Goal: Task Accomplishment & Management: Complete application form

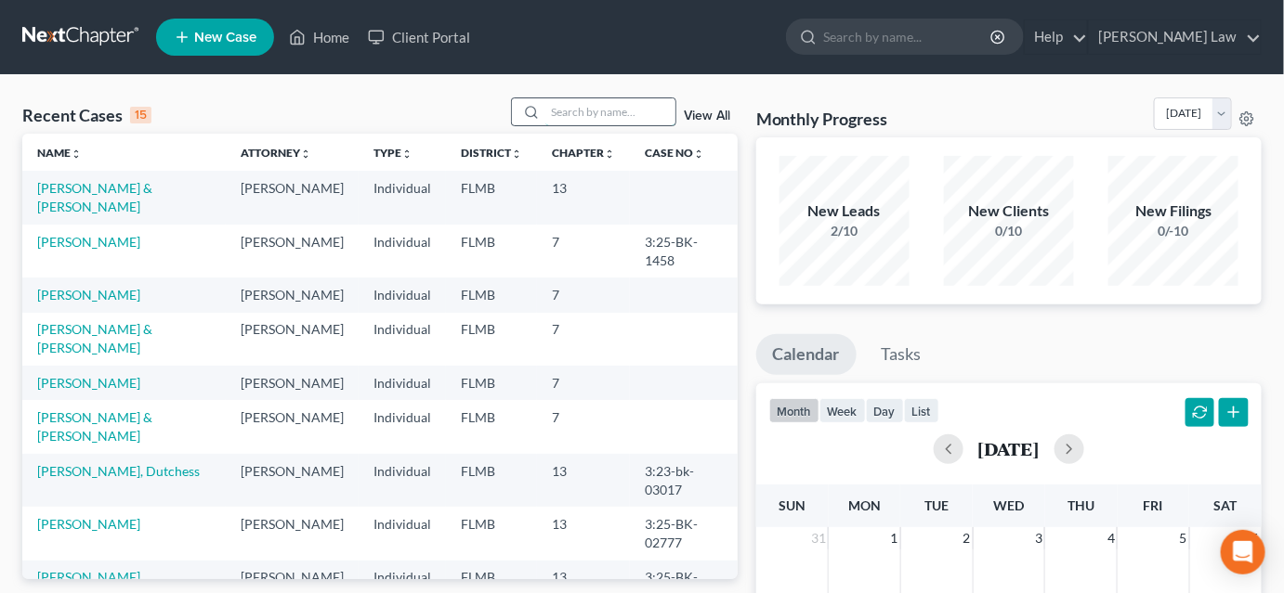
click at [589, 109] on input "search" at bounding box center [610, 111] width 130 height 27
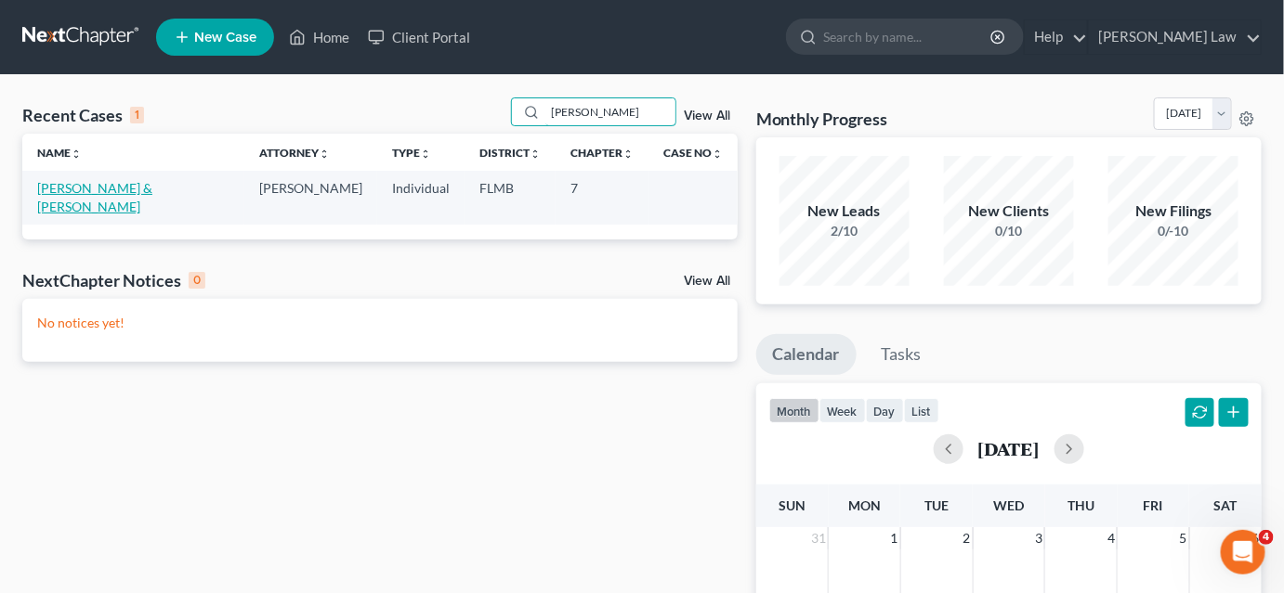
type input "[PERSON_NAME]"
click at [122, 190] on link "[PERSON_NAME] & [PERSON_NAME]" at bounding box center [94, 197] width 115 height 34
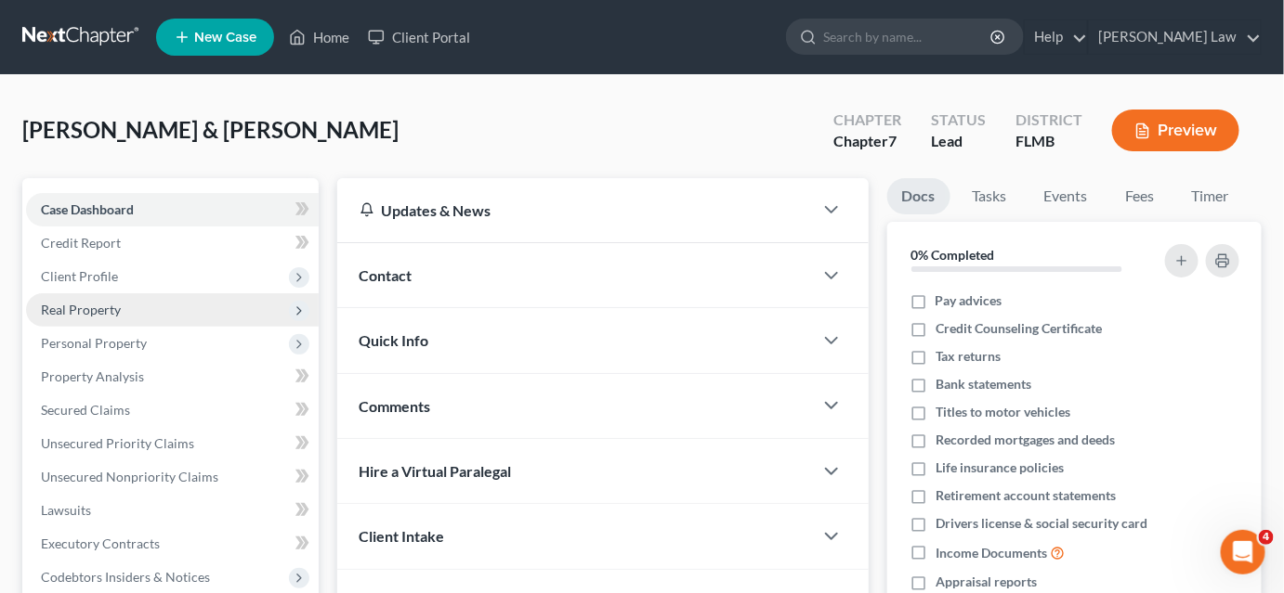
click at [116, 313] on span "Real Property" at bounding box center [81, 310] width 80 height 16
click at [107, 313] on span "Real Property" at bounding box center [81, 310] width 80 height 16
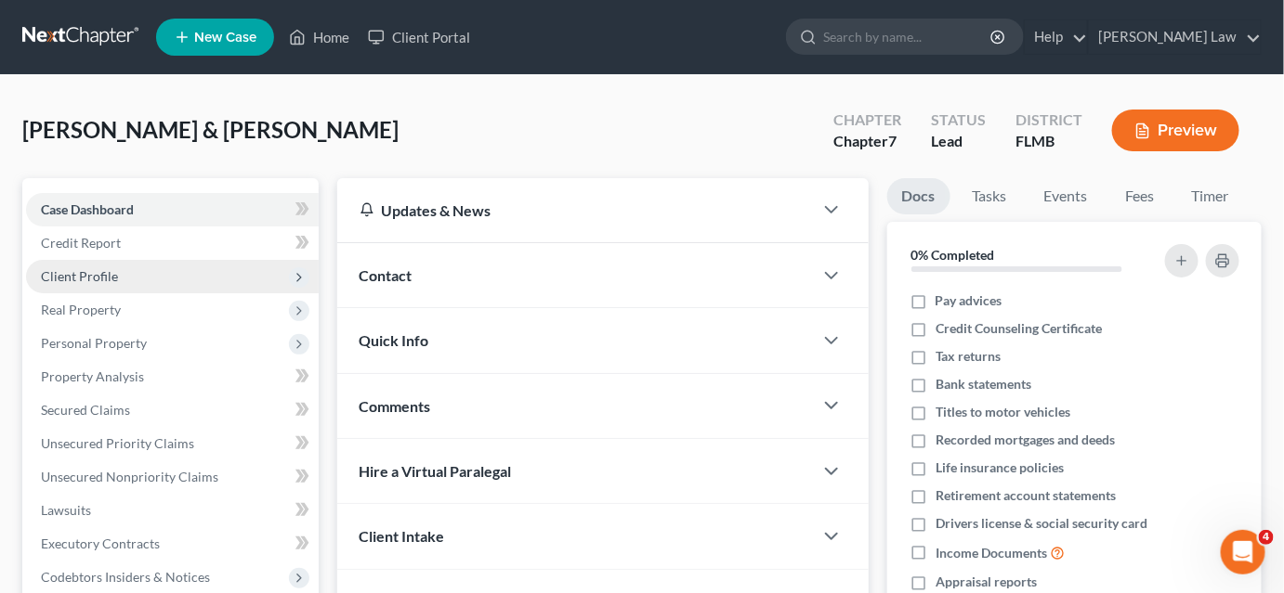
click at [135, 283] on span "Client Profile" at bounding box center [172, 276] width 293 height 33
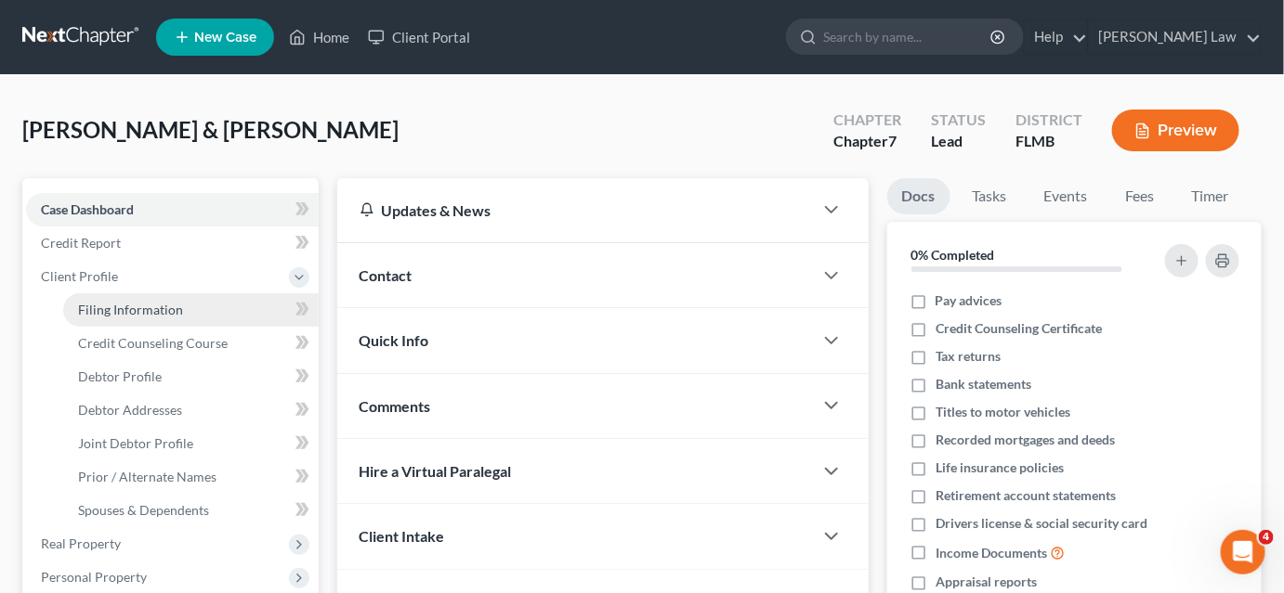
click at [131, 309] on span "Filing Information" at bounding box center [130, 310] width 105 height 16
select select "1"
select select "0"
select select "15"
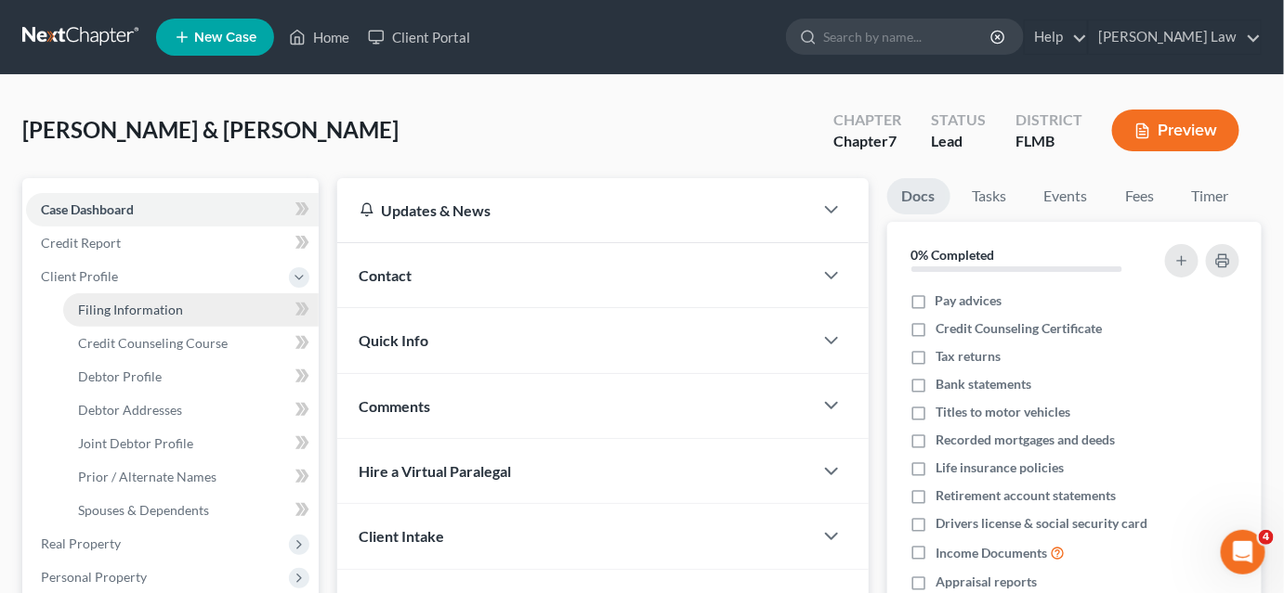
select select "9"
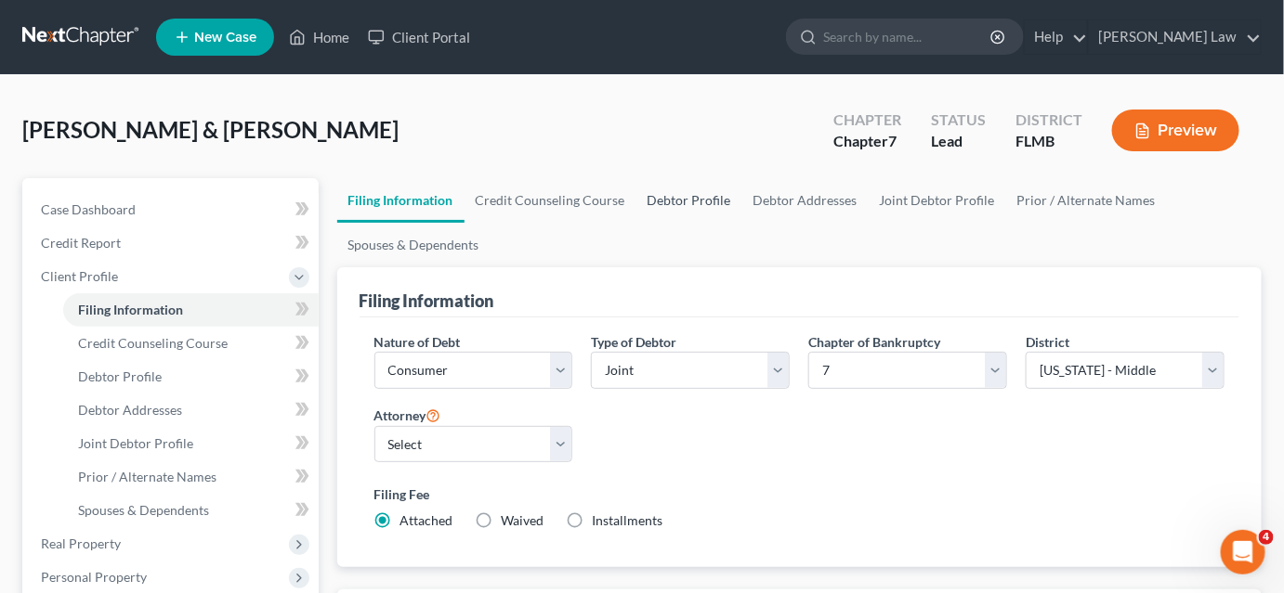
click at [692, 200] on link "Debtor Profile" at bounding box center [689, 200] width 106 height 45
select select "1"
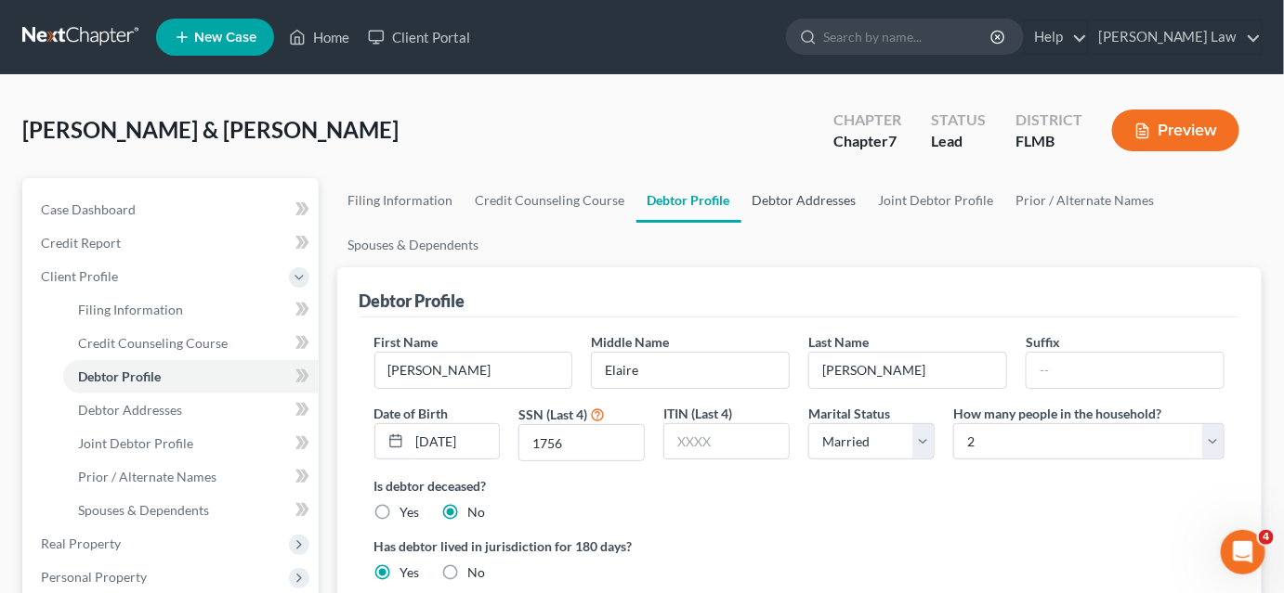
click at [812, 195] on link "Debtor Addresses" at bounding box center [804, 200] width 126 height 45
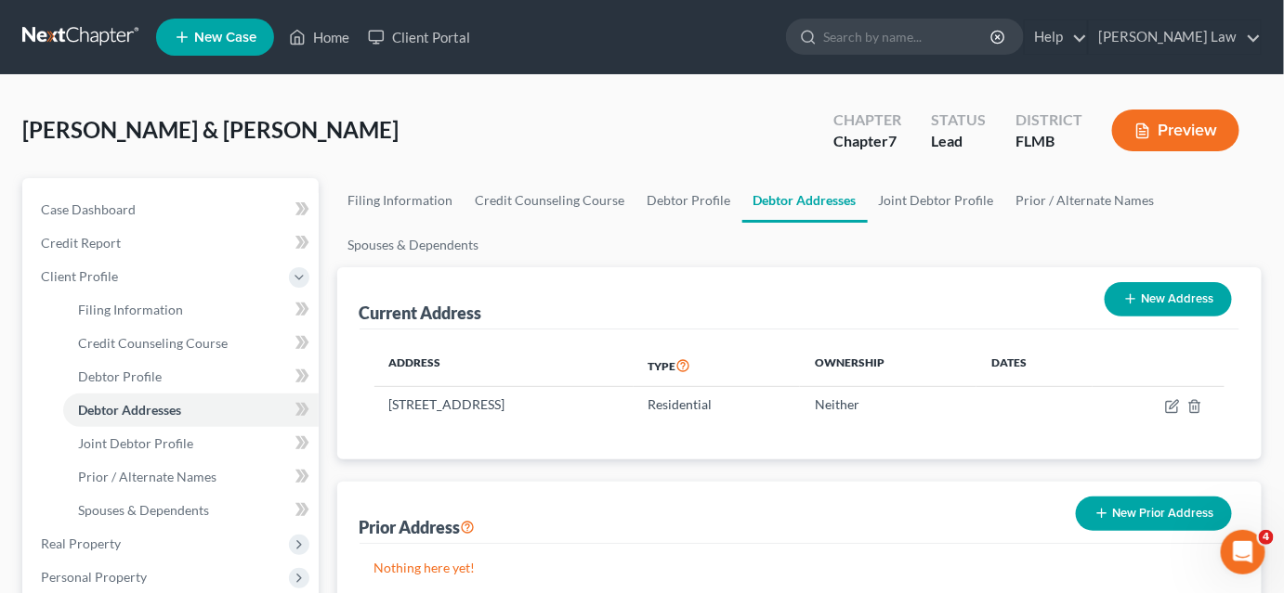
scroll to position [84, 0]
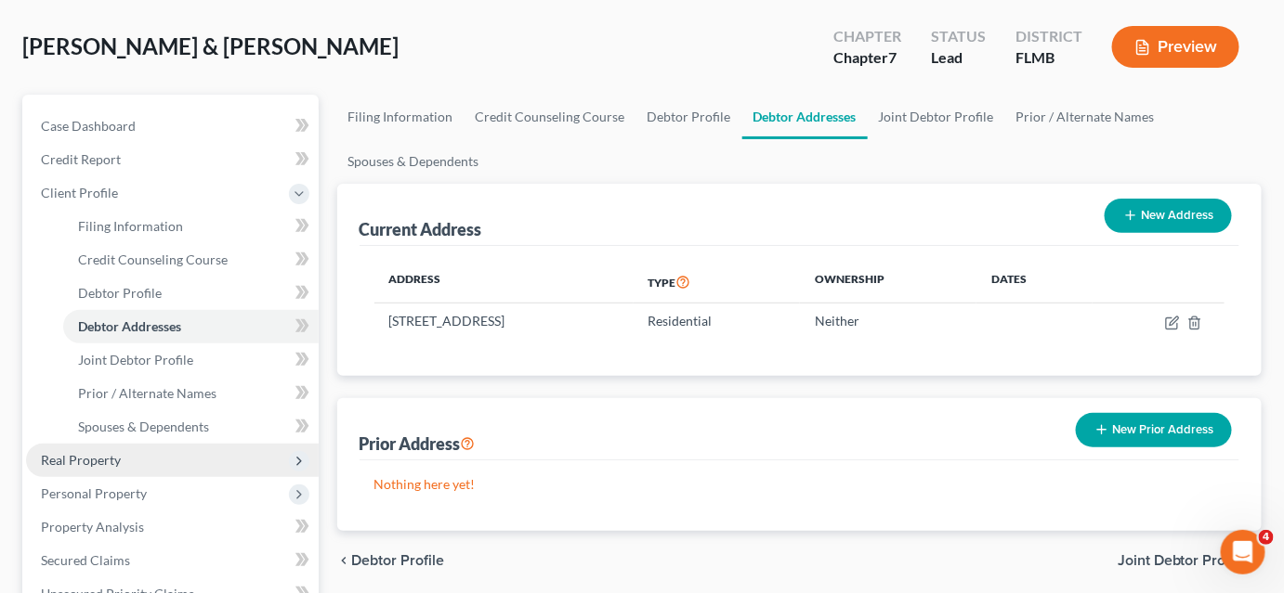
click at [150, 460] on span "Real Property" at bounding box center [172, 460] width 293 height 33
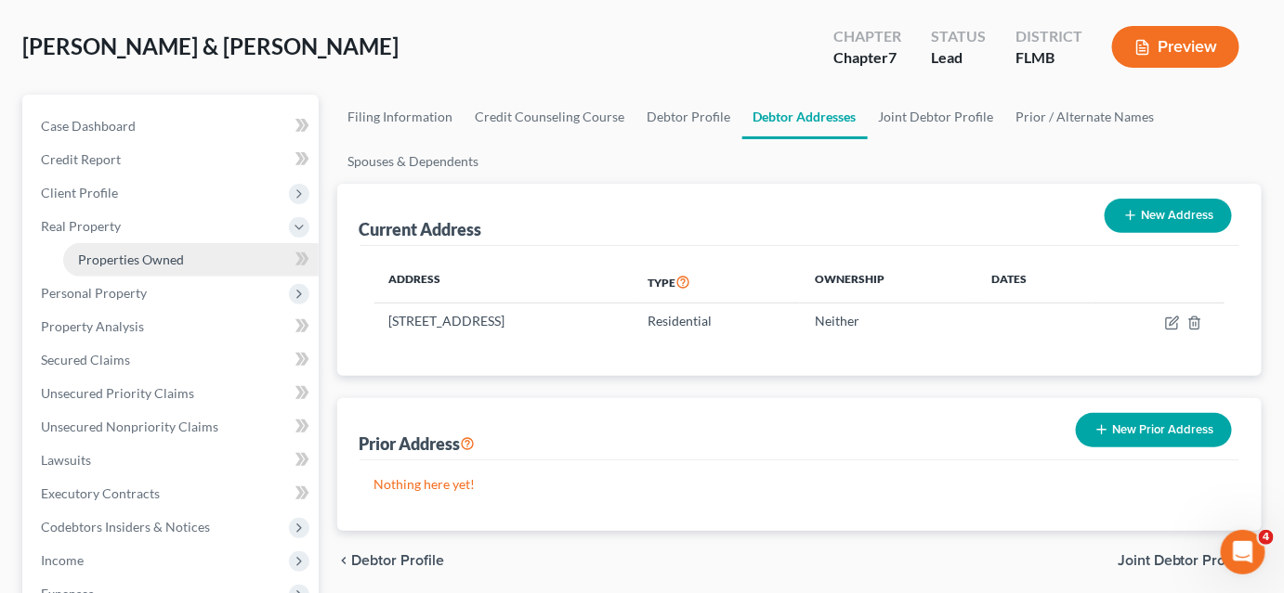
click at [139, 260] on span "Properties Owned" at bounding box center [131, 260] width 106 height 16
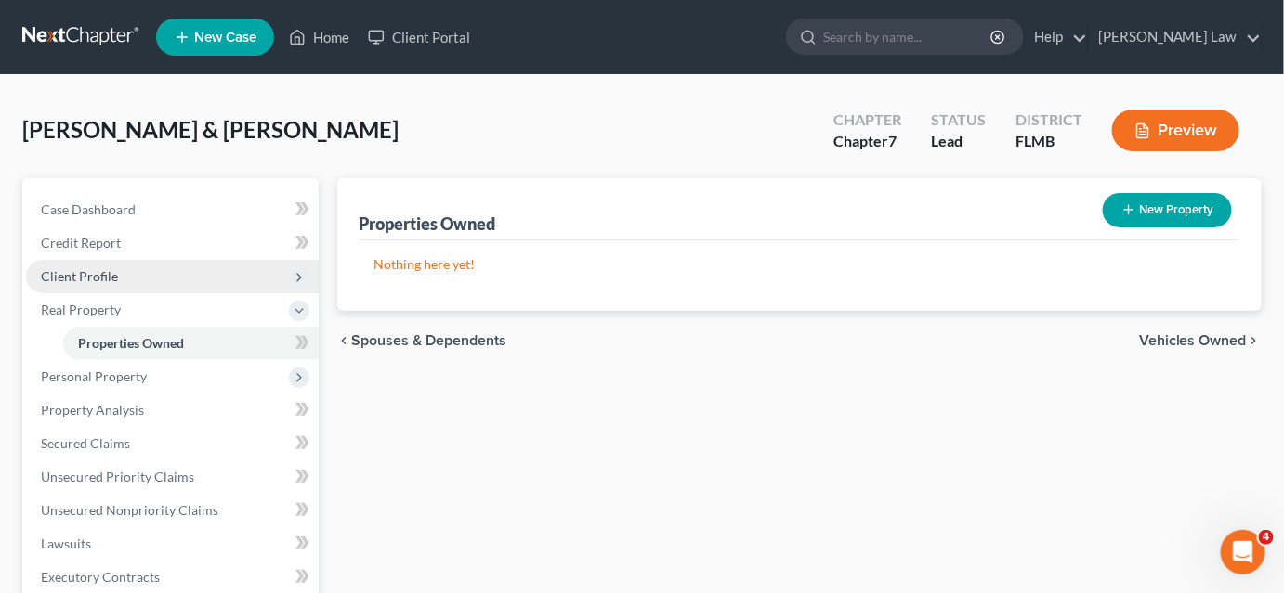
click at [101, 285] on span "Client Profile" at bounding box center [172, 276] width 293 height 33
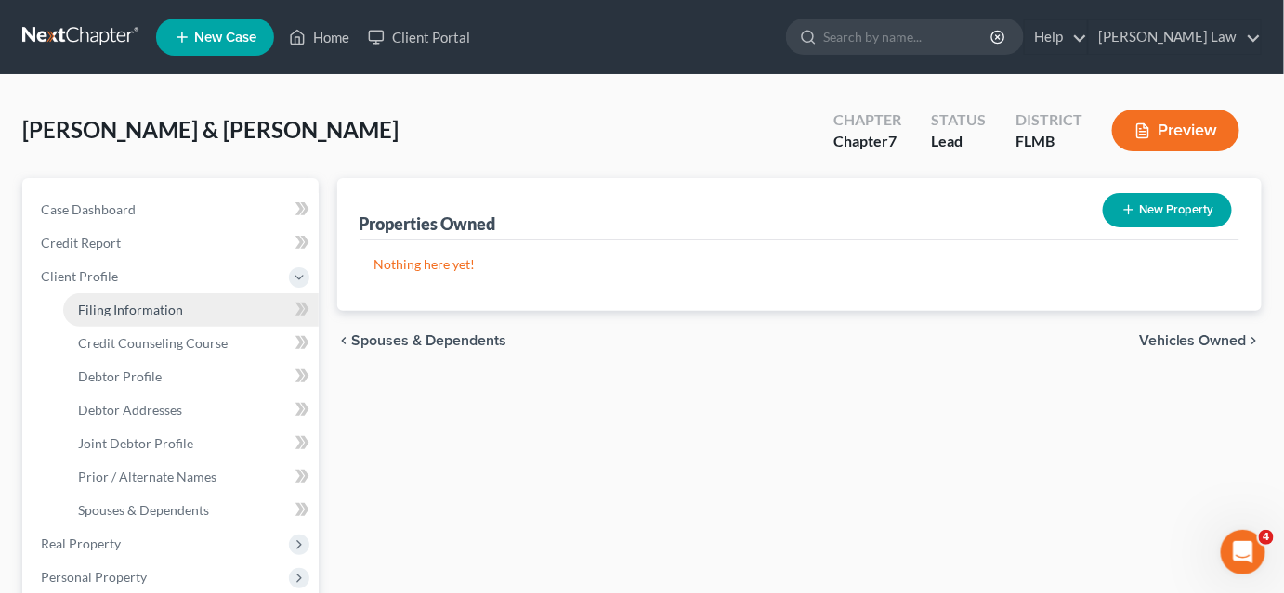
click at [143, 306] on span "Filing Information" at bounding box center [130, 310] width 105 height 16
select select "1"
select select "0"
select select "15"
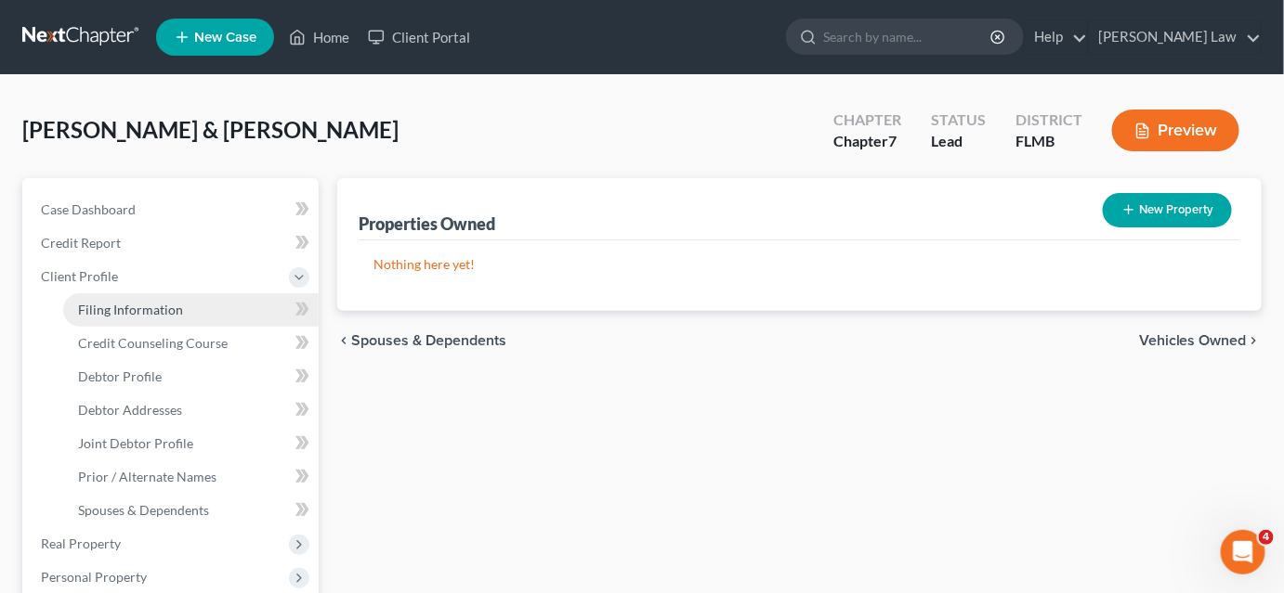
select select "0"
select select "9"
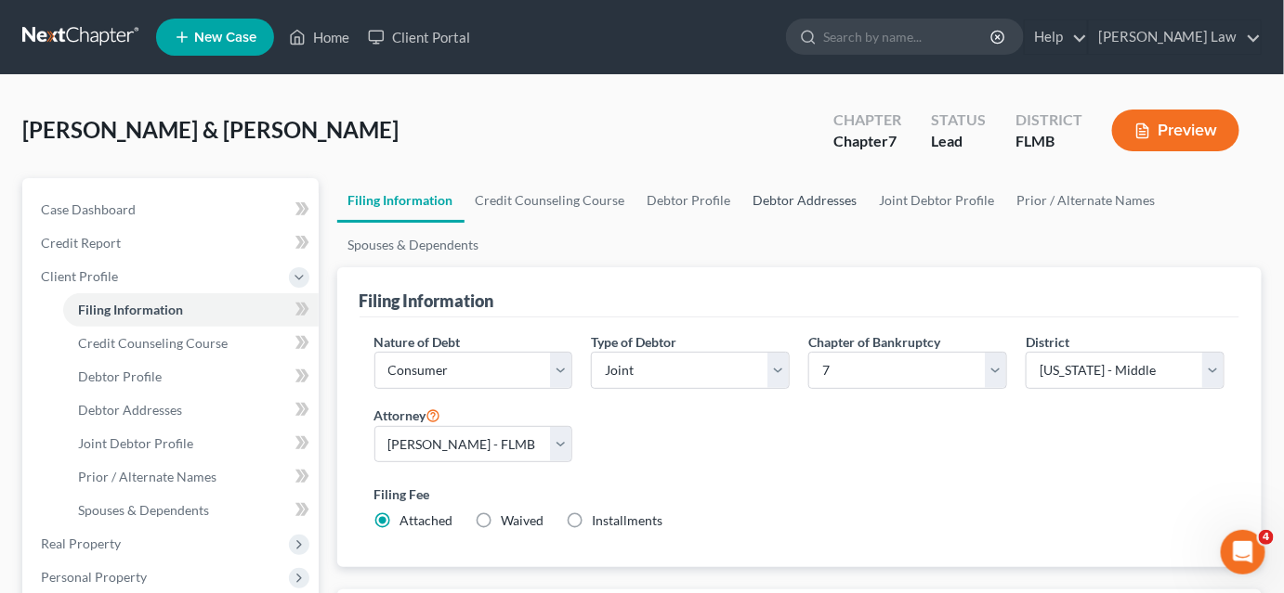
click at [777, 200] on link "Debtor Addresses" at bounding box center [805, 200] width 126 height 45
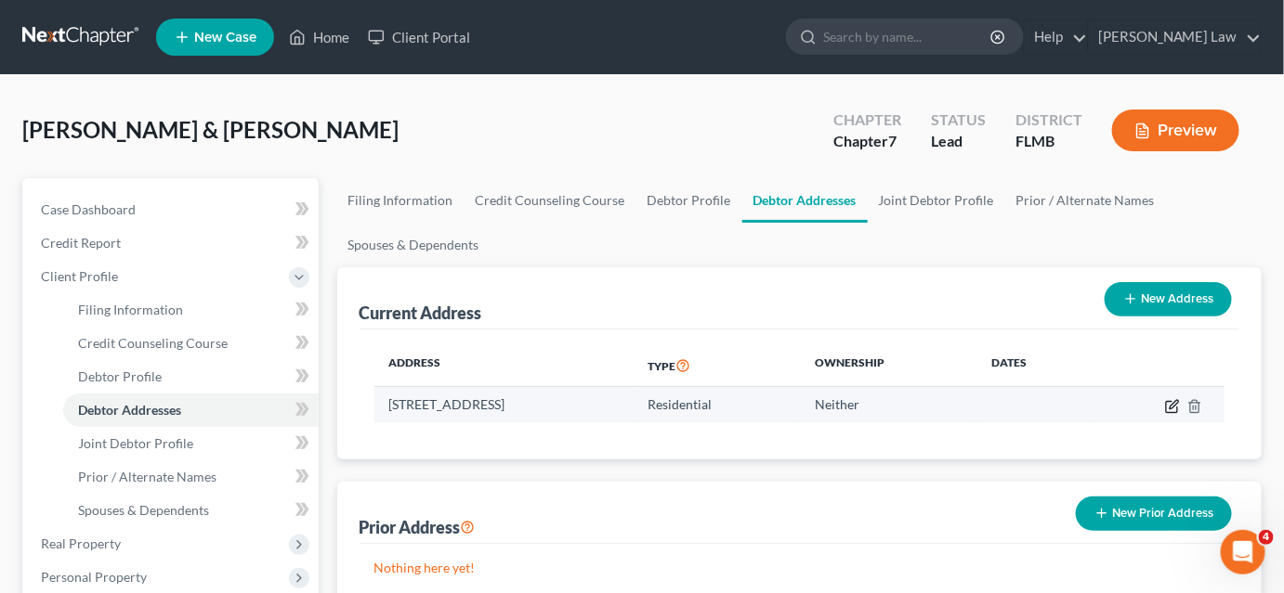
click at [1177, 406] on icon "button" at bounding box center [1171, 406] width 11 height 11
select select "9"
select select "0"
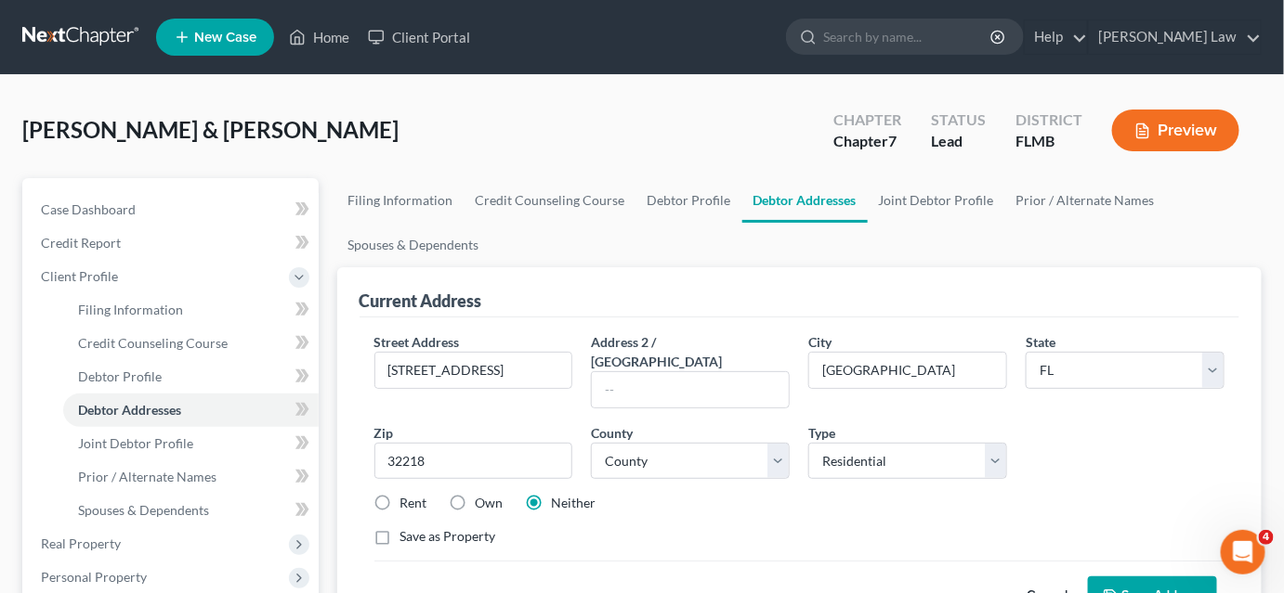
click at [476, 494] on label "Own" at bounding box center [490, 503] width 28 height 19
click at [483, 494] on input "Own" at bounding box center [489, 500] width 12 height 12
radio input "true"
click at [1129, 580] on button "Save Address" at bounding box center [1152, 596] width 129 height 39
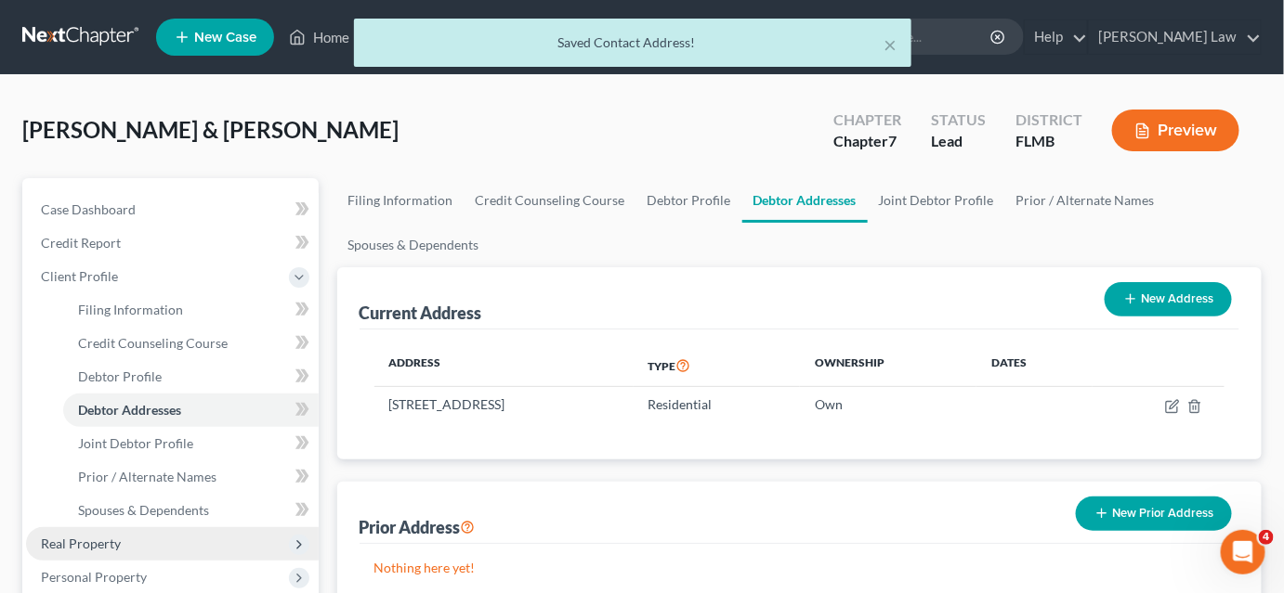
click at [94, 547] on span "Real Property" at bounding box center [81, 544] width 80 height 16
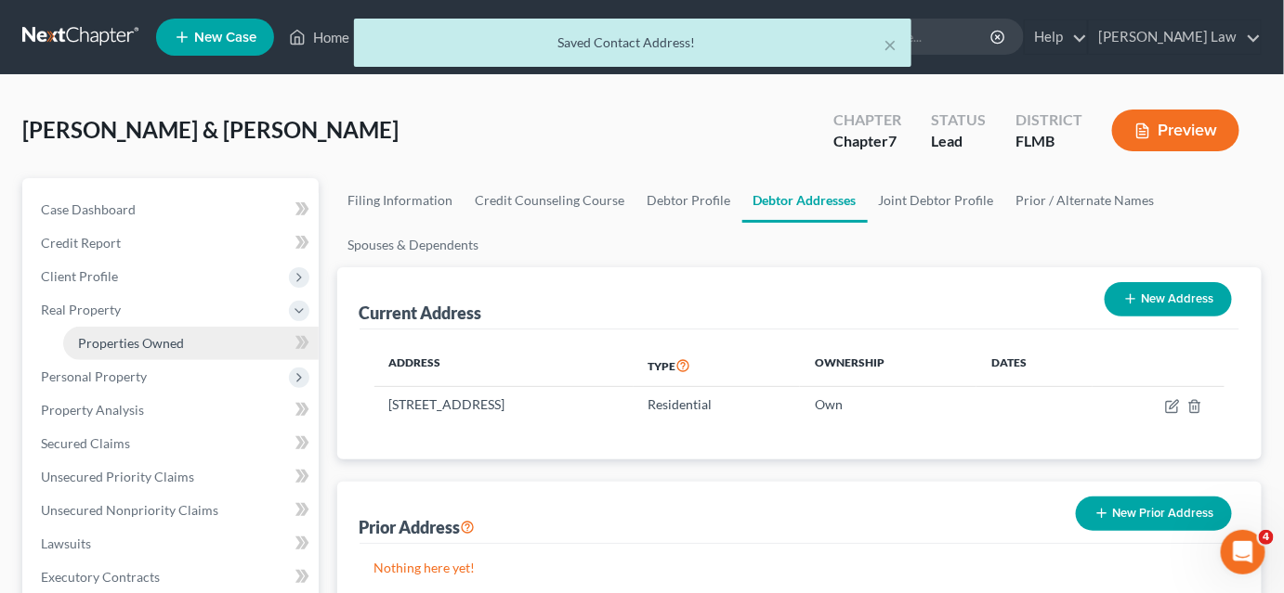
click at [122, 349] on span "Properties Owned" at bounding box center [131, 343] width 106 height 16
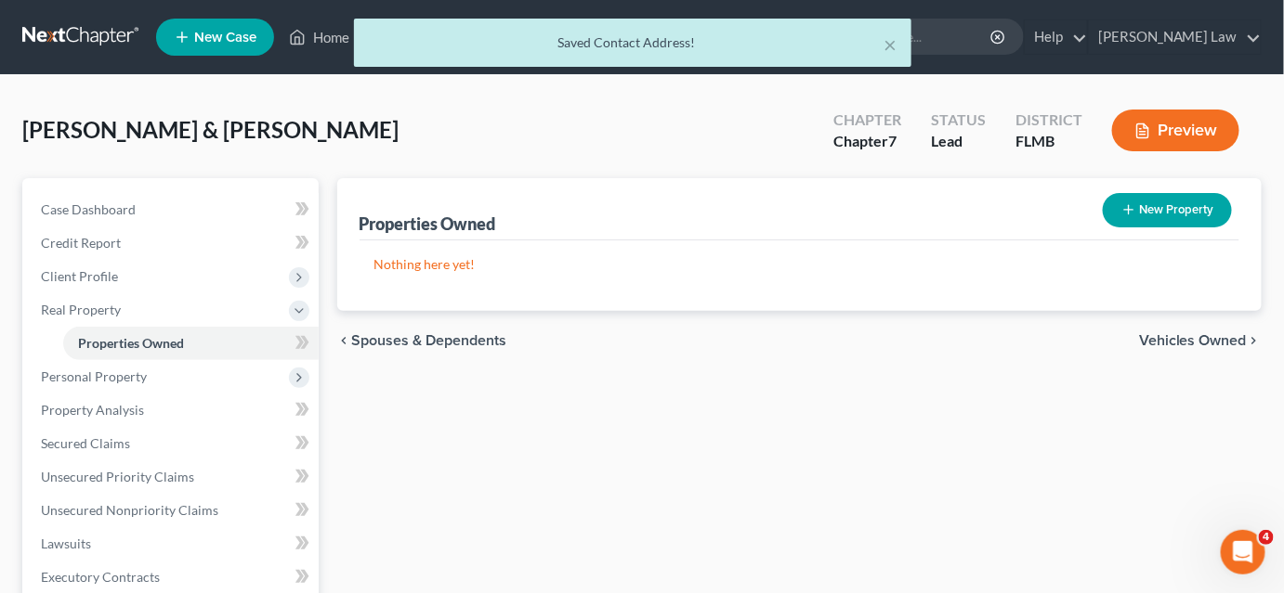
click at [1129, 211] on icon "button" at bounding box center [1128, 209] width 15 height 15
select select "9"
select select "14"
select select "2"
select select "0"
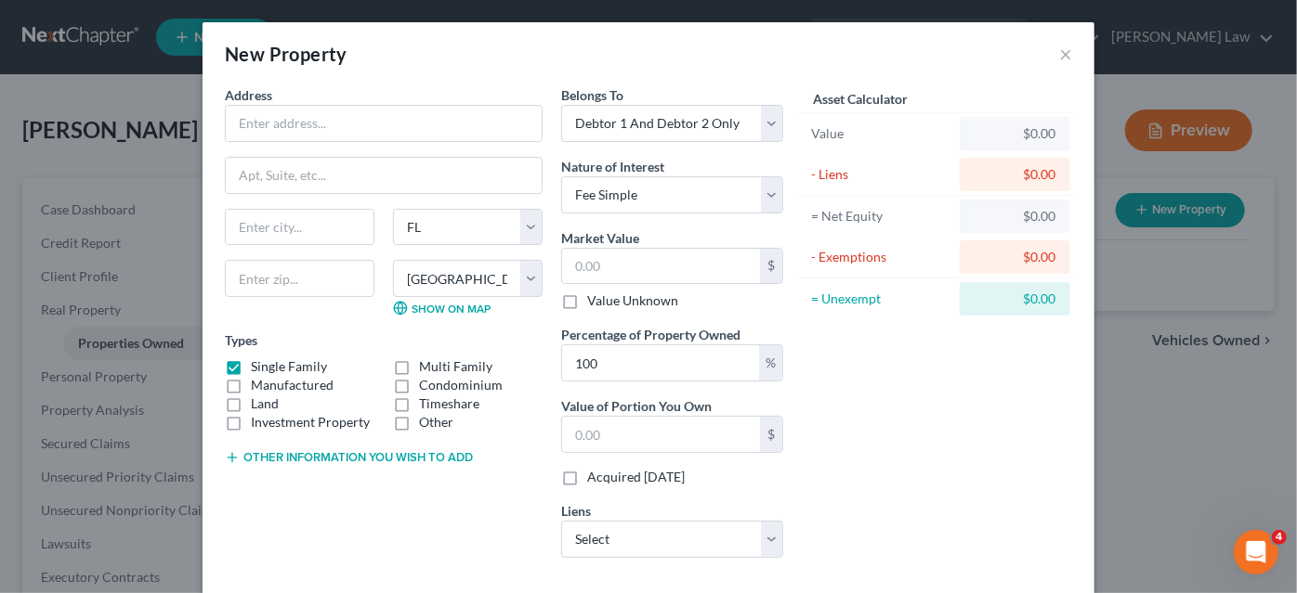
click at [336, 102] on div "Address *" at bounding box center [384, 113] width 318 height 57
click at [330, 115] on input "text" at bounding box center [384, 123] width 316 height 35
type input "[STREET_ADDRESS]"
click at [287, 246] on div "State [US_STATE][GEOGRAPHIC_DATA] [GEOGRAPHIC_DATA] [GEOGRAPHIC_DATA] [GEOGRAPH…" at bounding box center [383, 270] width 336 height 123
click at [292, 237] on input "text" at bounding box center [300, 227] width 148 height 35
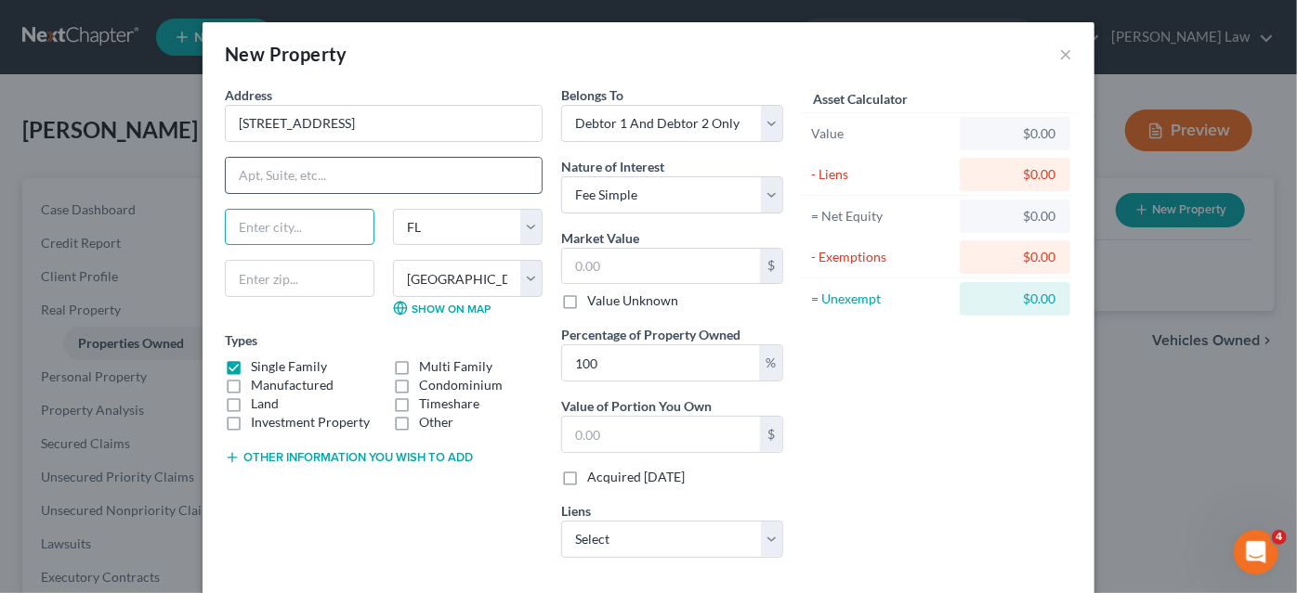
type input "[GEOGRAPHIC_DATA]"
type input "Suite 402"
type input "32202"
drag, startPoint x: 332, startPoint y: 187, endPoint x: 129, endPoint y: 187, distance: 203.4
click at [131, 187] on div "New Property × Address * [STREET_ADDRESS] Suite 402 [GEOGRAPHIC_DATA] [US_STATE…" at bounding box center [648, 296] width 1297 height 593
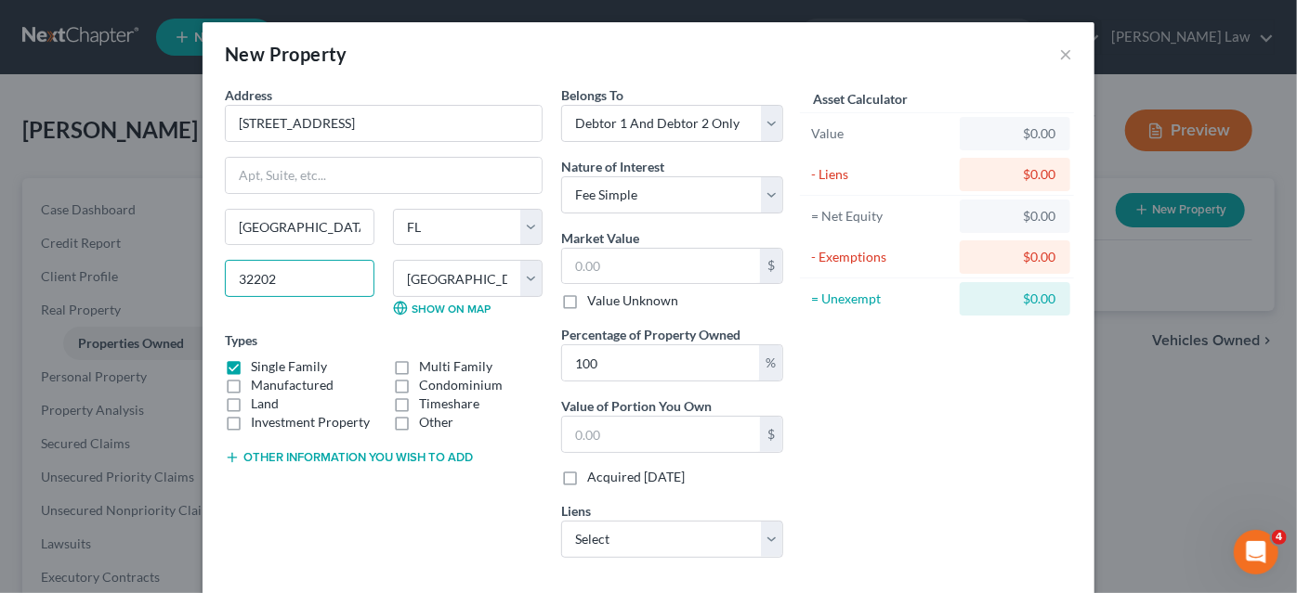
drag, startPoint x: 318, startPoint y: 271, endPoint x: 149, endPoint y: 254, distance: 169.9
click at [177, 259] on div "New Property × Address * [STREET_ADDRESS] [GEOGRAPHIC_DATA] [US_STATE][GEOGRAPH…" at bounding box center [648, 296] width 1297 height 593
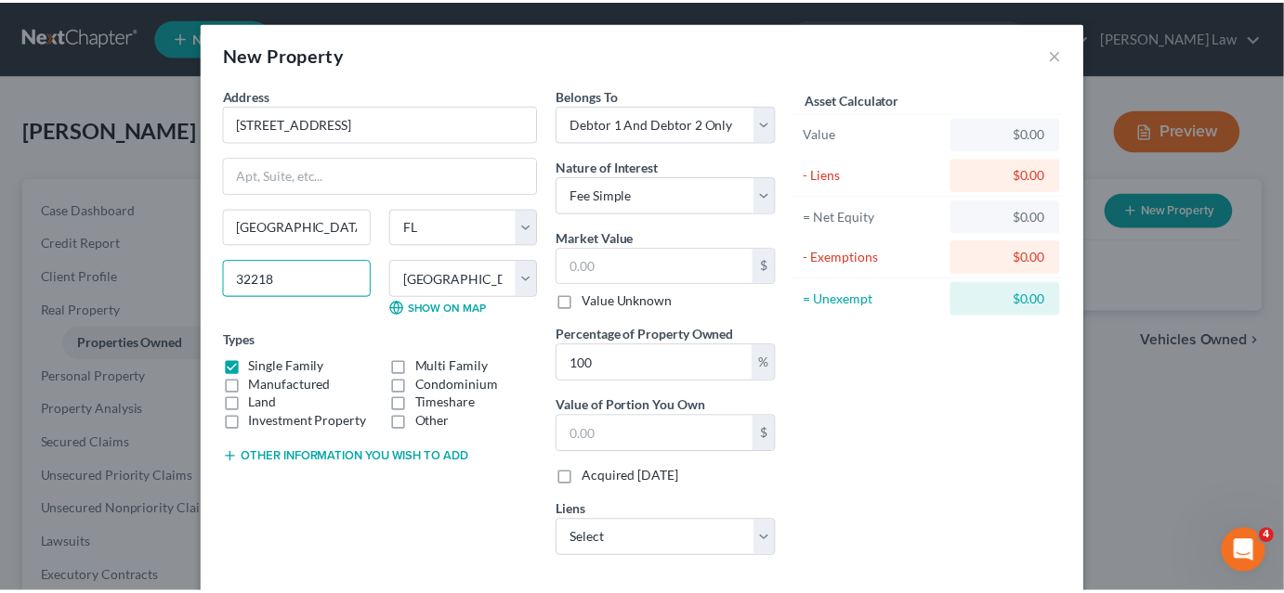
scroll to position [92, 0]
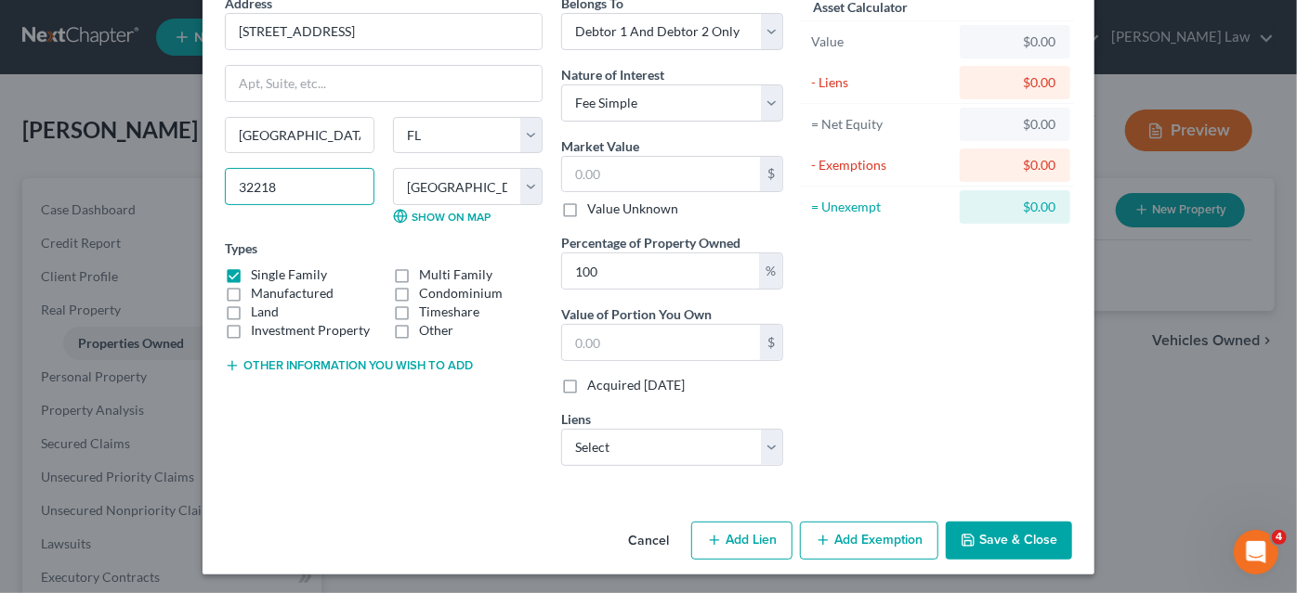
type input "32218"
click at [957, 527] on button "Save & Close" at bounding box center [1008, 541] width 126 height 39
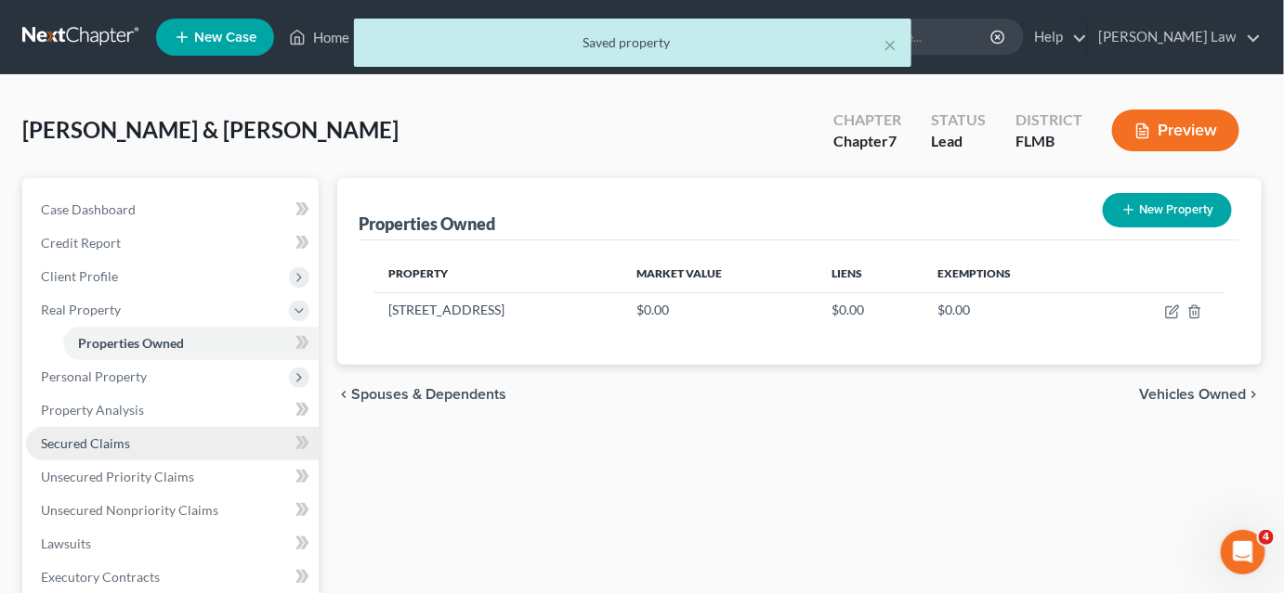
click at [142, 442] on link "Secured Claims" at bounding box center [172, 443] width 293 height 33
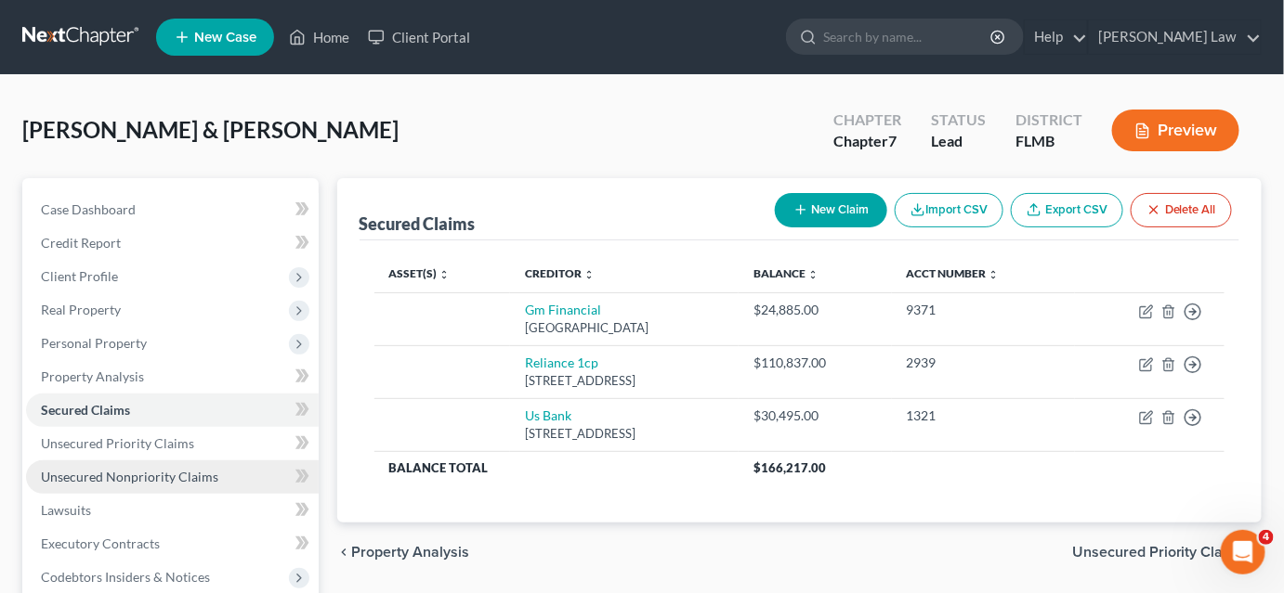
scroll to position [168, 0]
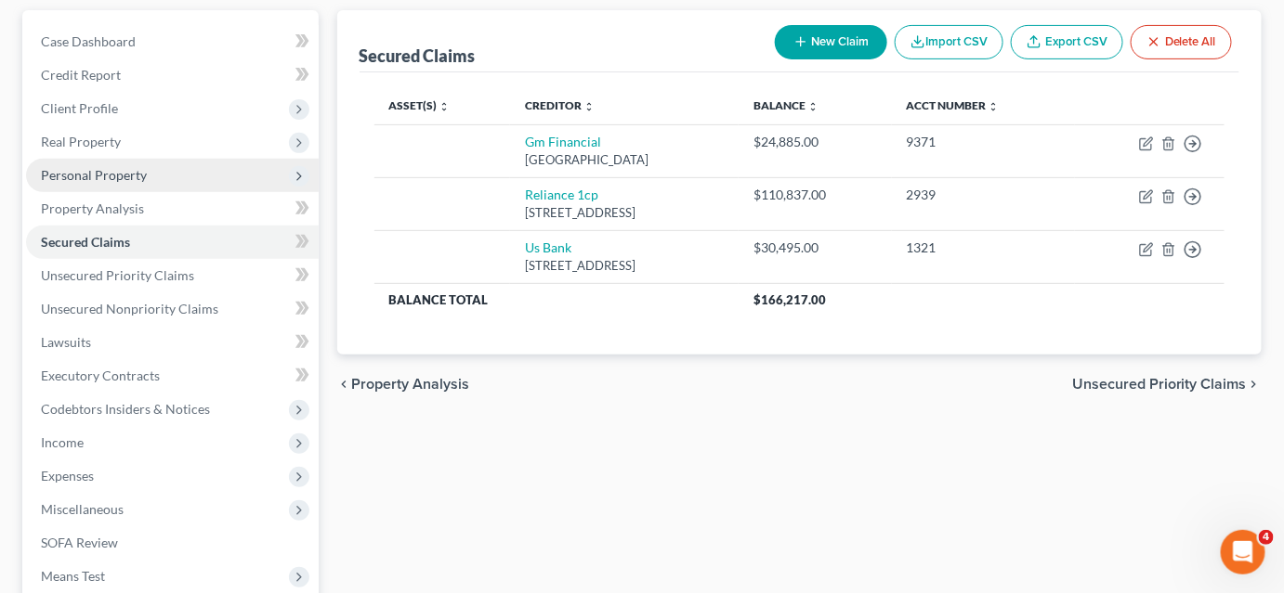
click at [101, 182] on span "Personal Property" at bounding box center [172, 175] width 293 height 33
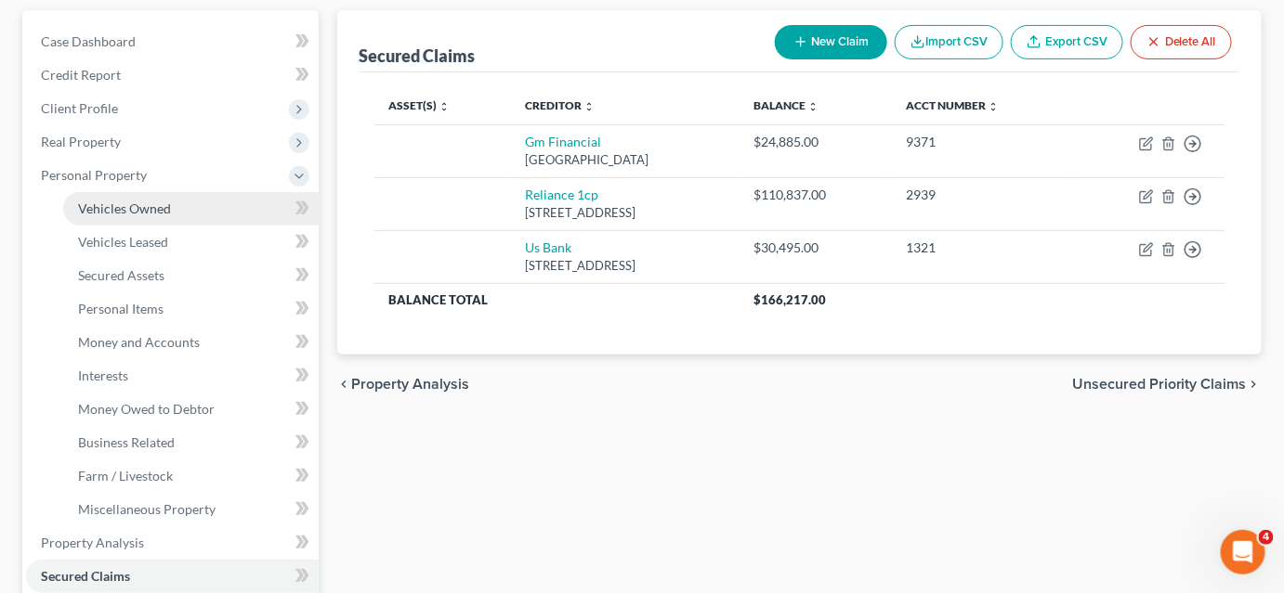
click at [100, 201] on span "Vehicles Owned" at bounding box center [124, 209] width 93 height 16
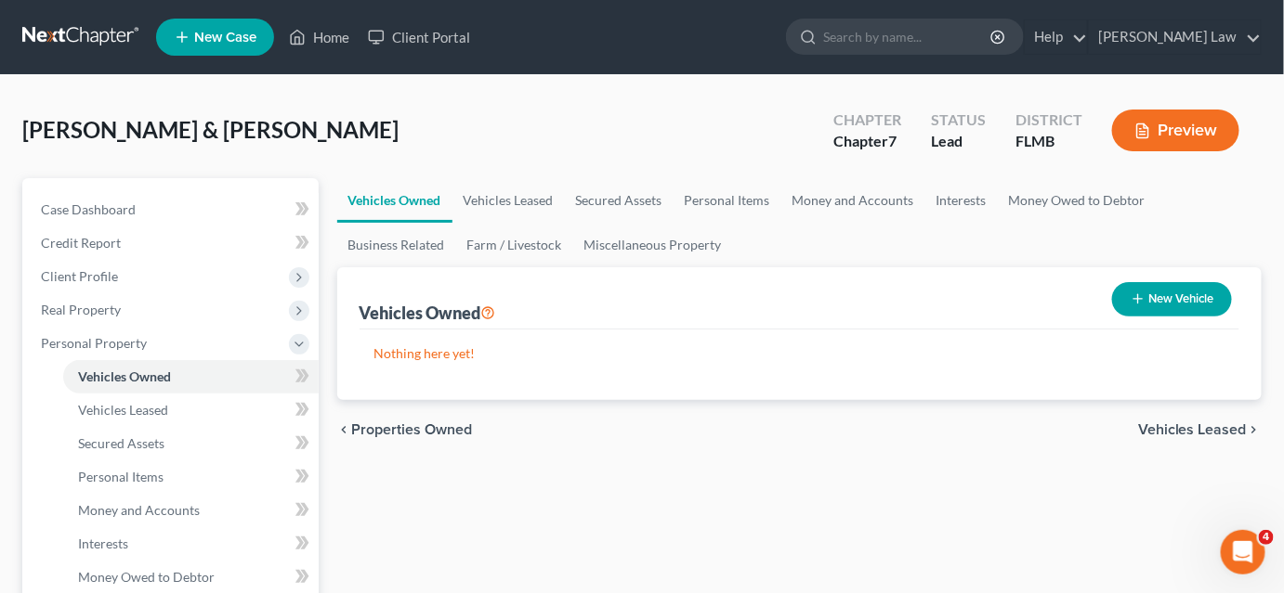
click at [1172, 297] on button "New Vehicle" at bounding box center [1172, 299] width 120 height 34
select select "0"
select select "2"
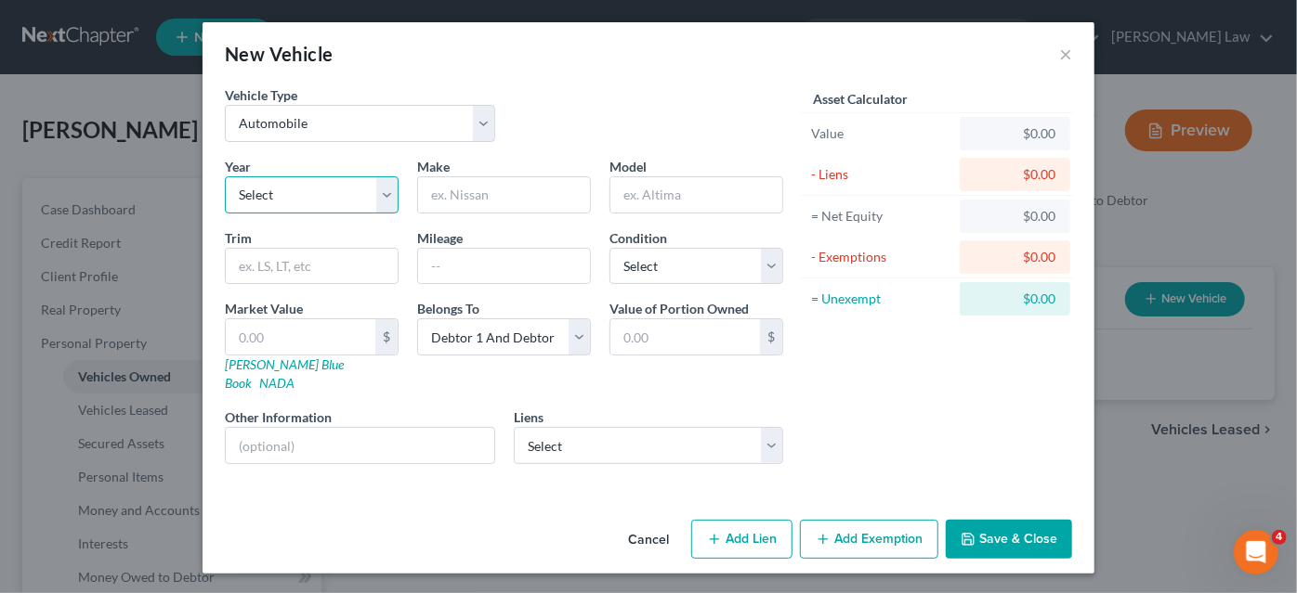
click at [260, 189] on select "Select 2026 2025 2024 2023 2022 2021 2020 2019 2018 2017 2016 2015 2014 2013 20…" at bounding box center [312, 194] width 174 height 37
select select "5"
click at [225, 176] on select "Select 2026 2025 2024 2023 2022 2021 2020 2019 2018 2017 2016 2015 2014 2013 20…" at bounding box center [312, 194] width 174 height 37
click at [463, 200] on input "text" at bounding box center [504, 194] width 172 height 35
type input "GMC"
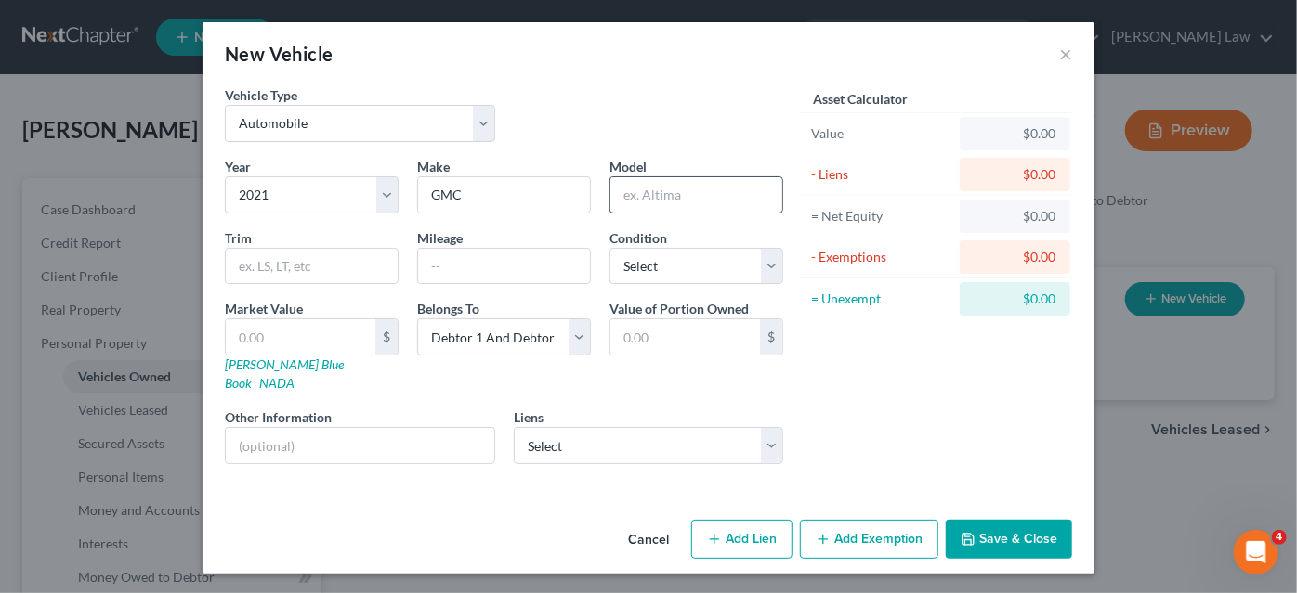
click at [636, 197] on input "text" at bounding box center [696, 194] width 172 height 35
type input "Trail Blazer"
click at [299, 262] on input "text" at bounding box center [312, 266] width 172 height 35
click at [510, 271] on input "text" at bounding box center [504, 266] width 172 height 35
click at [625, 274] on select "Select Excellent Very Good Good Fair Poor" at bounding box center [696, 266] width 174 height 37
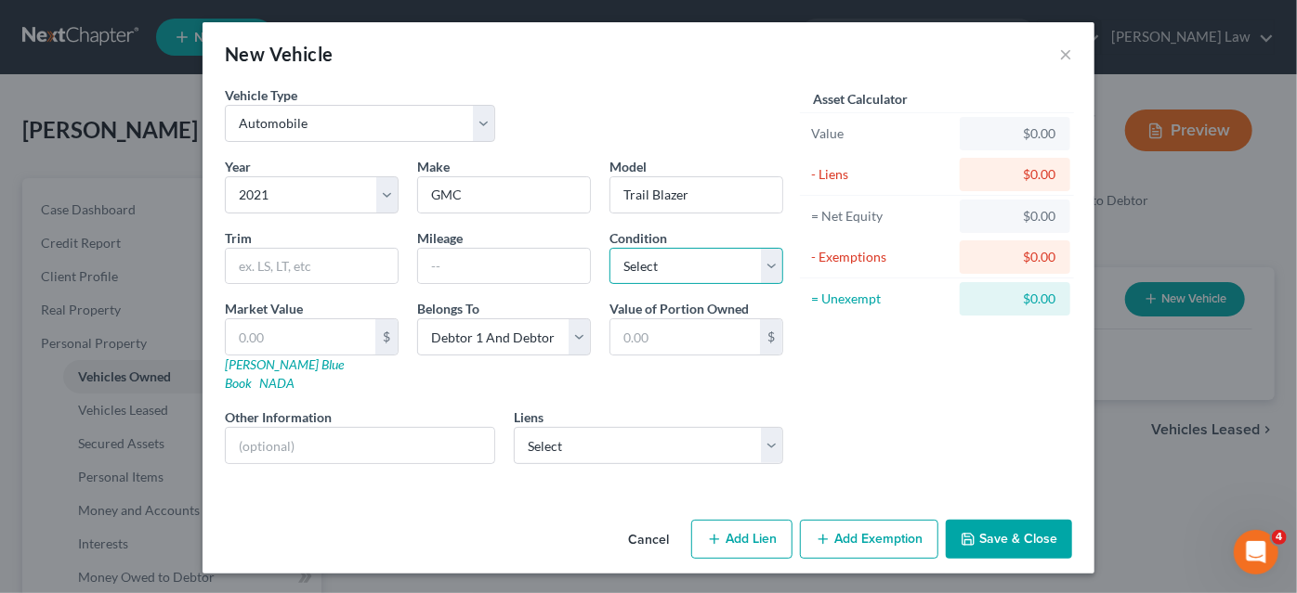
select select "2"
click at [609, 248] on select "Select Excellent Very Good Good Fair Poor" at bounding box center [696, 266] width 174 height 37
click at [304, 331] on input "text" at bounding box center [301, 336] width 150 height 35
type input "2"
type input "2.00"
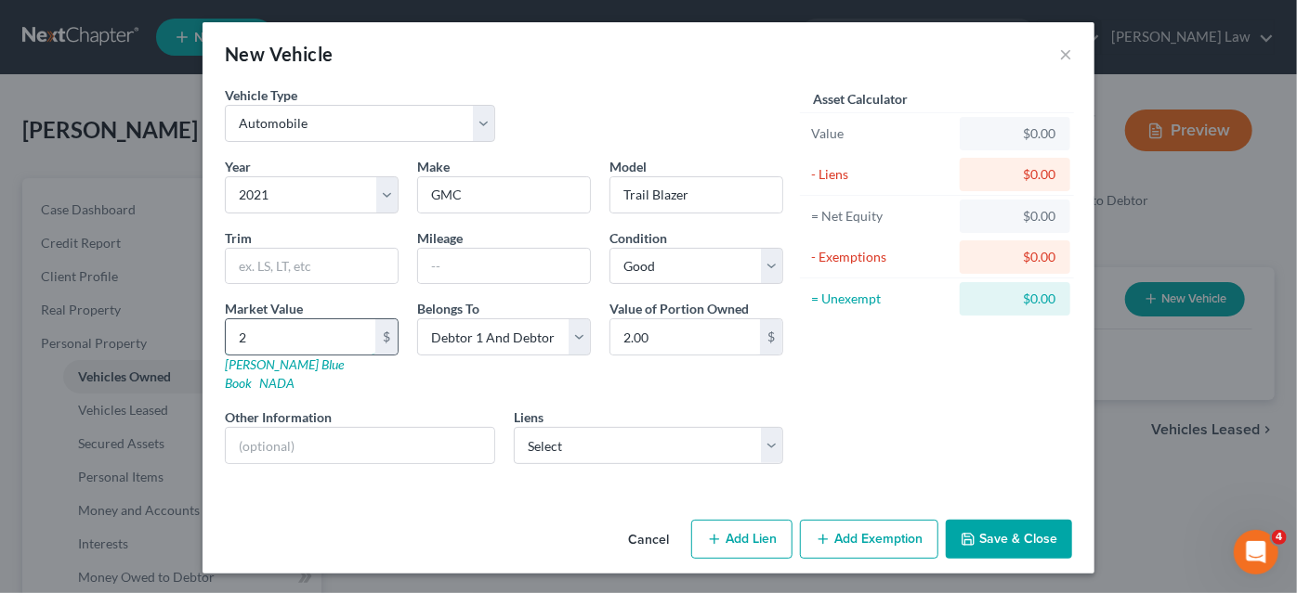
type input "25"
type input "25.00"
type input "257"
type input "257.00"
type input "2574"
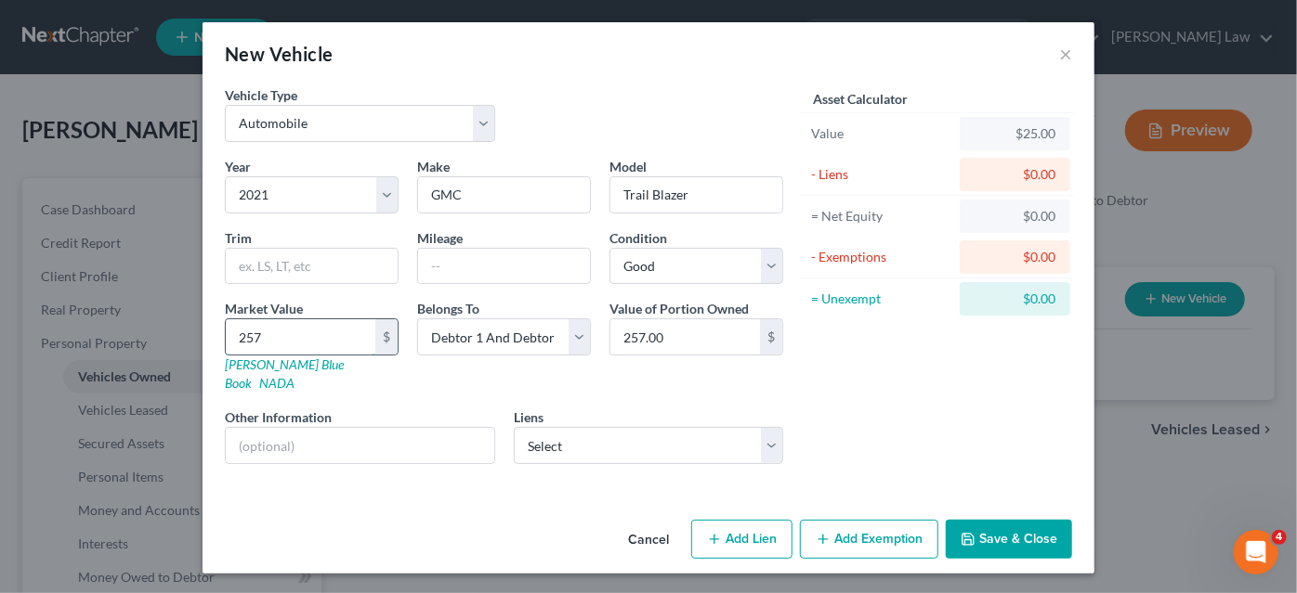
type input "2,574.00"
type input "2,5745"
type input "25,745.00"
type input "25,745.3"
type input "25,745.30"
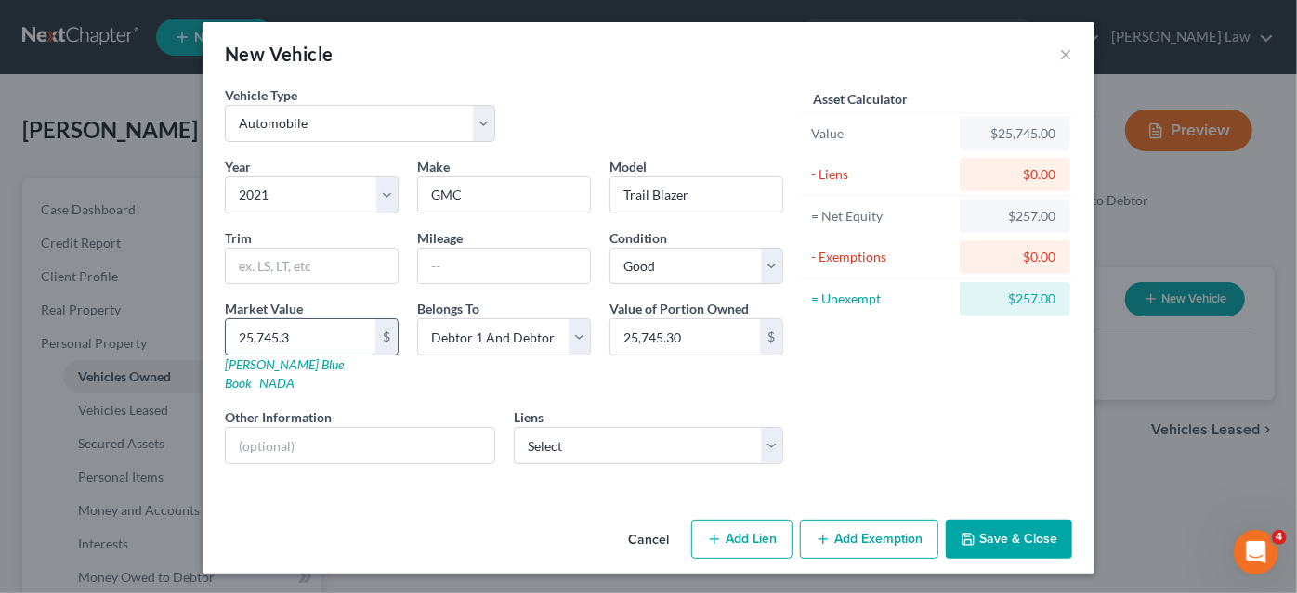
type input "25,745.35"
click at [996, 524] on button "Save & Close" at bounding box center [1008, 539] width 126 height 39
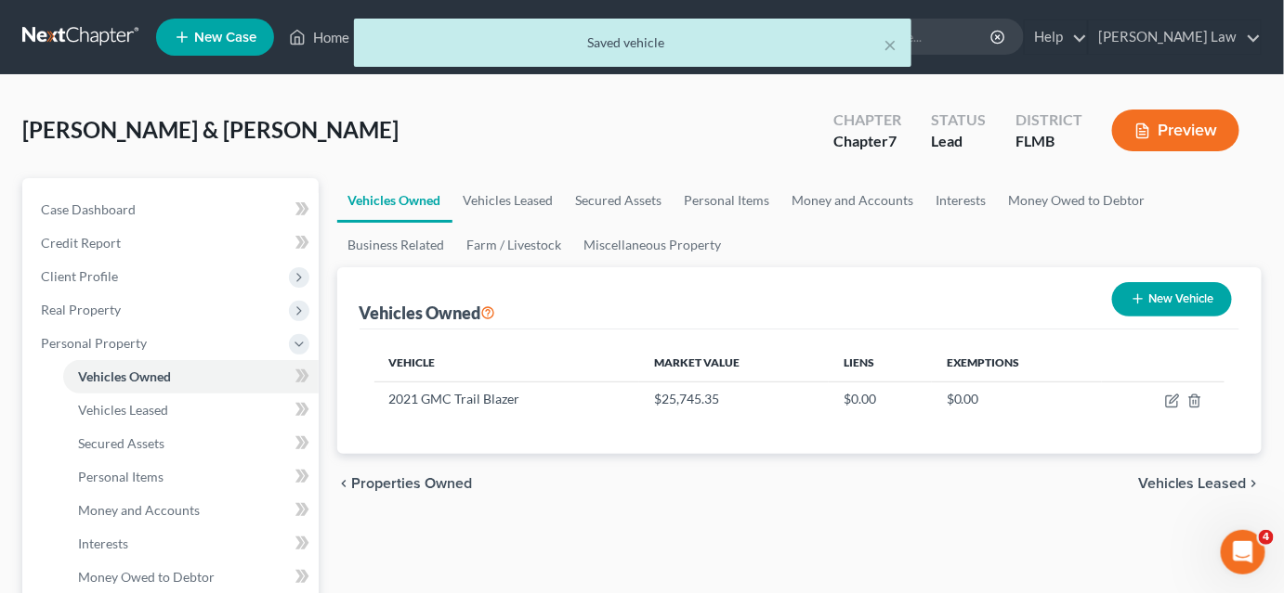
click at [1167, 299] on button "New Vehicle" at bounding box center [1172, 299] width 120 height 34
select select "0"
select select "2"
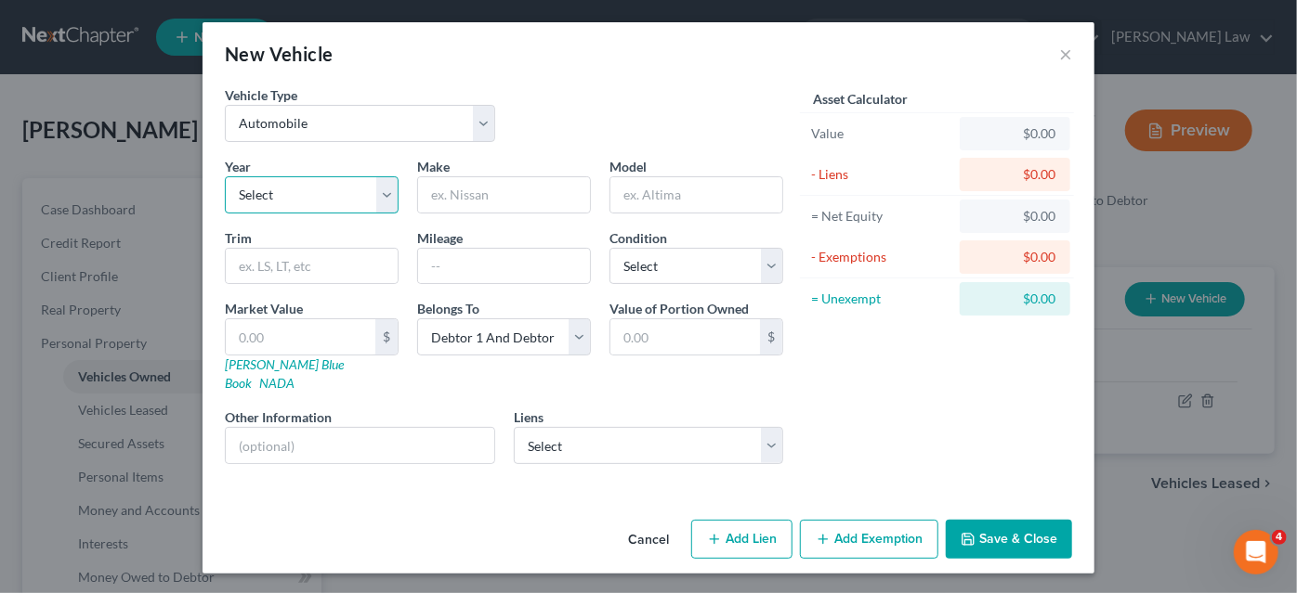
click at [332, 200] on select "Select 2026 2025 2024 2023 2022 2021 2020 2019 2018 2017 2016 2015 2014 2013 20…" at bounding box center [312, 194] width 174 height 37
click at [225, 176] on select "Select 2026 2025 2024 2023 2022 2021 2020 2019 2018 2017 2016 2015 2014 2013 20…" at bounding box center [312, 194] width 174 height 37
click at [296, 207] on select "Select 2026 2025 2024 2023 2022 2021 2020 2019 2018 2017 2016 2015 2014 2013 20…" at bounding box center [312, 194] width 174 height 37
select select "3"
click at [225, 176] on select "Select 2026 2025 2024 2023 2022 2021 2020 2019 2018 2017 2016 2015 2014 2013 20…" at bounding box center [312, 194] width 174 height 37
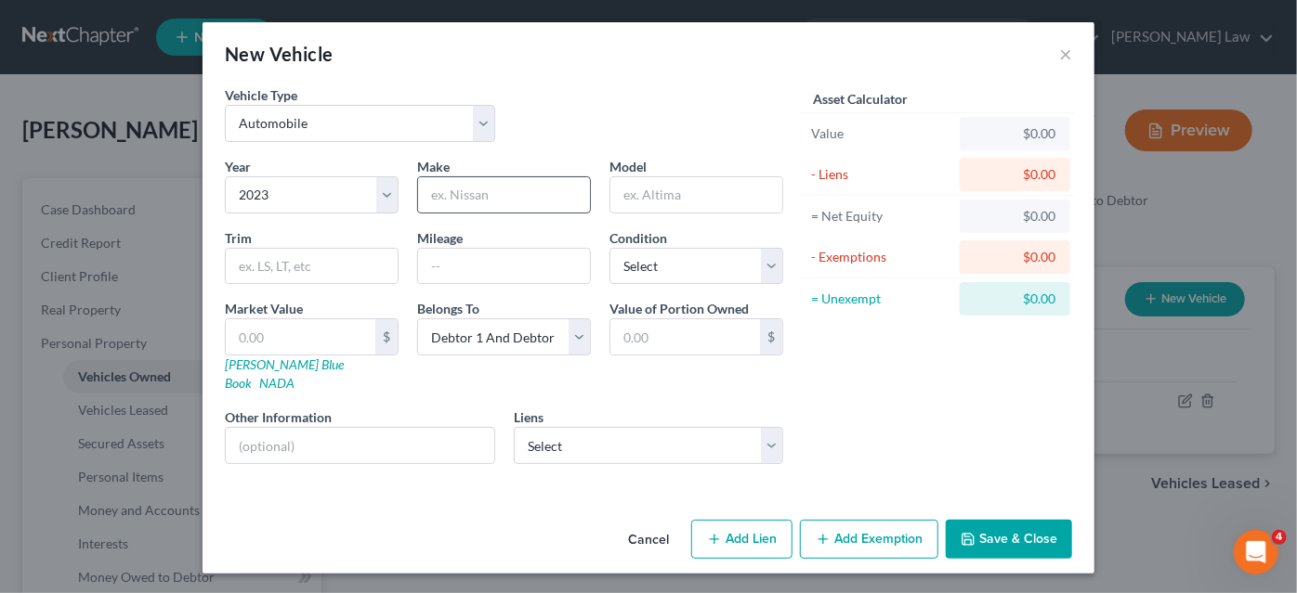
click at [432, 202] on input "text" at bounding box center [504, 194] width 172 height 35
type input "Chevy"
click at [641, 196] on input "text" at bounding box center [696, 194] width 172 height 35
type input "Malibu"
click at [332, 339] on input "text" at bounding box center [301, 336] width 150 height 35
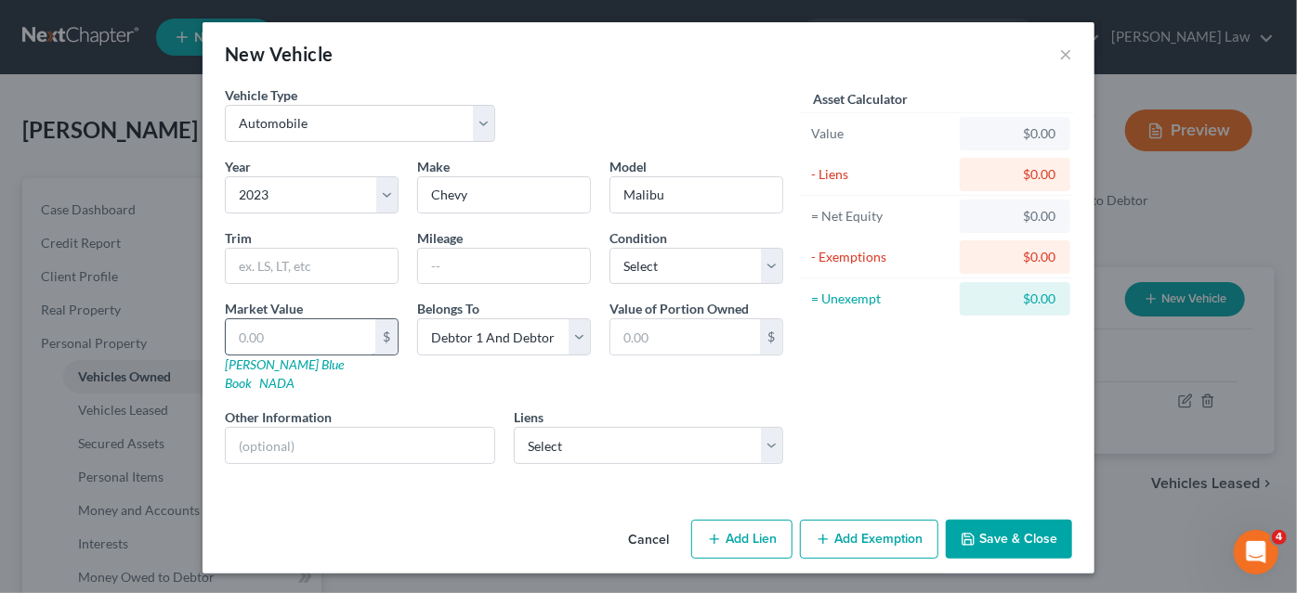
type input "4"
type input "4.00"
type input "40"
type input "40.00"
type input "408"
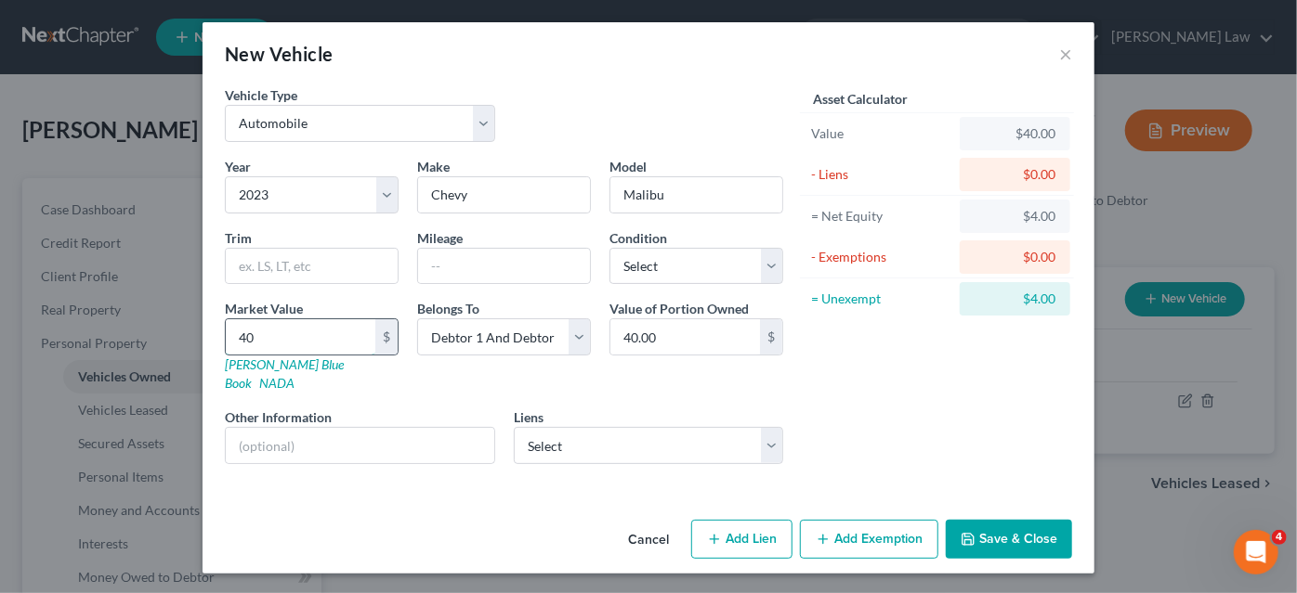
type input "408.00"
type input "4082"
type input "4,082.00"
type input "4,0822"
type input "40,822.00"
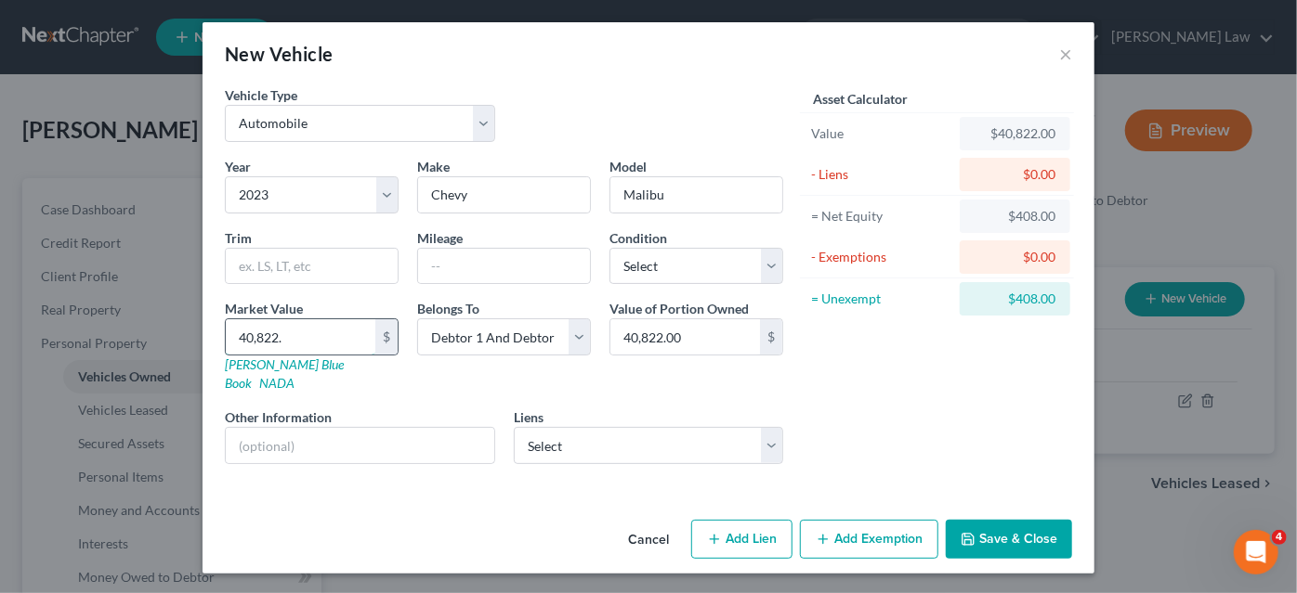
type input "40,822.6"
type input "40,822.60"
type input "40,822.68"
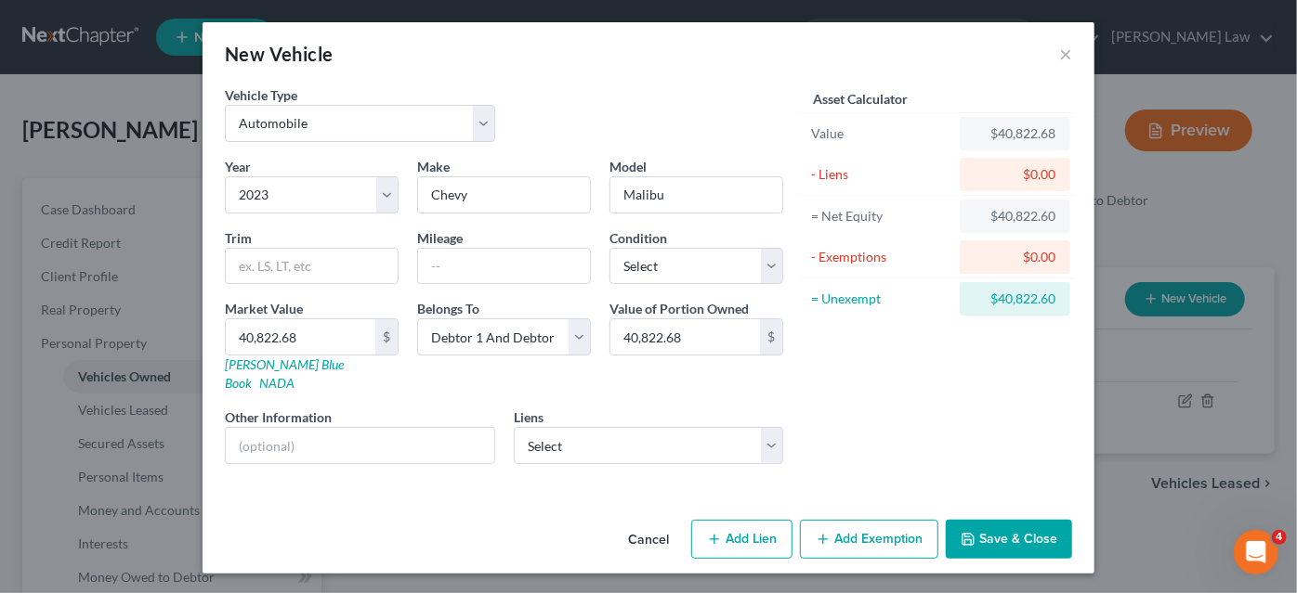
click at [973, 534] on icon "button" at bounding box center [967, 539] width 11 height 11
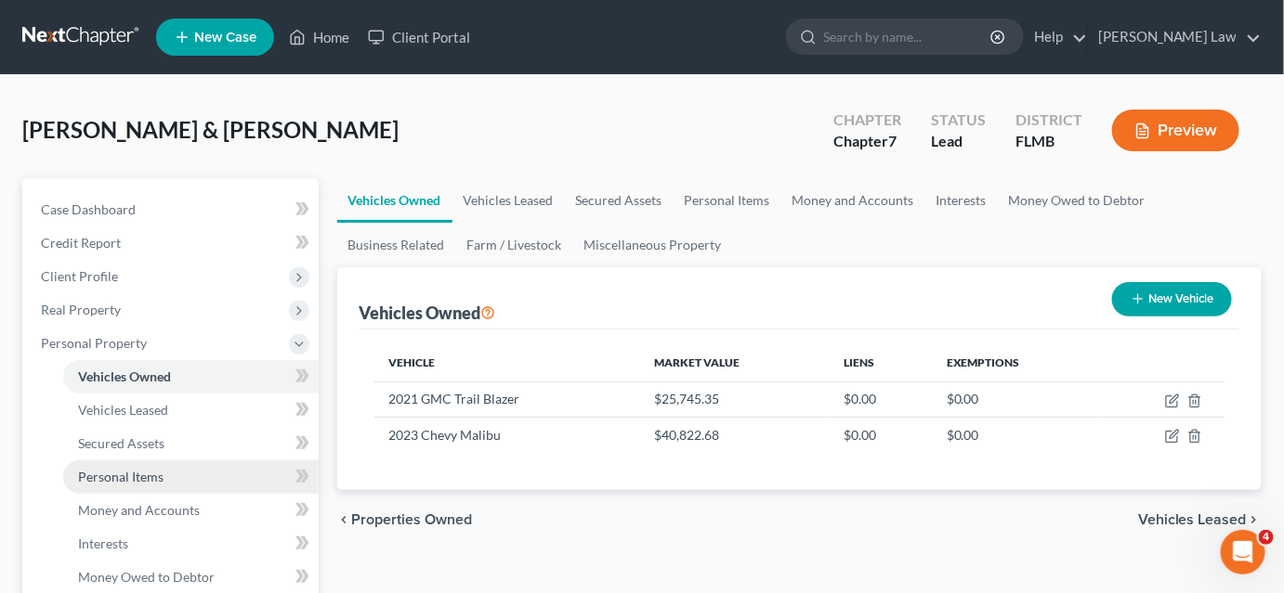
click at [163, 487] on link "Personal Items" at bounding box center [190, 477] width 255 height 33
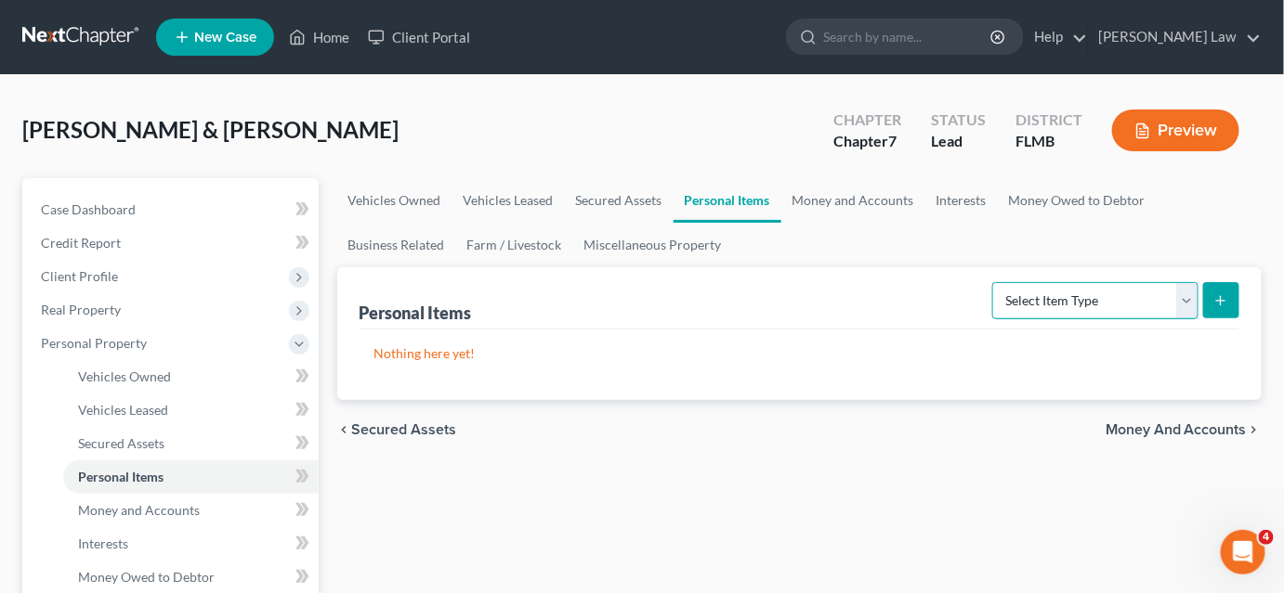
click at [1127, 315] on select "Select Item Type Clothing Collectibles Of Value Electronics Firearms Household …" at bounding box center [1095, 300] width 206 height 37
select select "household_goods"
click at [995, 282] on select "Select Item Type Clothing Collectibles Of Value Electronics Firearms Household …" at bounding box center [1095, 300] width 206 height 37
click at [1225, 306] on icon "submit" at bounding box center [1220, 300] width 15 height 15
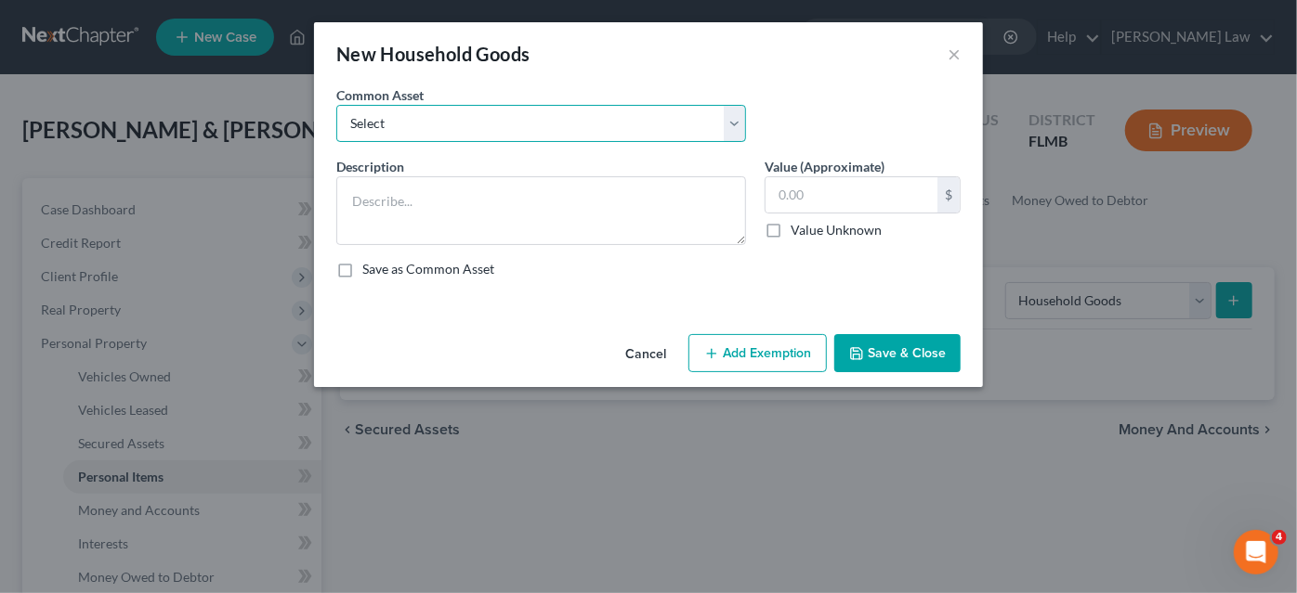
click at [511, 123] on select "Select Living Room, Dining Room, Bedroom and Kitchen App Living Room, Dining Ro…" at bounding box center [541, 123] width 410 height 37
select select "0"
click at [336, 105] on select "Select Living Room, Dining Room, Bedroom and Kitchen App Living Room, Dining Ro…" at bounding box center [541, 123] width 410 height 37
type textarea "Living Room, Dining Room, Bedroom and Kitchen App"
type input "1,000.00"
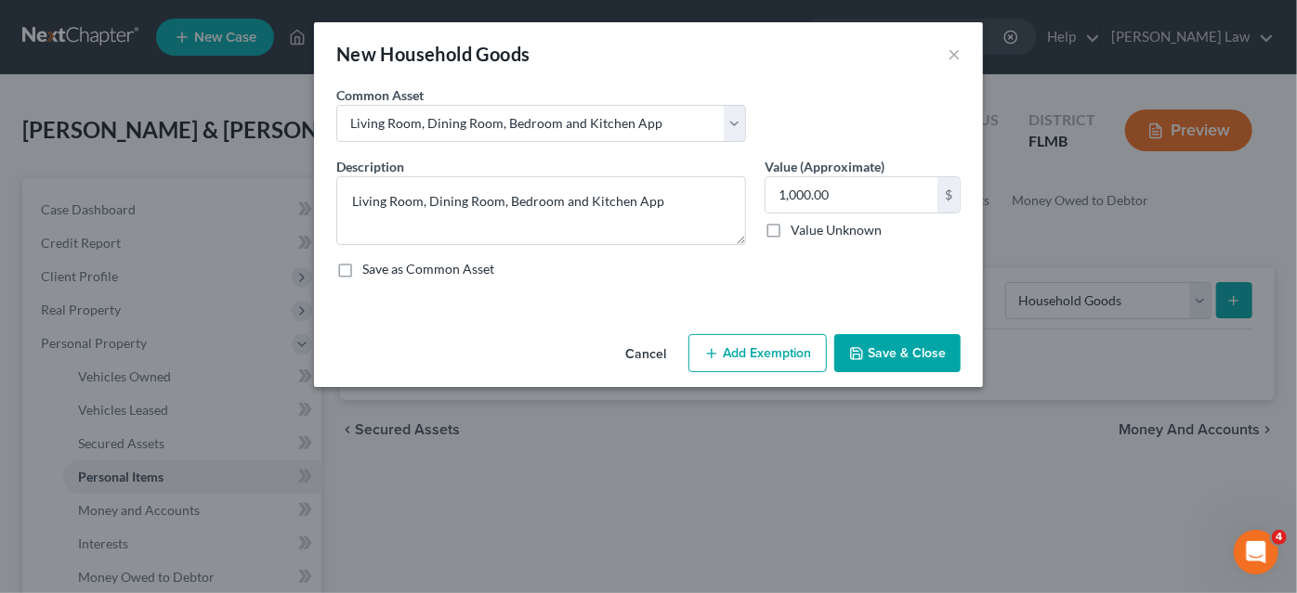
click at [867, 358] on button "Save & Close" at bounding box center [897, 353] width 126 height 39
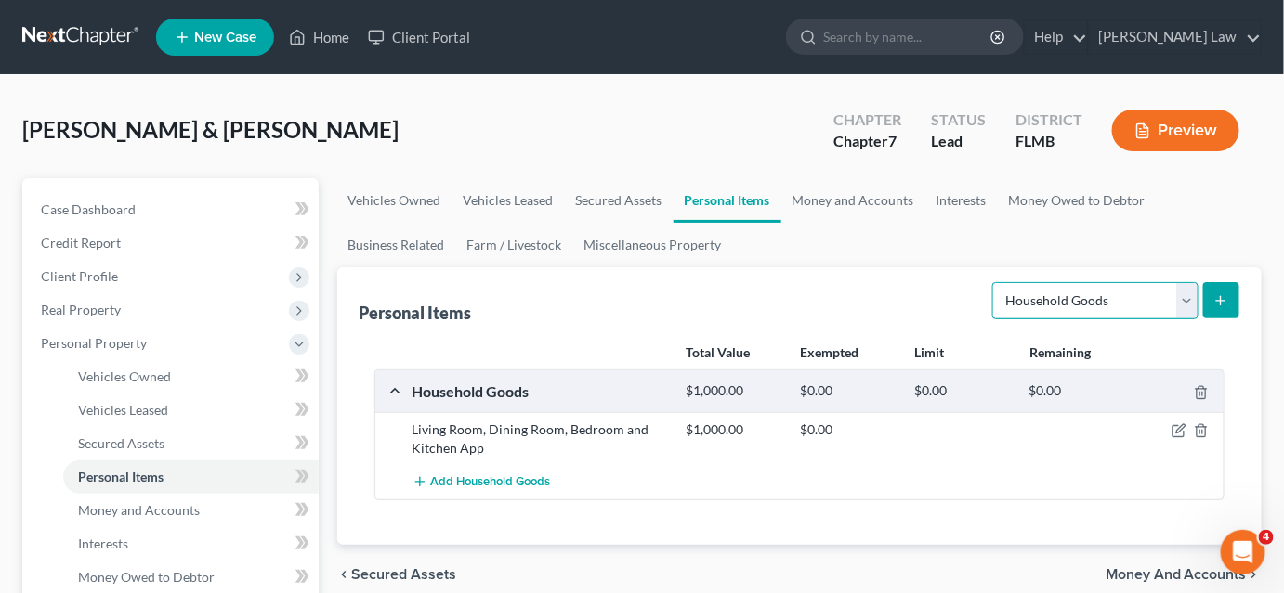
click at [1147, 298] on select "Select Item Type Clothing Collectibles Of Value Electronics Firearms Household …" at bounding box center [1095, 300] width 206 height 37
select select "jewelry"
click at [995, 282] on select "Select Item Type Clothing Collectibles Of Value Electronics Firearms Household …" at bounding box center [1095, 300] width 206 height 37
click at [1213, 306] on icon "submit" at bounding box center [1220, 300] width 15 height 15
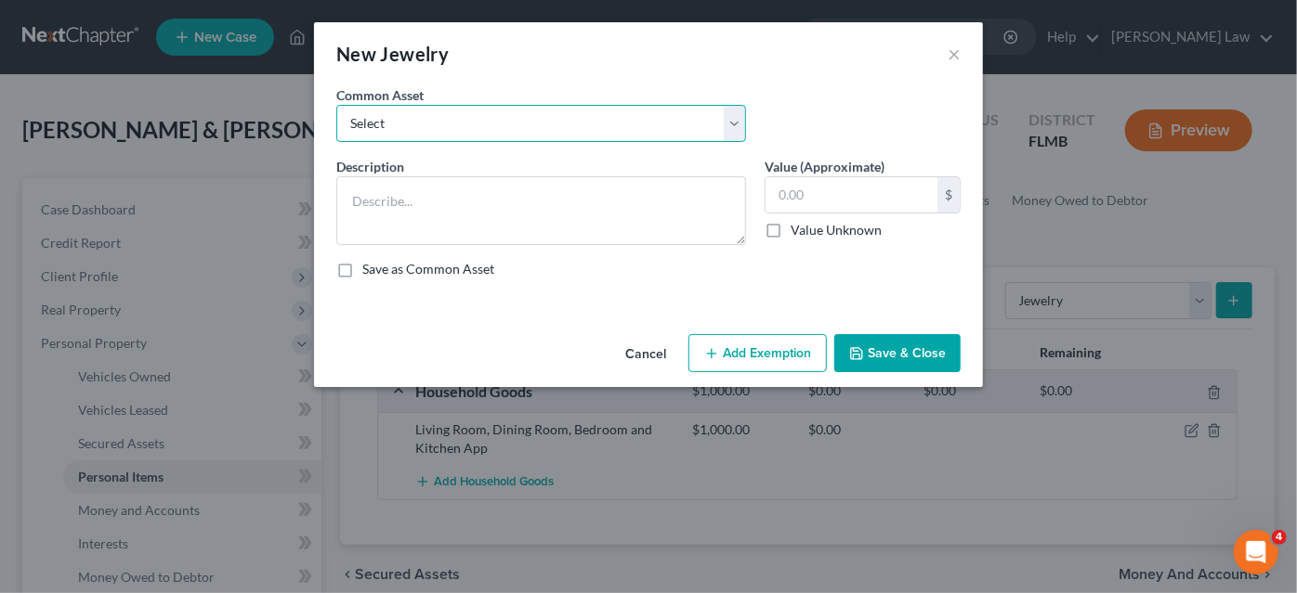
click at [473, 115] on select "Select Custom Jewelry Custom Jewelry Rings and watches Rings and watches Weddin…" at bounding box center [541, 123] width 410 height 37
select select "4"
click at [336, 105] on select "Select Custom Jewelry Custom Jewelry Rings and watches Rings and watches Weddin…" at bounding box center [541, 123] width 410 height 37
type textarea "Wedding Rings"
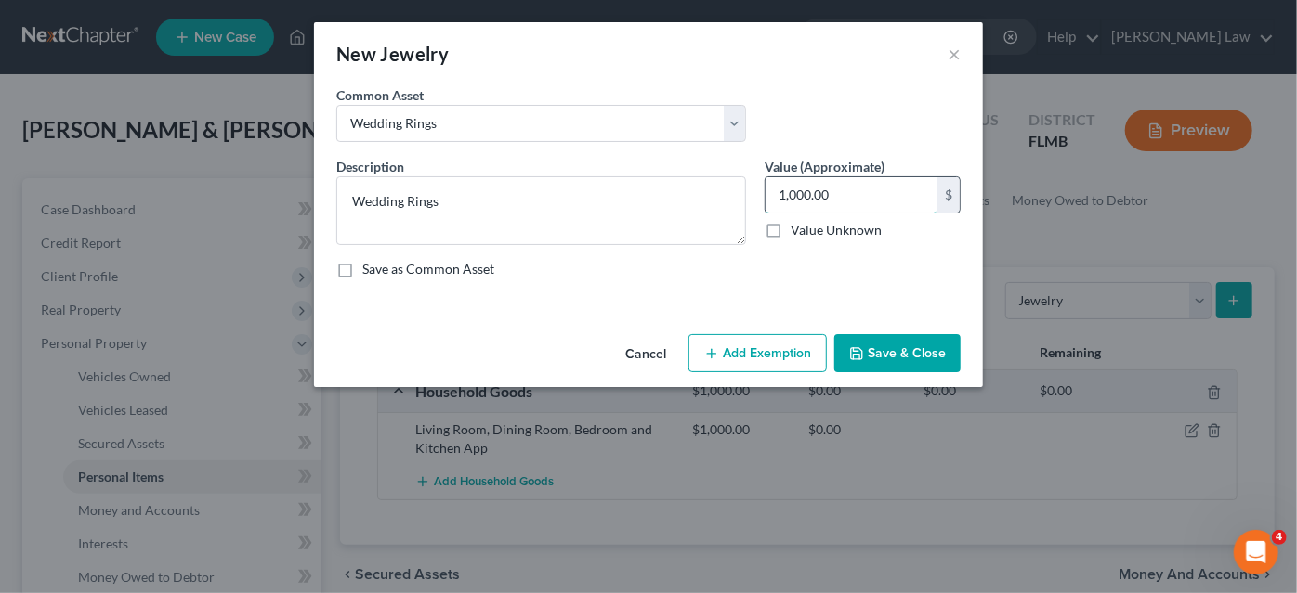
click at [812, 199] on input "1,000.00" at bounding box center [851, 194] width 172 height 35
type input "5"
type input "1,500.00"
click at [880, 344] on button "Save & Close" at bounding box center [897, 353] width 126 height 39
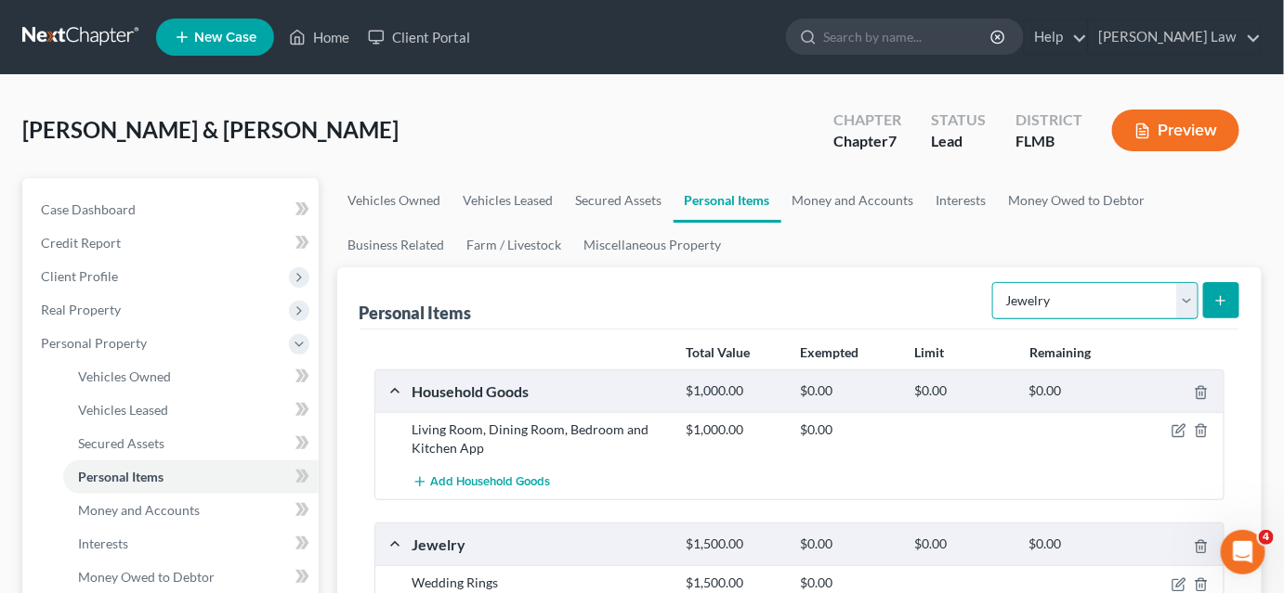
click at [1092, 303] on select "Select Item Type Clothing Collectibles Of Value Electronics Firearms Household …" at bounding box center [1095, 300] width 206 height 37
select select "electronics"
click at [995, 282] on select "Select Item Type Clothing Collectibles Of Value Electronics Firearms Household …" at bounding box center [1095, 300] width 206 height 37
click at [1209, 307] on button "submit" at bounding box center [1221, 300] width 36 height 36
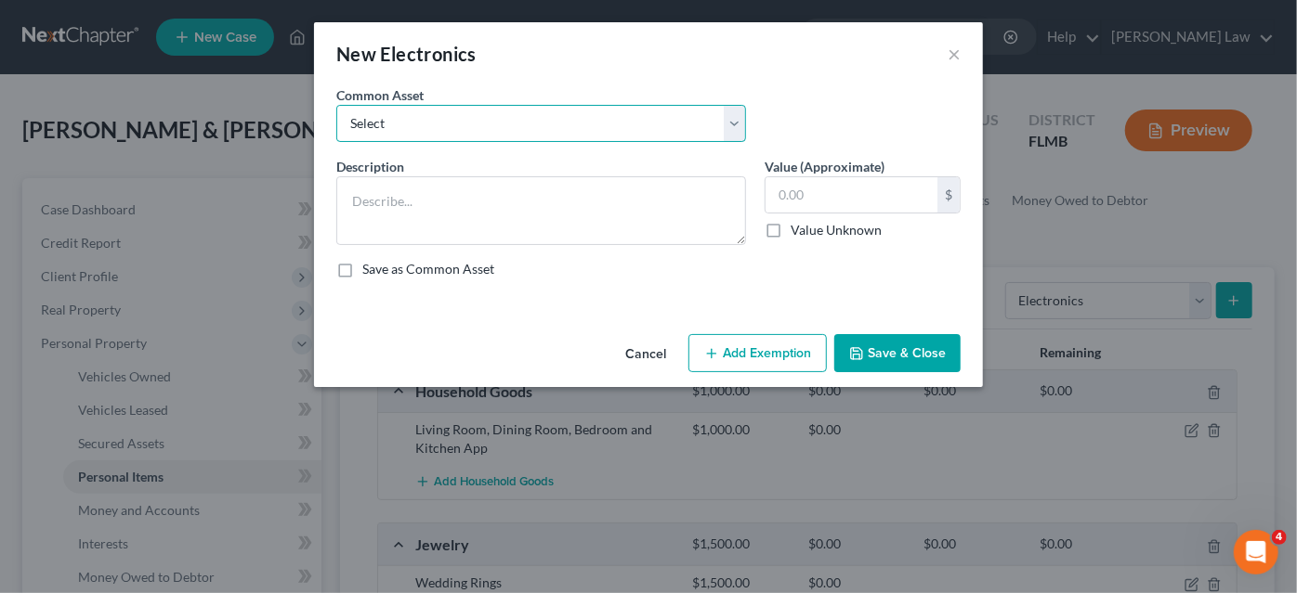
click at [586, 137] on select "Select Cell Phones, P.C. and T.V. Cell Phones, P.C. and T.V. Cell Phones, P.C. …" at bounding box center [541, 123] width 410 height 37
select select "0"
click at [336, 105] on select "Select Cell Phones, P.C. and T.V. Cell Phones, P.C. and T.V. Cell Phones, P.C. …" at bounding box center [541, 123] width 410 height 37
type textarea "Cell Phones, P.C. and T.V."
type input "300.00"
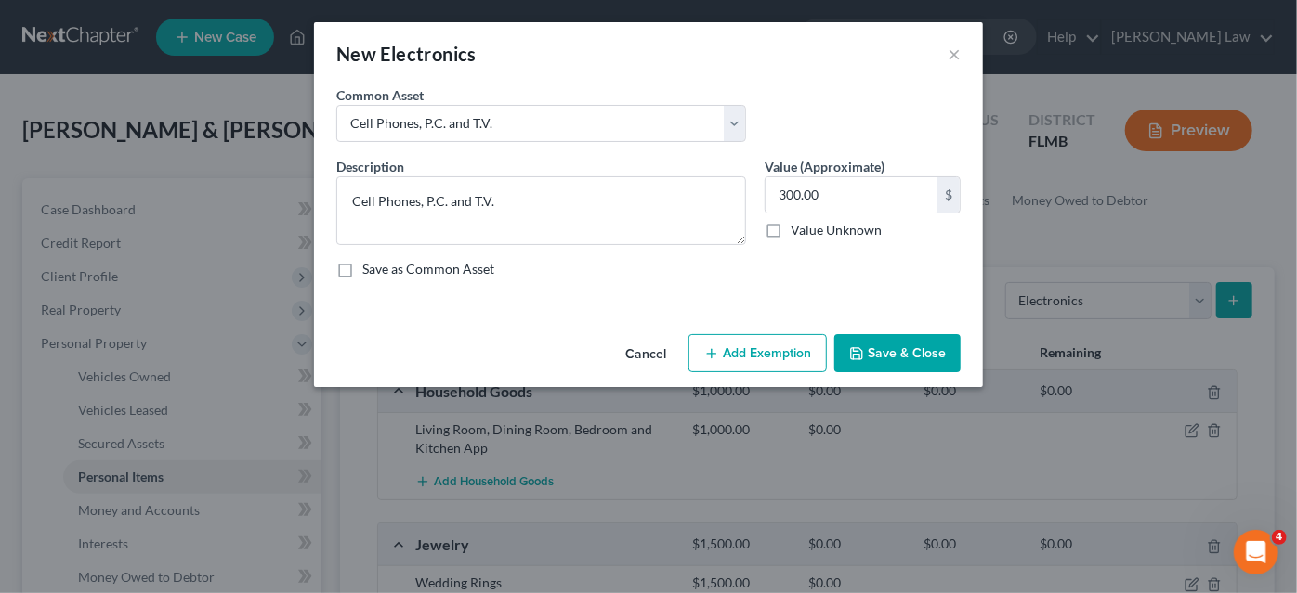
click at [847, 351] on button "Save & Close" at bounding box center [897, 353] width 126 height 39
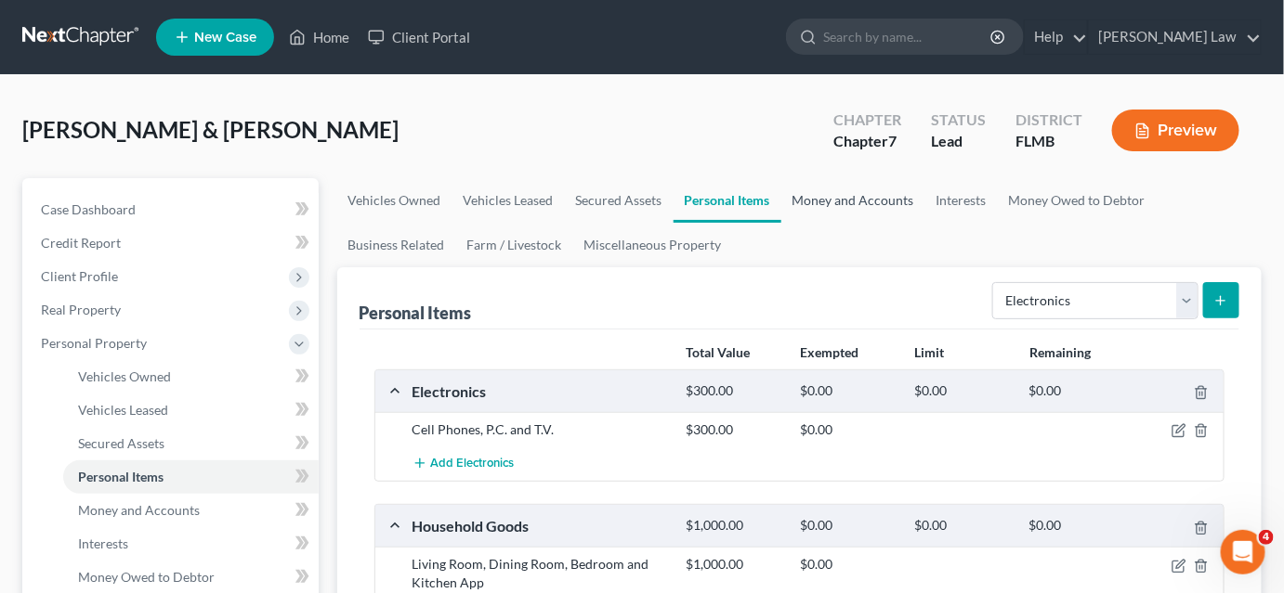
click at [819, 189] on link "Money and Accounts" at bounding box center [853, 200] width 144 height 45
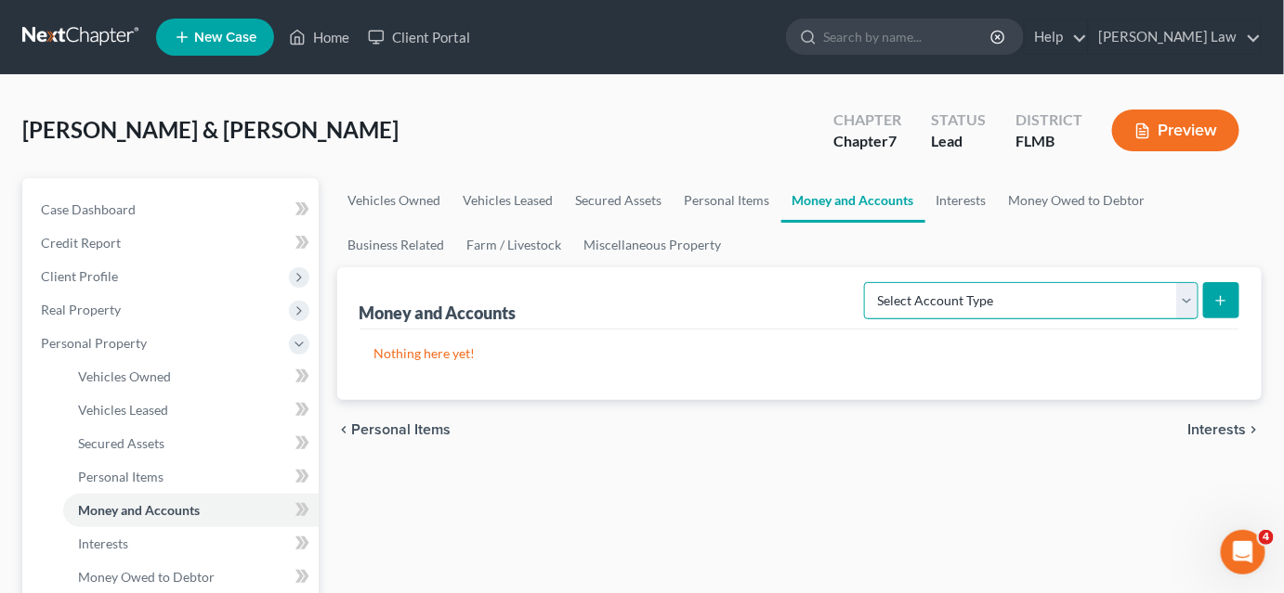
click at [943, 302] on select "Select Account Type Brokerage Cash on Hand Certificates of Deposit Checking Acc…" at bounding box center [1031, 300] width 334 height 37
select select "checking"
click at [868, 282] on select "Select Account Type Brokerage Cash on Hand Certificates of Deposit Checking Acc…" at bounding box center [1031, 300] width 334 height 37
click at [1244, 306] on div "Money and Accounts Select Account Type Brokerage Cash on Hand Certificates of D…" at bounding box center [799, 333] width 925 height 133
click at [1228, 306] on button "submit" at bounding box center [1221, 300] width 36 height 36
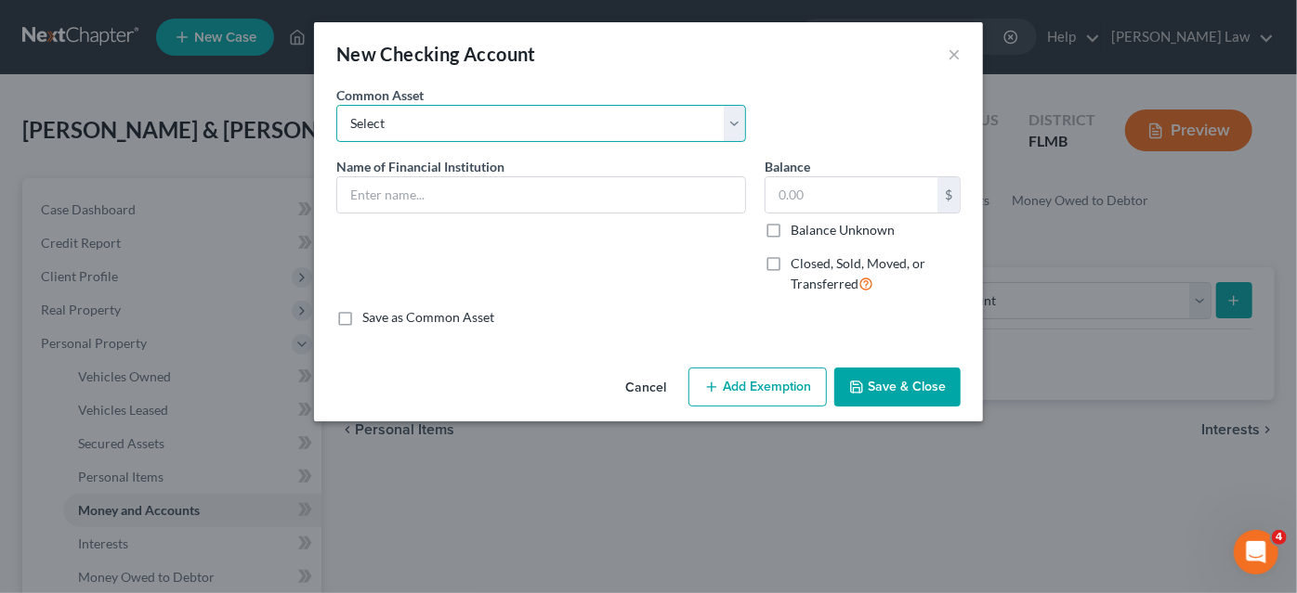
click at [496, 126] on select "Select [PERSON_NAME] Fargo Bank VyStar Credit Union Bank of America Community F…" at bounding box center [541, 123] width 410 height 37
select select "1"
click at [336, 105] on select "Select [PERSON_NAME] Fargo Bank VyStar Credit Union Bank of America Community F…" at bounding box center [541, 123] width 410 height 37
type input "VyStar Credit Union"
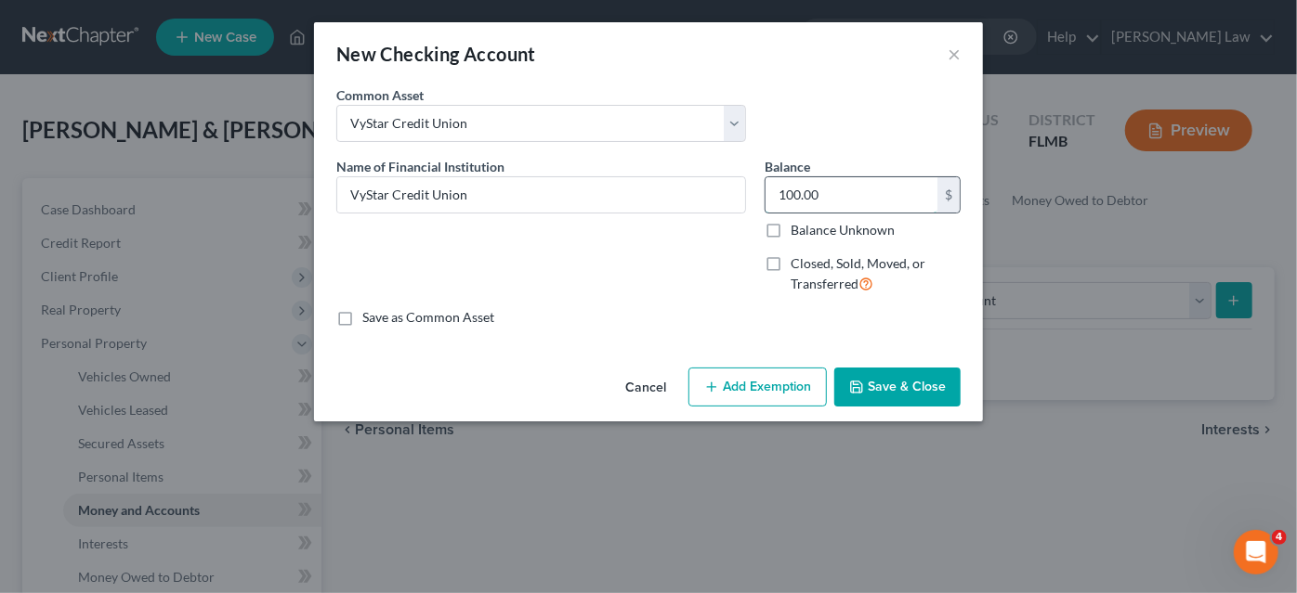
click at [786, 196] on input "100.00" at bounding box center [851, 194] width 172 height 35
type input "1,347.00"
click at [860, 385] on icon "button" at bounding box center [856, 387] width 15 height 15
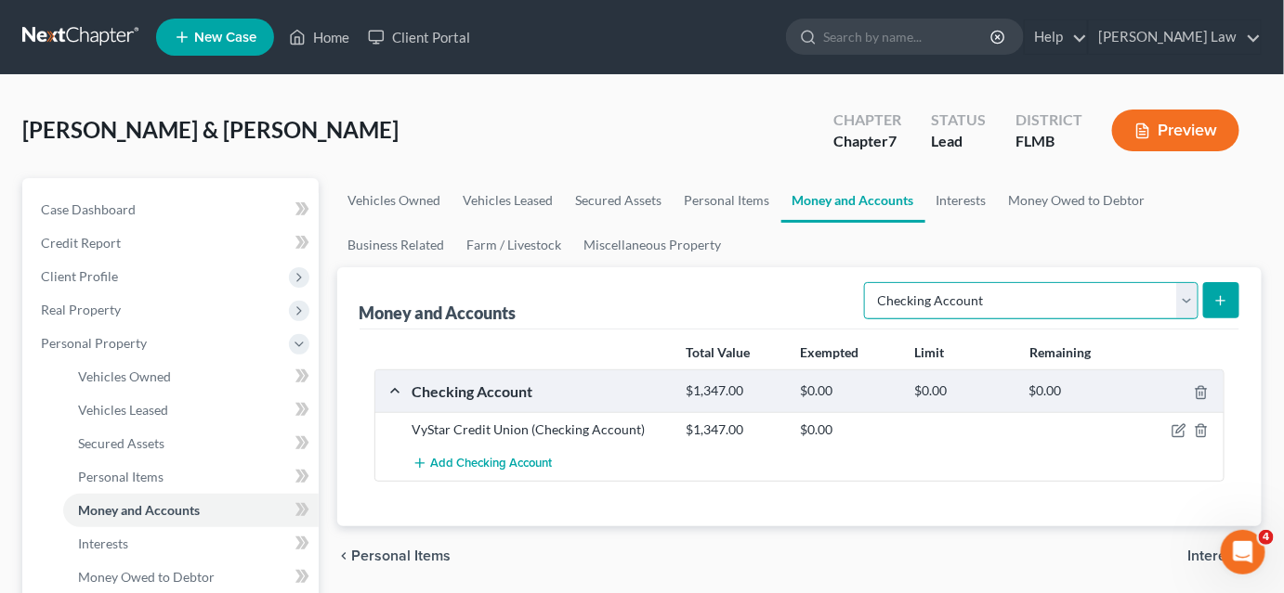
click at [881, 301] on select "Select Account Type Brokerage Cash on Hand Certificates of Deposit Checking Acc…" at bounding box center [1031, 300] width 334 height 37
select select "savings"
click at [868, 282] on select "Select Account Type Brokerage Cash on Hand Certificates of Deposit Checking Acc…" at bounding box center [1031, 300] width 334 height 37
click at [1208, 299] on button "submit" at bounding box center [1221, 300] width 36 height 36
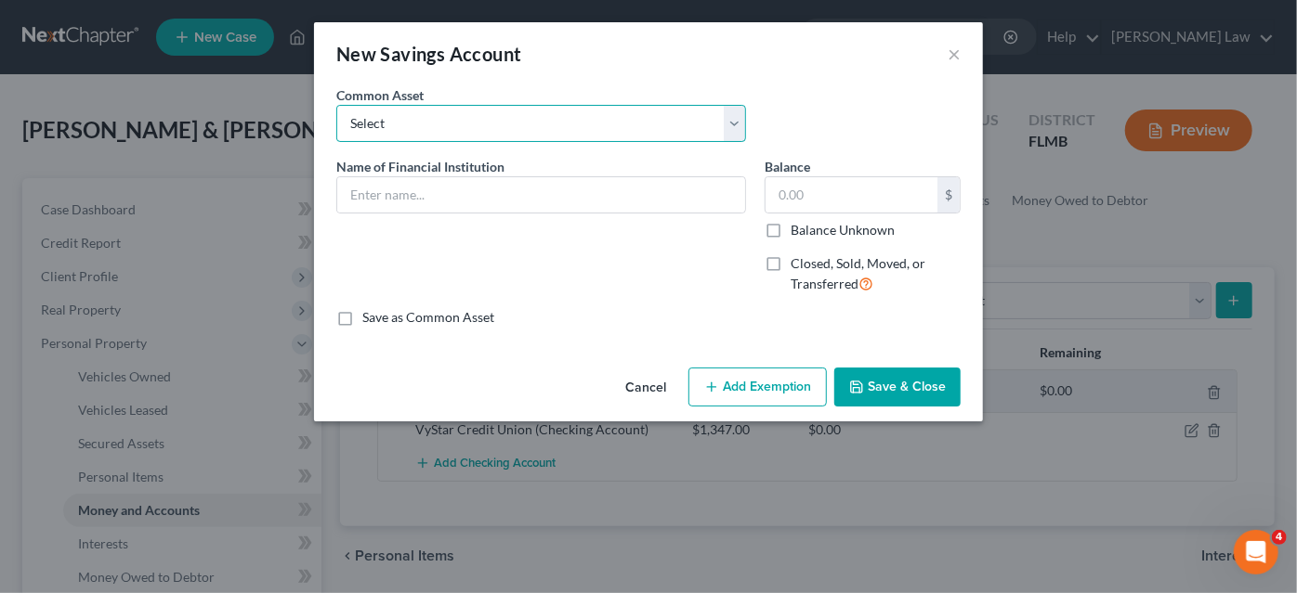
click at [541, 128] on select "Select Bank of America VyStar Credit Union [PERSON_NAME] Fargo" at bounding box center [541, 123] width 410 height 37
select select "1"
click at [336, 105] on select "Select Bank of America VyStar Credit Union [PERSON_NAME] Fargo" at bounding box center [541, 123] width 410 height 37
type input "VyStar Credit Union"
type input "5.00"
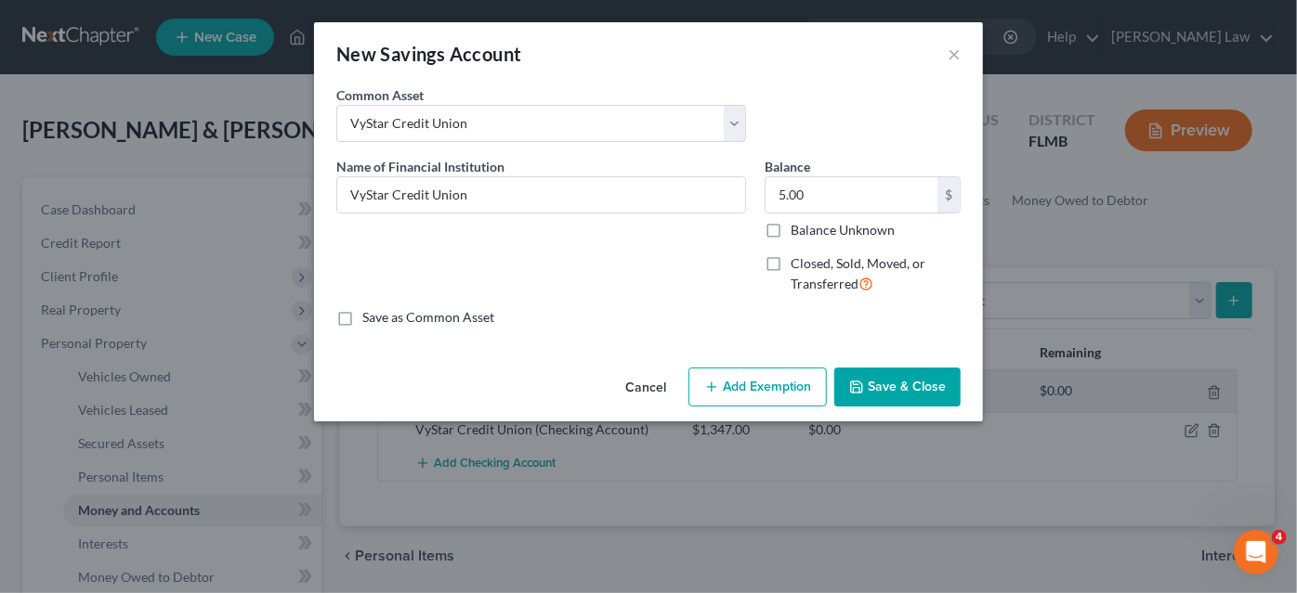
click at [868, 397] on button "Save & Close" at bounding box center [897, 387] width 126 height 39
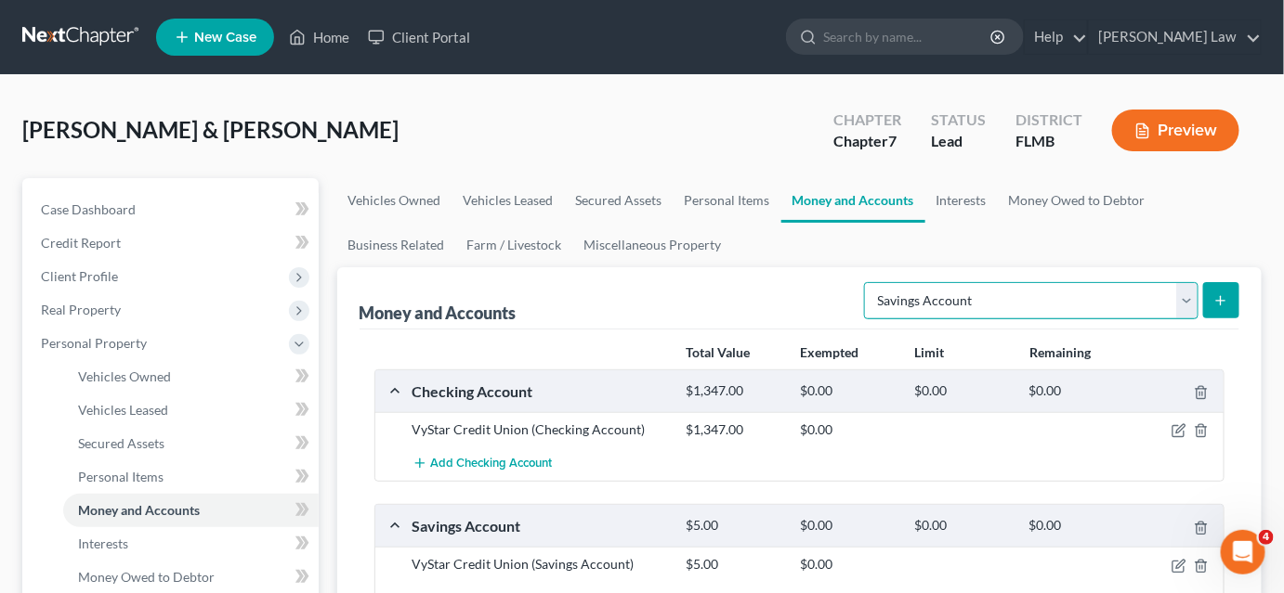
click at [984, 296] on select "Select Account Type Brokerage Cash on Hand Certificates of Deposit Checking Acc…" at bounding box center [1031, 300] width 334 height 37
select select "checking"
click at [868, 282] on select "Select Account Type Brokerage Cash on Hand Certificates of Deposit Checking Acc…" at bounding box center [1031, 300] width 334 height 37
click at [1215, 306] on button "submit" at bounding box center [1221, 300] width 36 height 36
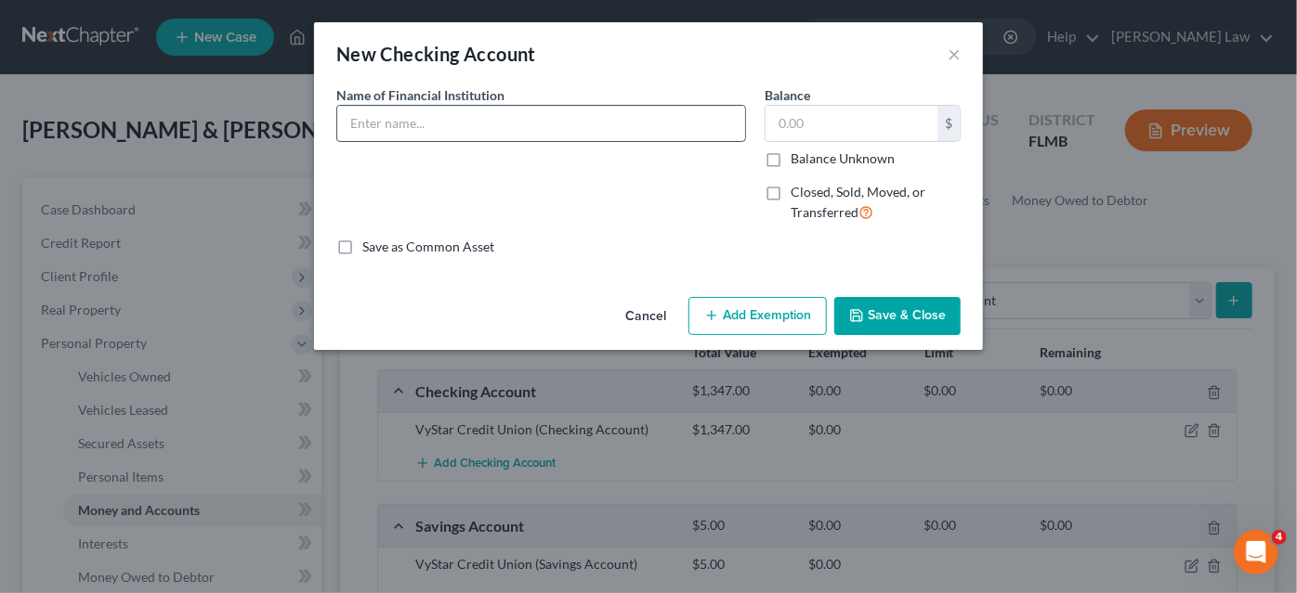
click at [555, 128] on input "text" at bounding box center [541, 123] width 408 height 35
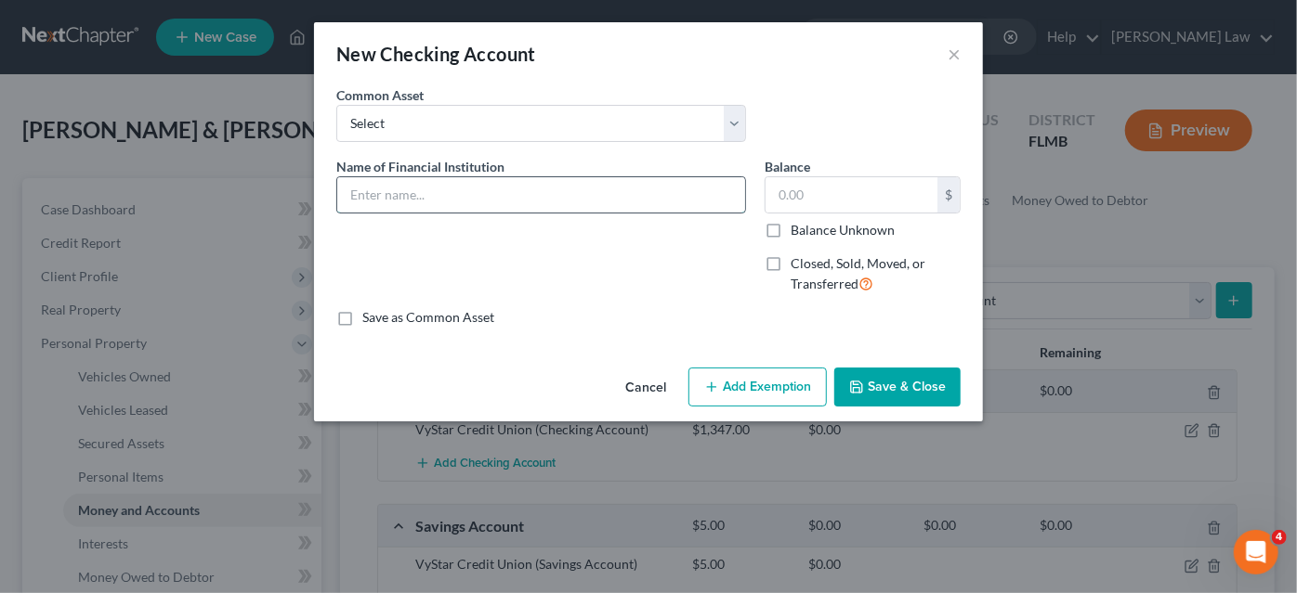
type input "Community First Credit Union"
click at [856, 383] on icon "button" at bounding box center [856, 387] width 15 height 15
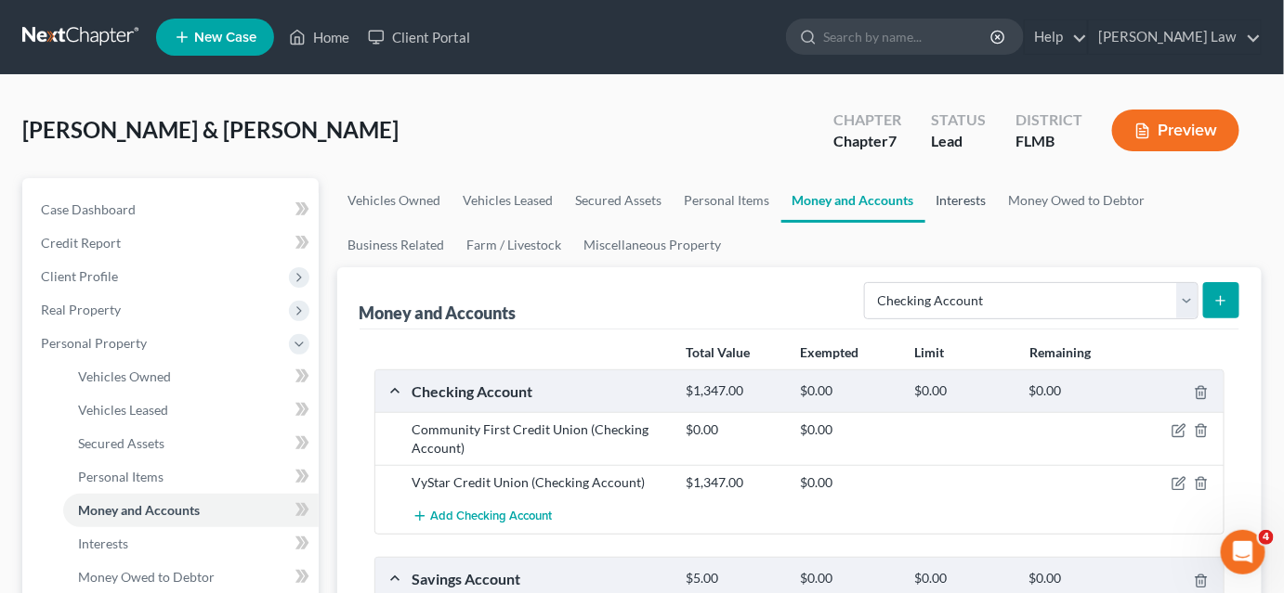
click at [947, 204] on link "Interests" at bounding box center [961, 200] width 72 height 45
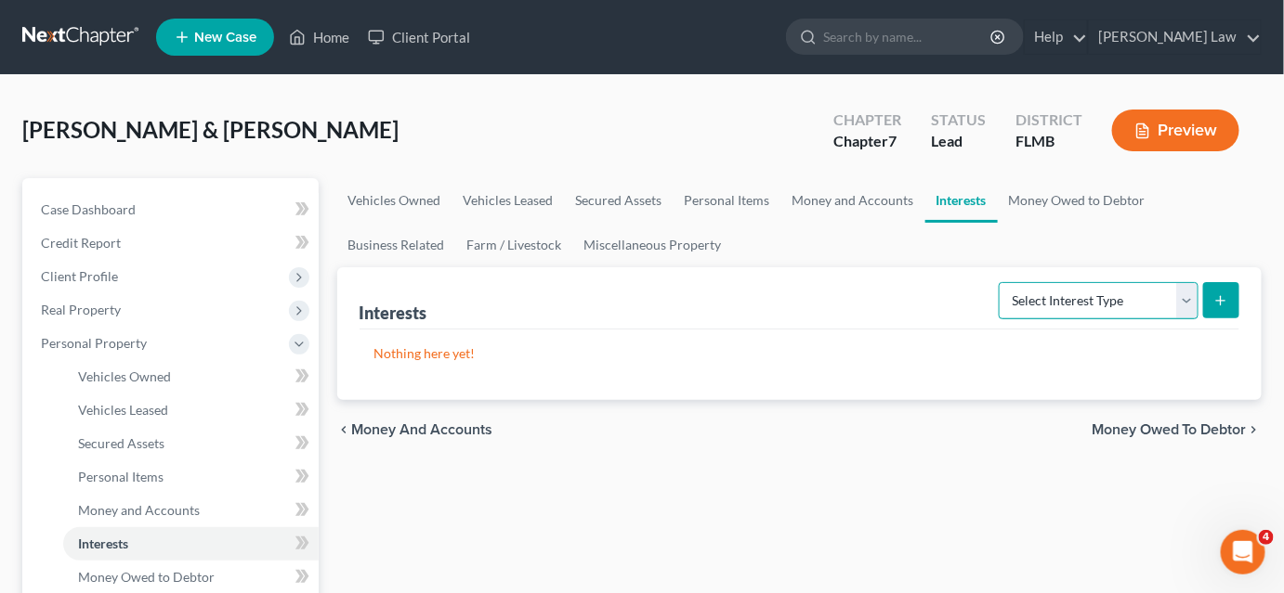
click at [1010, 296] on select "Select Interest Type 401K Annuity Bond Education IRA Government Bond Government…" at bounding box center [1098, 300] width 200 height 37
select select "whole_life_insurance"
click at [1001, 282] on select "Select Interest Type 401K Annuity Bond Education IRA Government Bond Government…" at bounding box center [1098, 300] width 200 height 37
click at [1221, 300] on icon "submit" at bounding box center [1220, 300] width 15 height 15
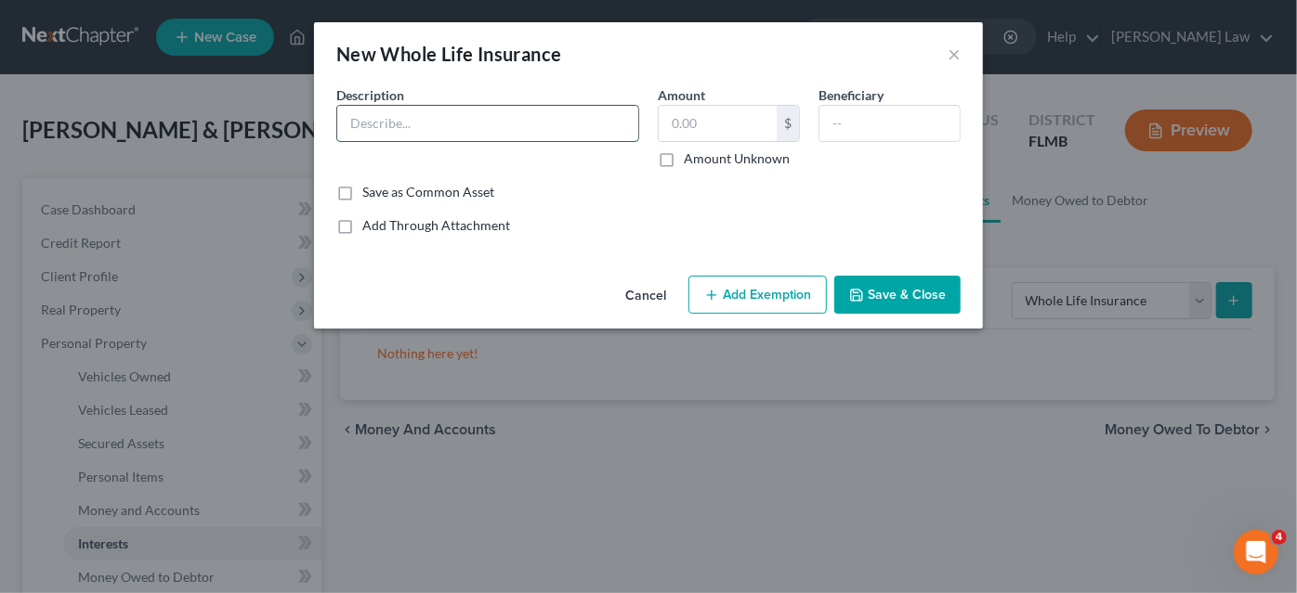
click at [450, 106] on input "text" at bounding box center [487, 123] width 301 height 35
type input "Death Insurance"
type input "20,000.00"
click at [900, 296] on button "Save & Close" at bounding box center [897, 295] width 126 height 39
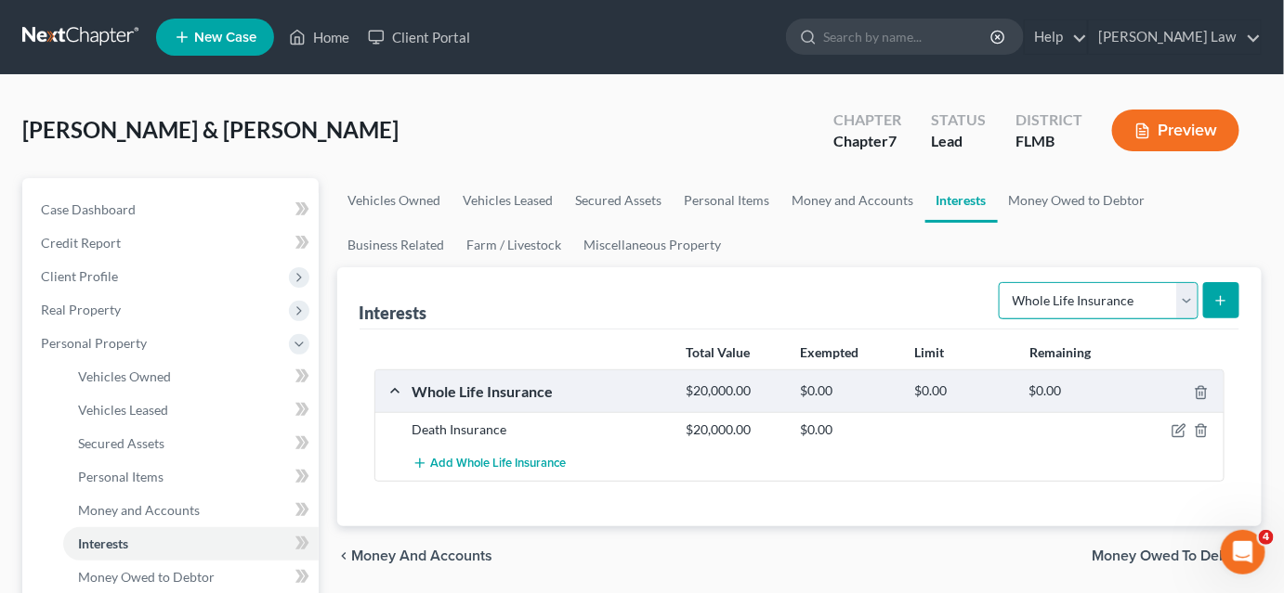
click at [1074, 311] on select "Select Interest Type 401K Annuity Bond Education IRA Government Bond Government…" at bounding box center [1098, 300] width 200 height 37
drag, startPoint x: 1090, startPoint y: 307, endPoint x: 1119, endPoint y: 306, distance: 28.8
click at [1090, 307] on select "Select Interest Type 401K Annuity Bond Education IRA Government Bond Government…" at bounding box center [1098, 300] width 200 height 37
click at [1209, 297] on button "submit" at bounding box center [1221, 300] width 36 height 36
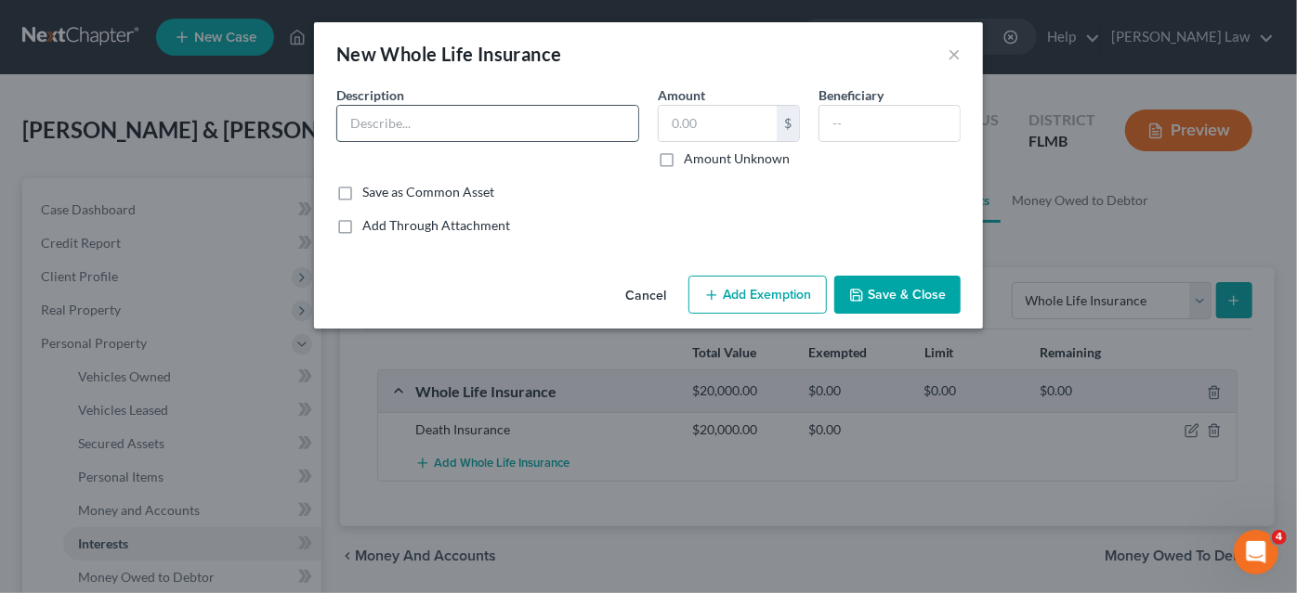
click at [388, 123] on input "text" at bounding box center [487, 123] width 301 height 35
type input "Death Insurance"
click at [723, 131] on input "text" at bounding box center [717, 123] width 118 height 35
type input "25,000.00"
click at [869, 293] on button "Save & Close" at bounding box center [897, 295] width 126 height 39
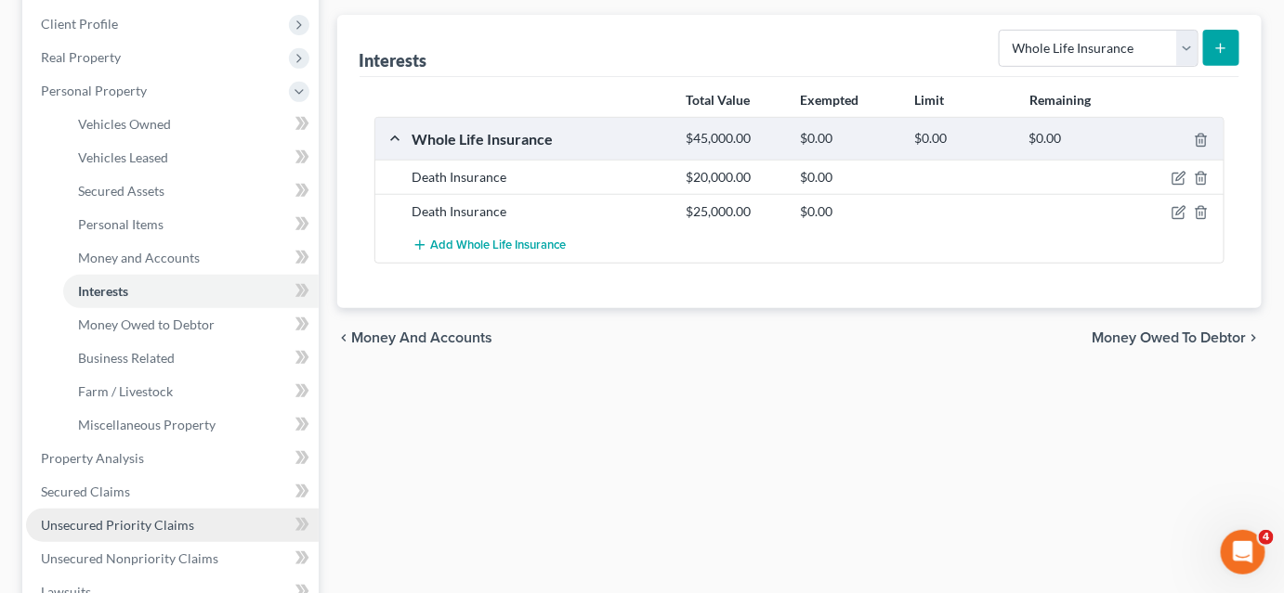
scroll to position [422, 0]
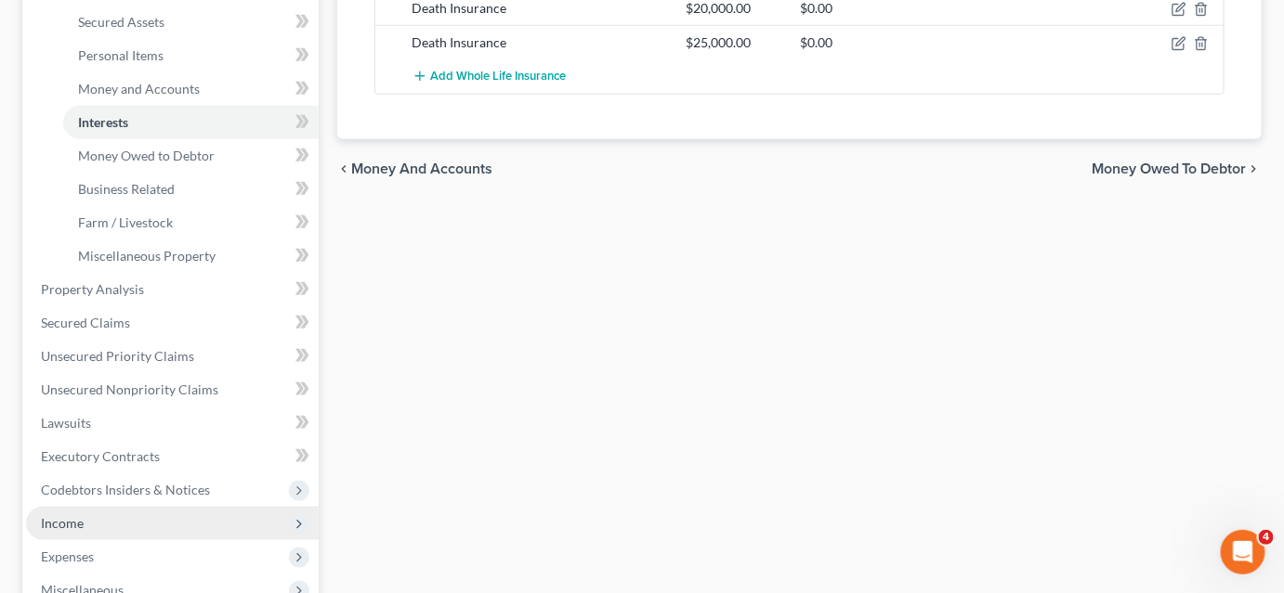
click at [101, 523] on span "Income" at bounding box center [172, 523] width 293 height 33
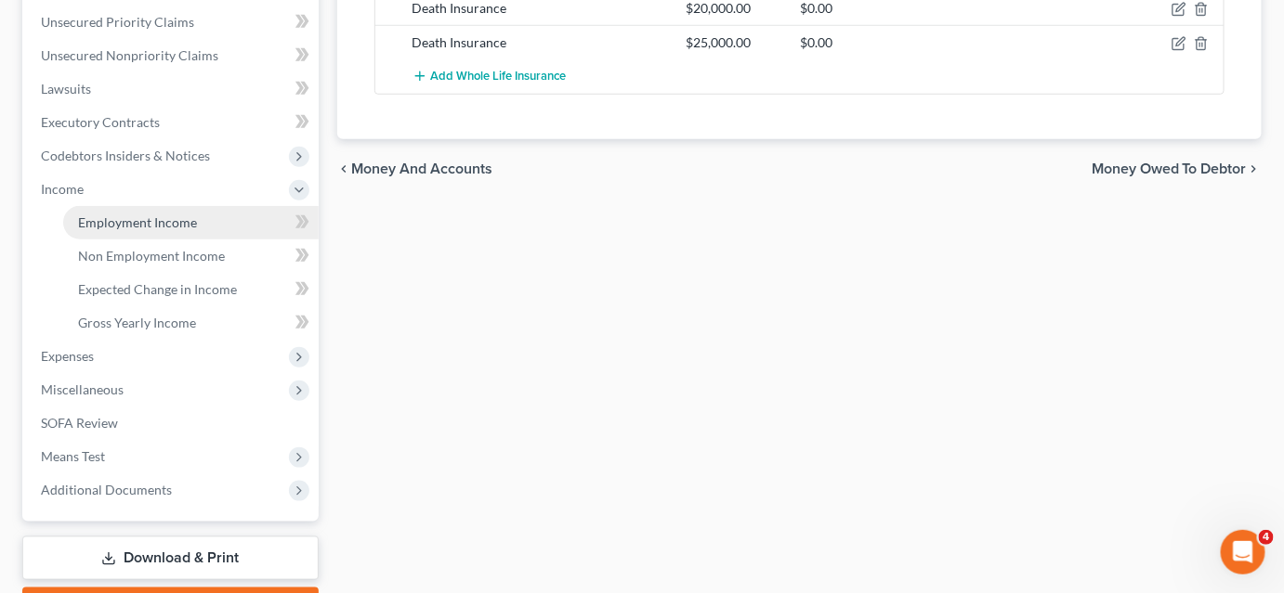
click at [135, 222] on span "Employment Income" at bounding box center [137, 223] width 119 height 16
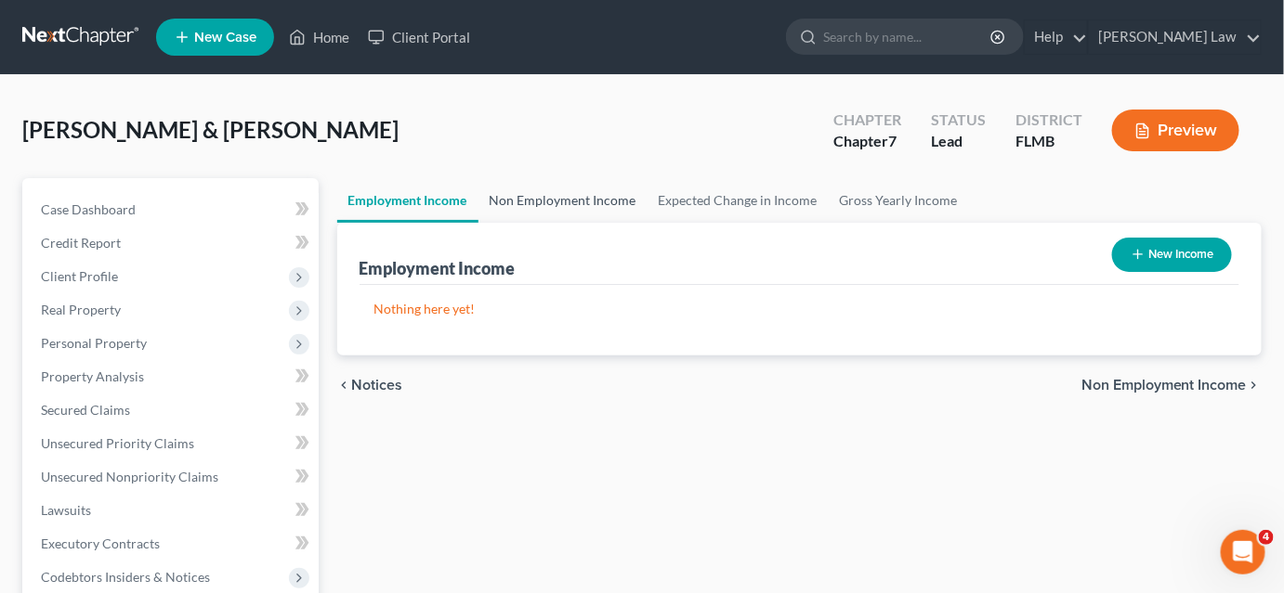
click at [572, 198] on link "Non Employment Income" at bounding box center [562, 200] width 169 height 45
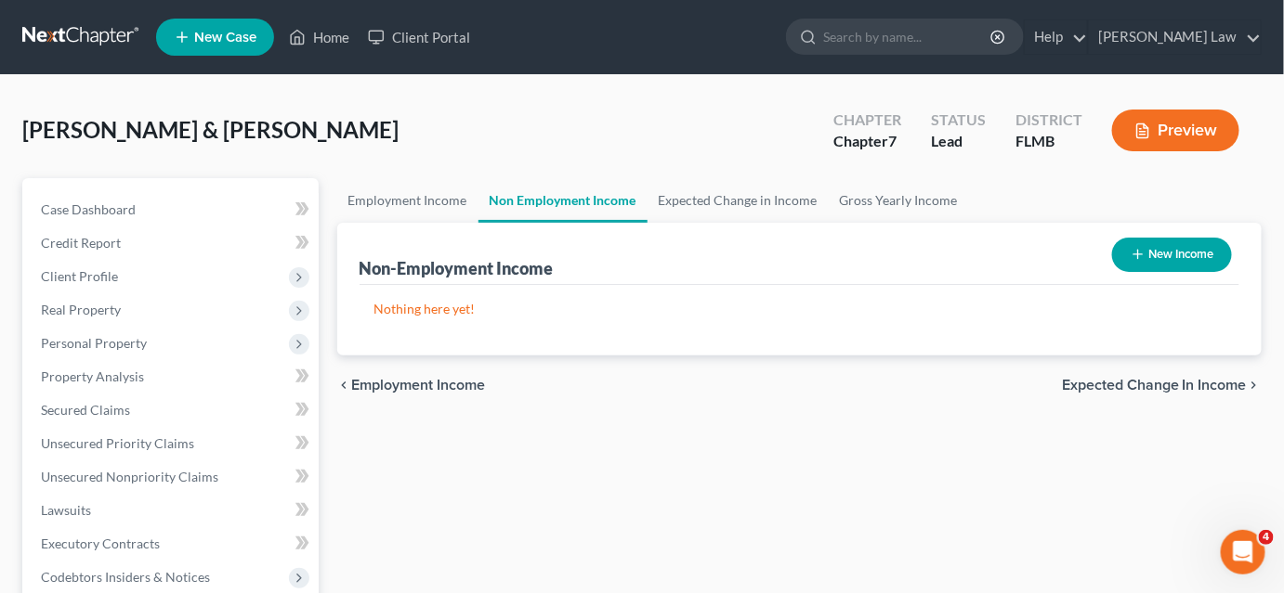
click at [1175, 252] on button "New Income" at bounding box center [1172, 255] width 120 height 34
select select "0"
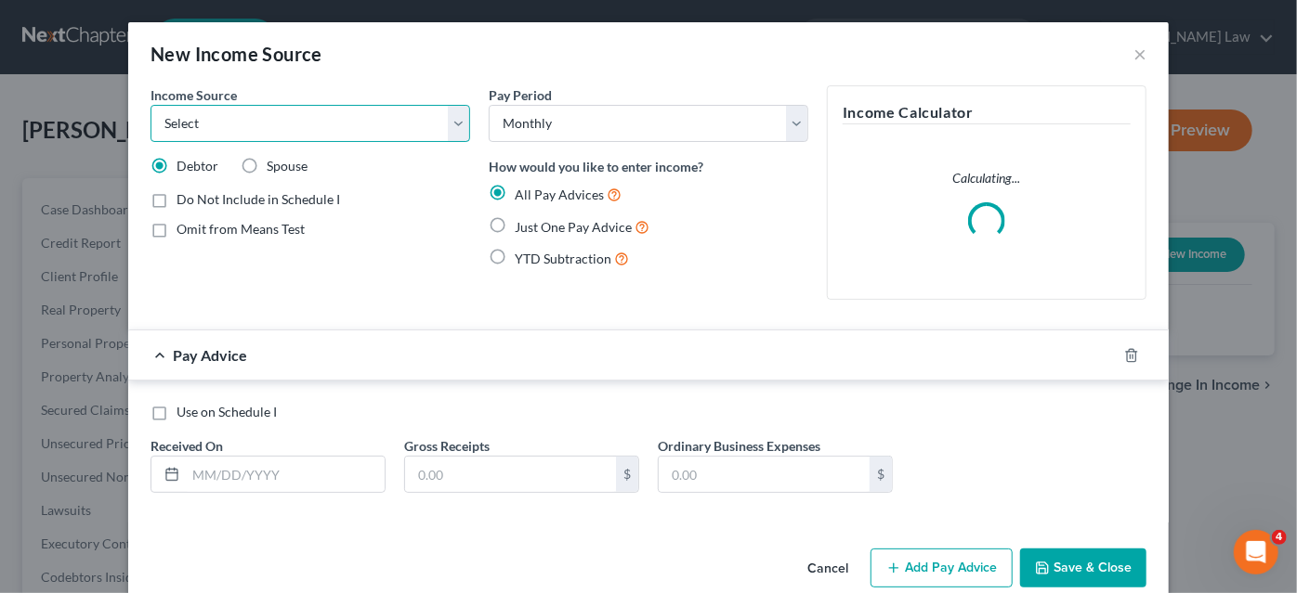
click at [246, 111] on select "Select Unemployment Disability (from employer) Pension Retirement Social Securi…" at bounding box center [309, 123] width 319 height 37
select select "1"
click at [150, 105] on select "Select Unemployment Disability (from employer) Pension Retirement Social Securi…" at bounding box center [309, 123] width 319 height 37
drag, startPoint x: 492, startPoint y: 220, endPoint x: 469, endPoint y: 238, distance: 29.2
click at [515, 221] on label "Just One Pay Advice" at bounding box center [582, 226] width 135 height 21
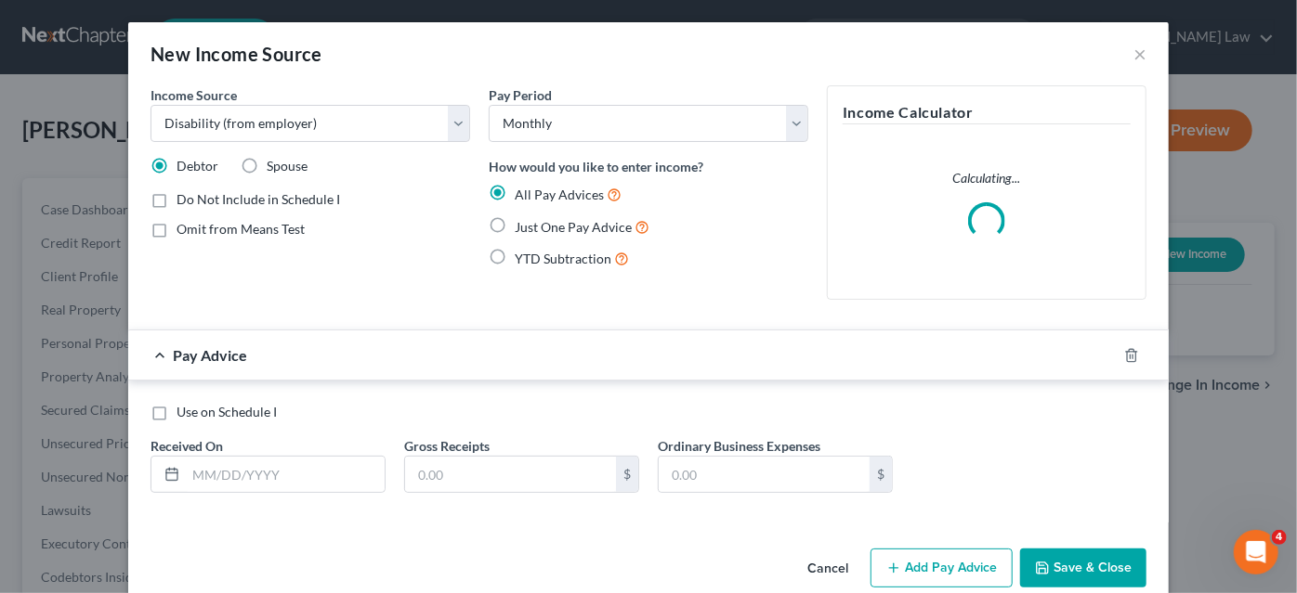
click at [522, 221] on input "Just One Pay Advice" at bounding box center [528, 222] width 12 height 12
radio input "true"
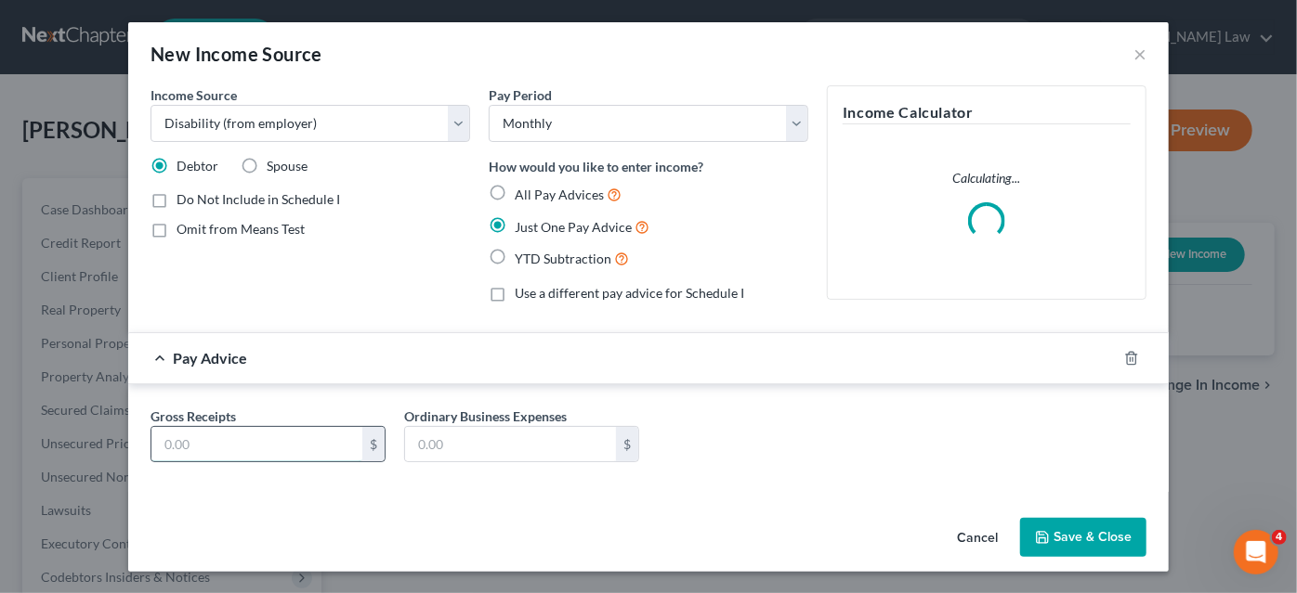
click at [193, 455] on input "text" at bounding box center [256, 444] width 211 height 35
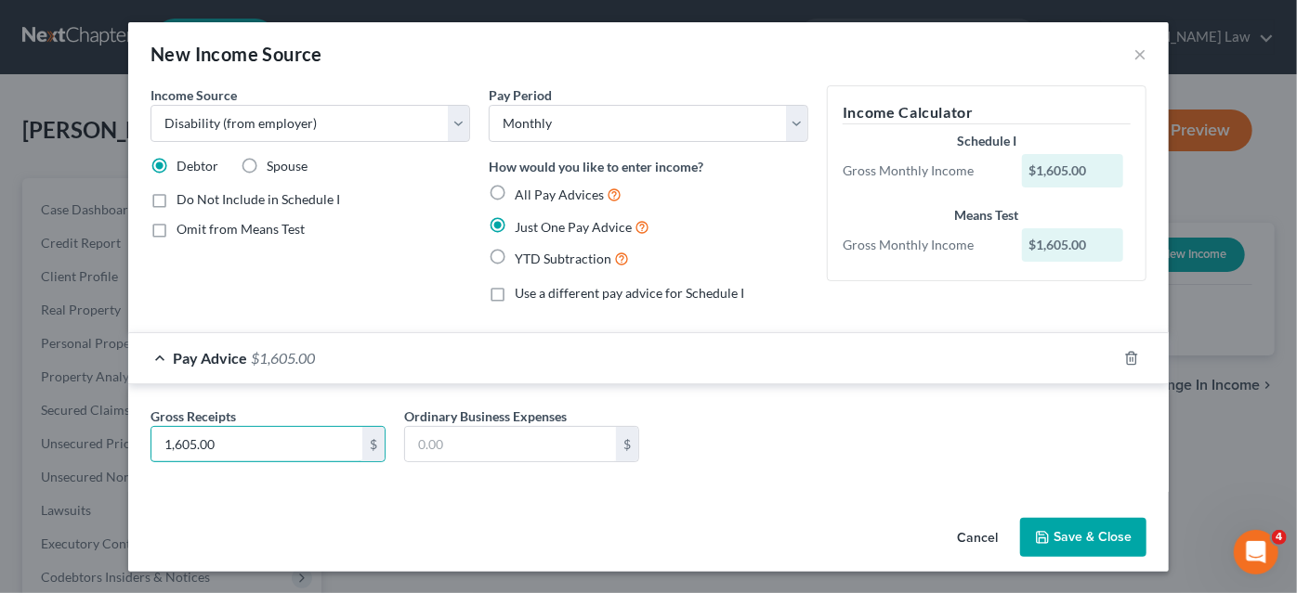
type input "1,605.00"
click at [1037, 537] on icon "button" at bounding box center [1042, 537] width 15 height 15
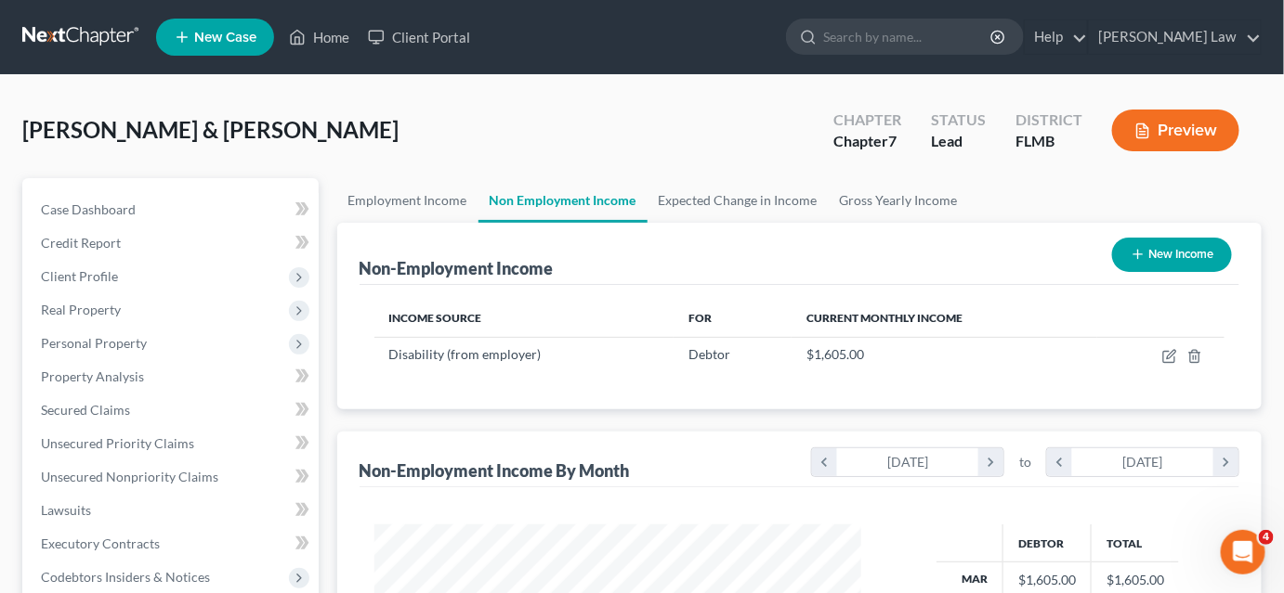
scroll to position [331, 517]
click at [1167, 254] on button "New Income" at bounding box center [1172, 255] width 120 height 34
select select "0"
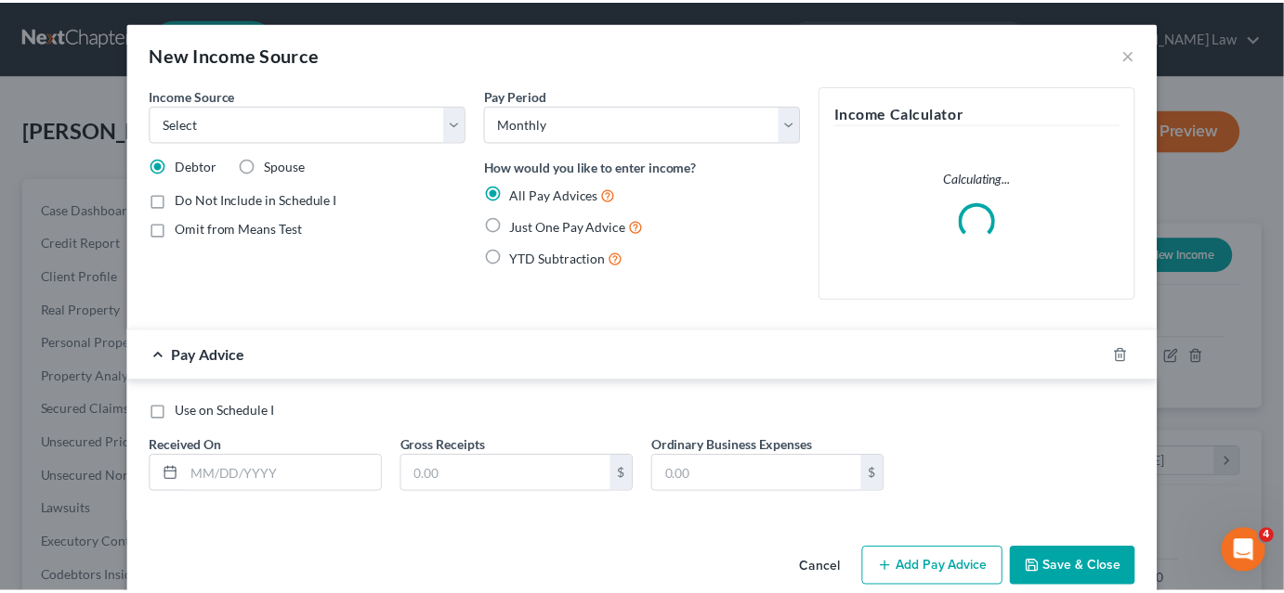
scroll to position [331, 523]
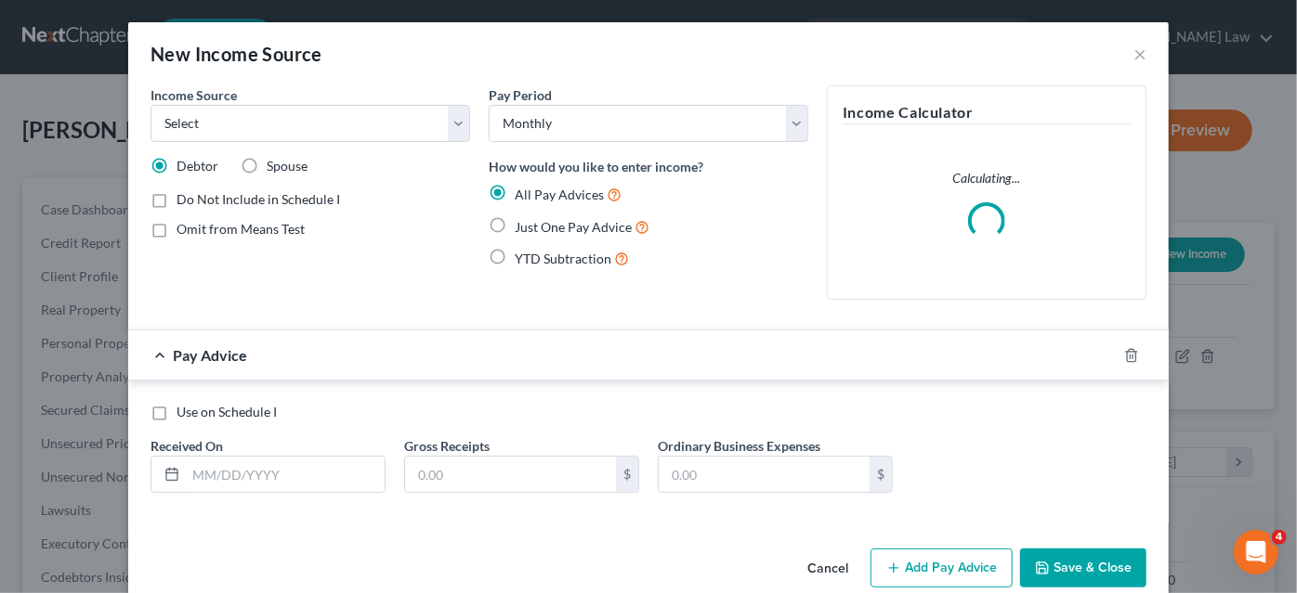
click at [267, 165] on label "Spouse" at bounding box center [287, 166] width 41 height 19
click at [274, 165] on input "Spouse" at bounding box center [280, 163] width 12 height 12
radio input "true"
click at [515, 232] on label "Just One Pay Advice" at bounding box center [582, 226] width 135 height 21
click at [522, 228] on input "Just One Pay Advice" at bounding box center [528, 222] width 12 height 12
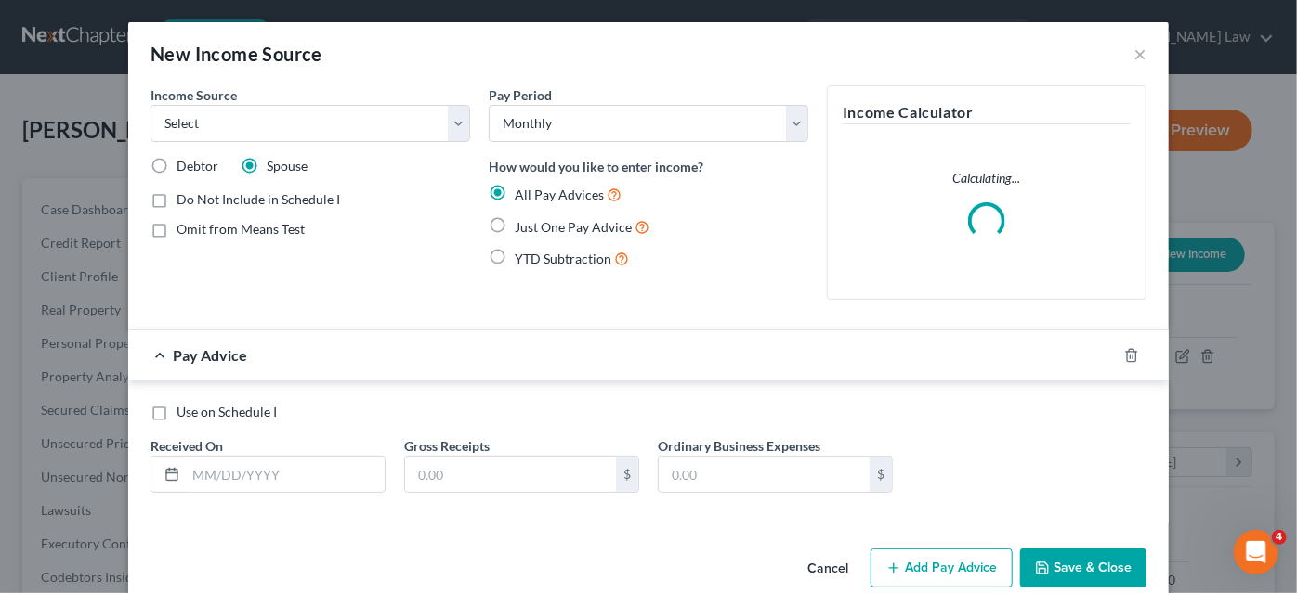
radio input "true"
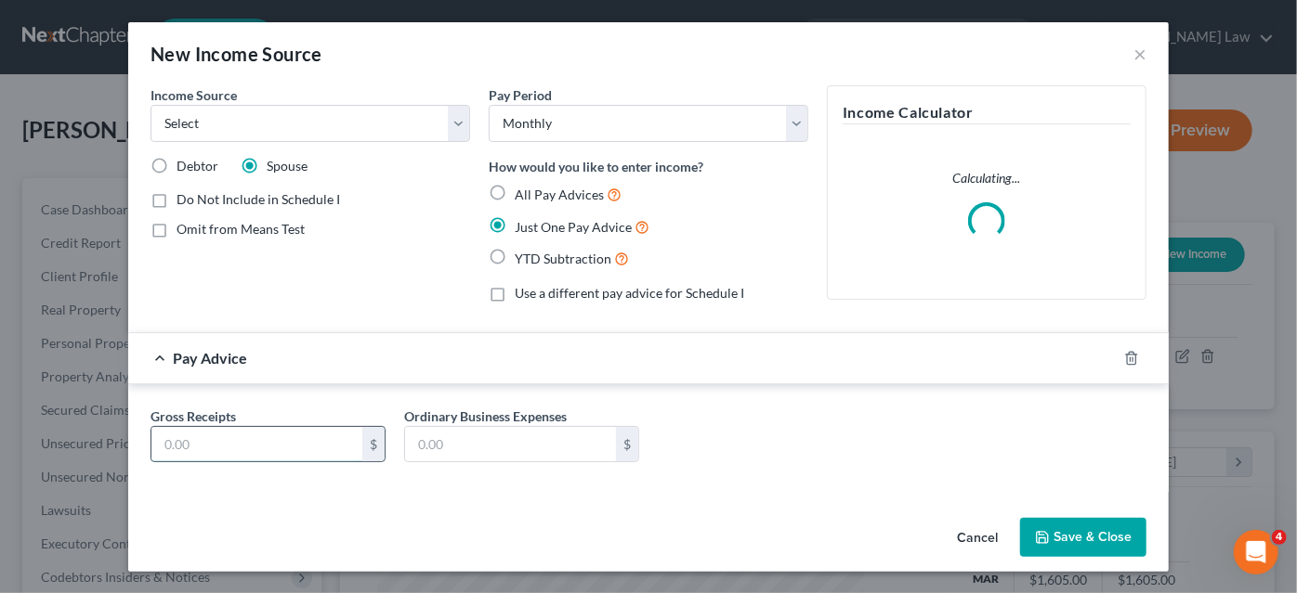
click at [235, 452] on input "text" at bounding box center [256, 444] width 211 height 35
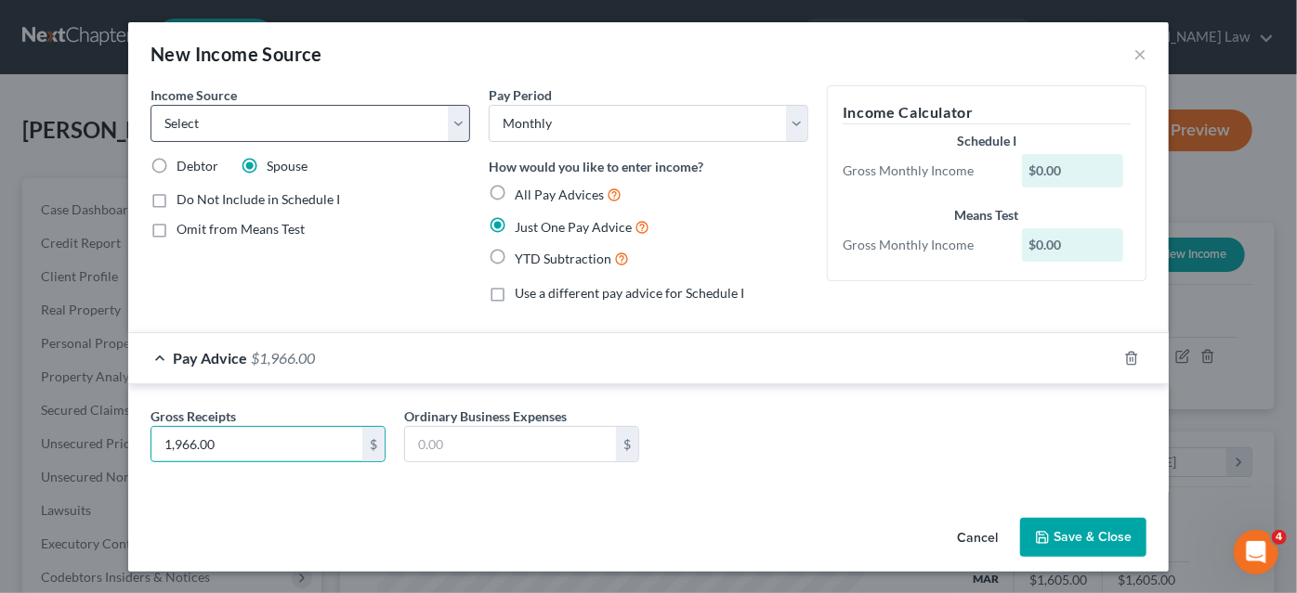
type input "1,966.00"
click at [181, 119] on select "Select Unemployment Disability (from employer) Pension Retirement Social Securi…" at bounding box center [309, 123] width 319 height 37
select select "4"
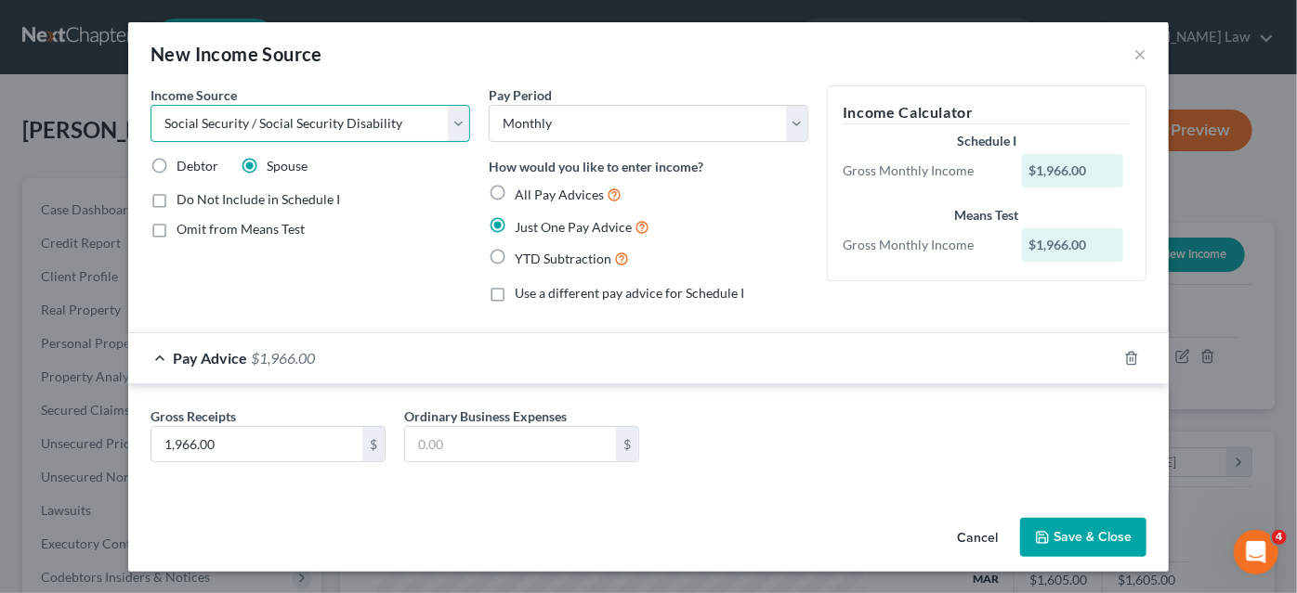
click at [150, 105] on select "Select Unemployment Disability (from employer) Pension Retirement Social Securi…" at bounding box center [309, 123] width 319 height 37
click at [1076, 534] on button "Save & Close" at bounding box center [1083, 537] width 126 height 39
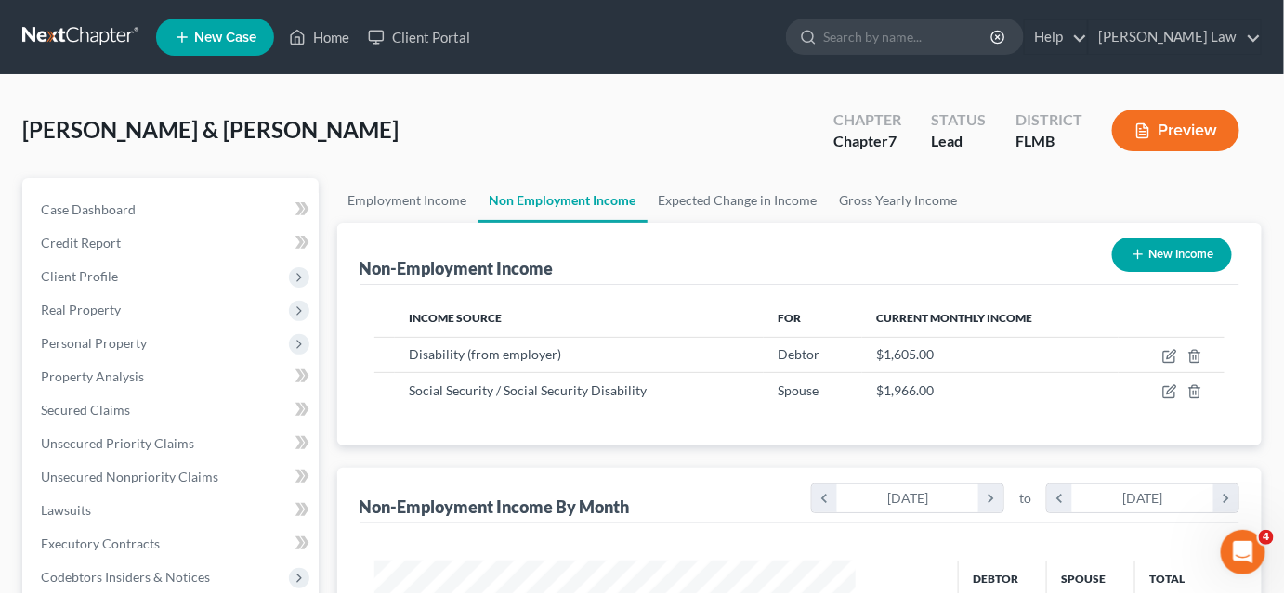
scroll to position [253, 0]
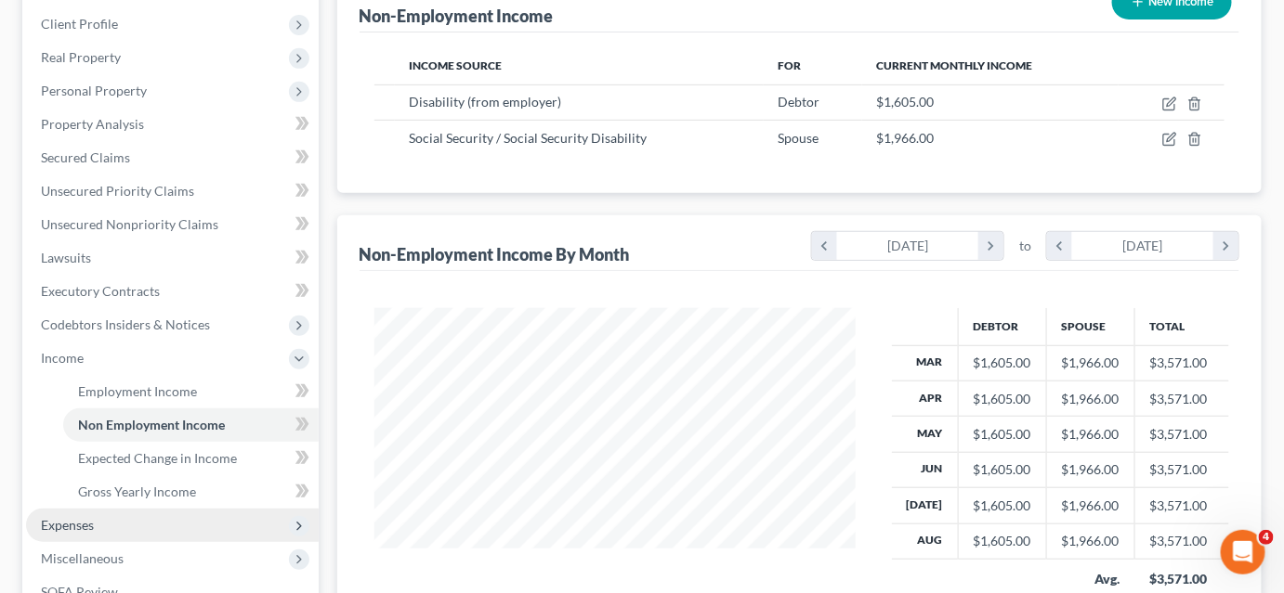
click at [145, 524] on span "Expenses" at bounding box center [172, 525] width 293 height 33
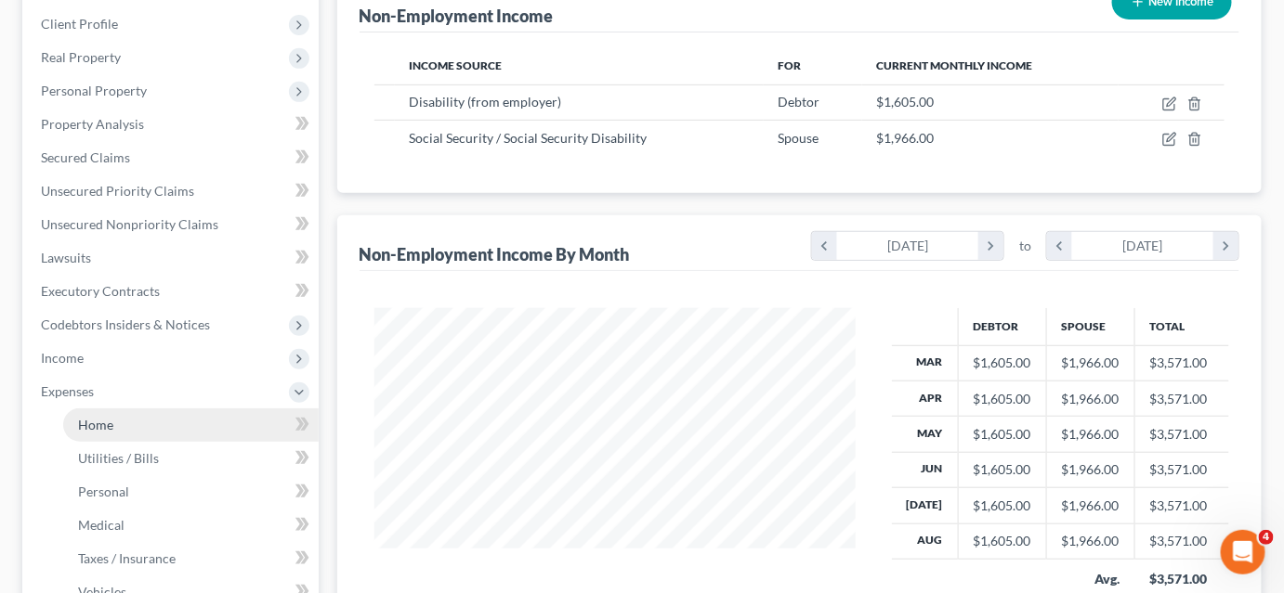
click at [128, 430] on link "Home" at bounding box center [190, 425] width 255 height 33
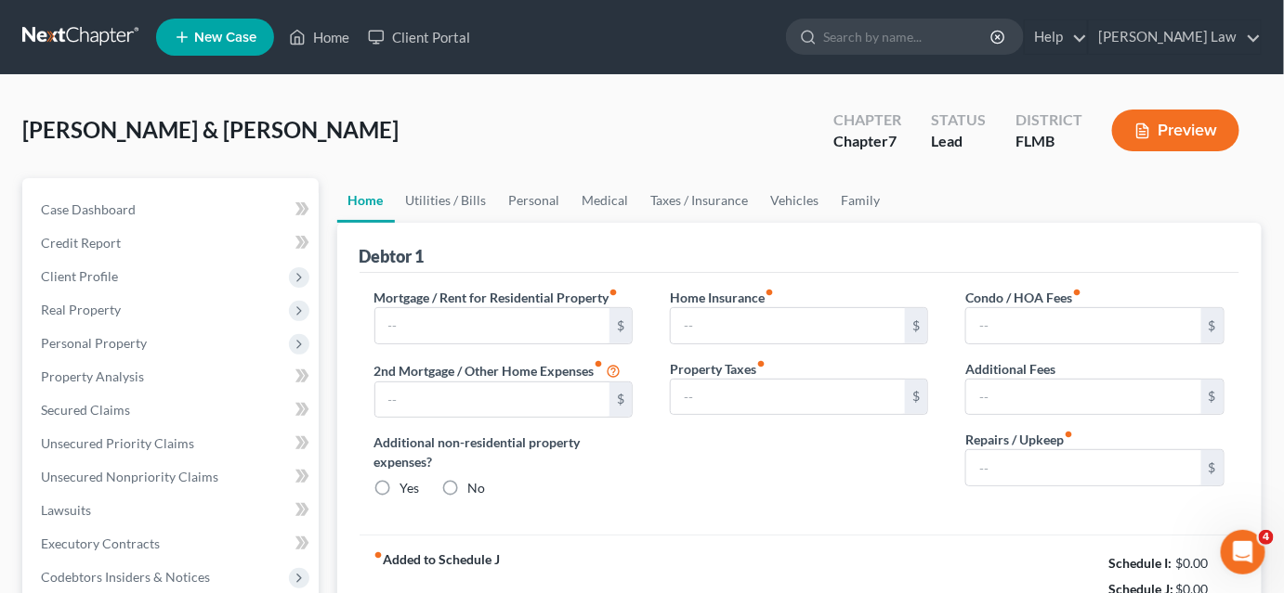
type input "0.00"
radio input "true"
type input "0.00"
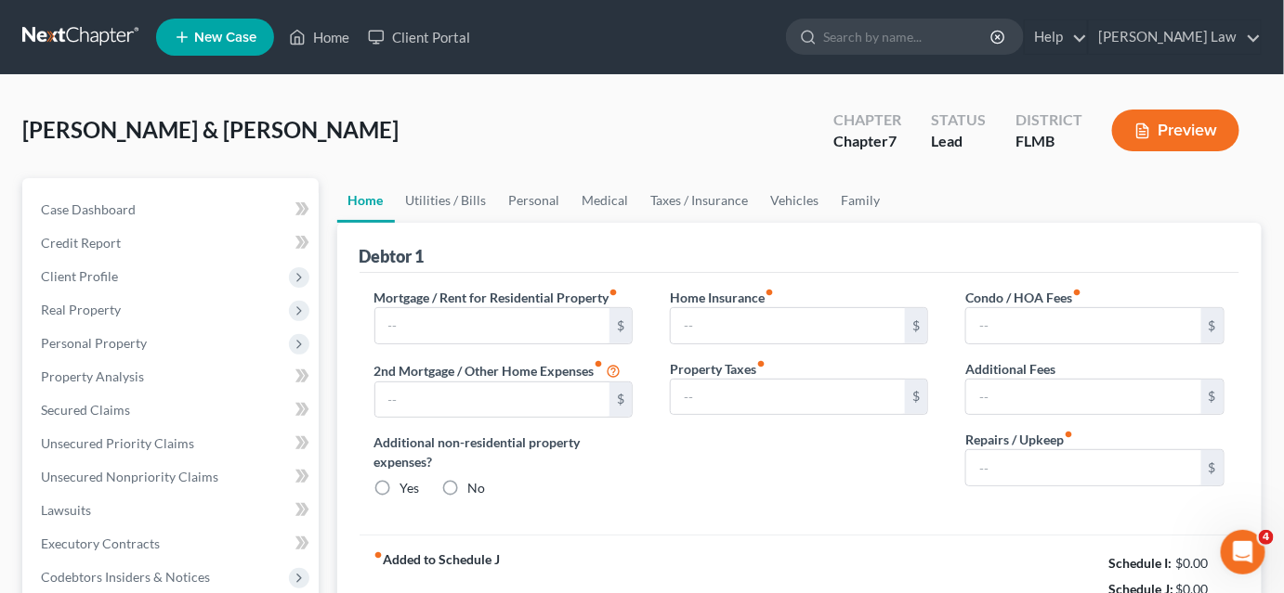
type input "0.00"
click at [468, 203] on link "Utilities / Bills" at bounding box center [446, 200] width 103 height 45
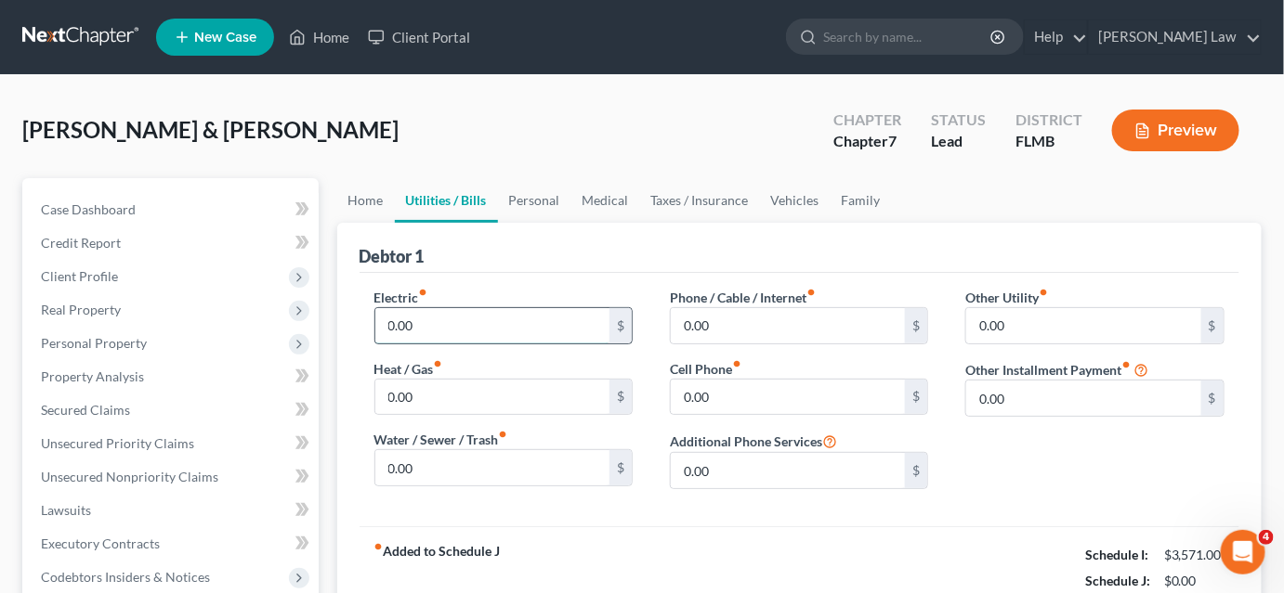
click at [436, 327] on input "0.00" at bounding box center [492, 325] width 235 height 35
type input "300.00"
click at [697, 385] on input "0.00" at bounding box center [788, 397] width 235 height 35
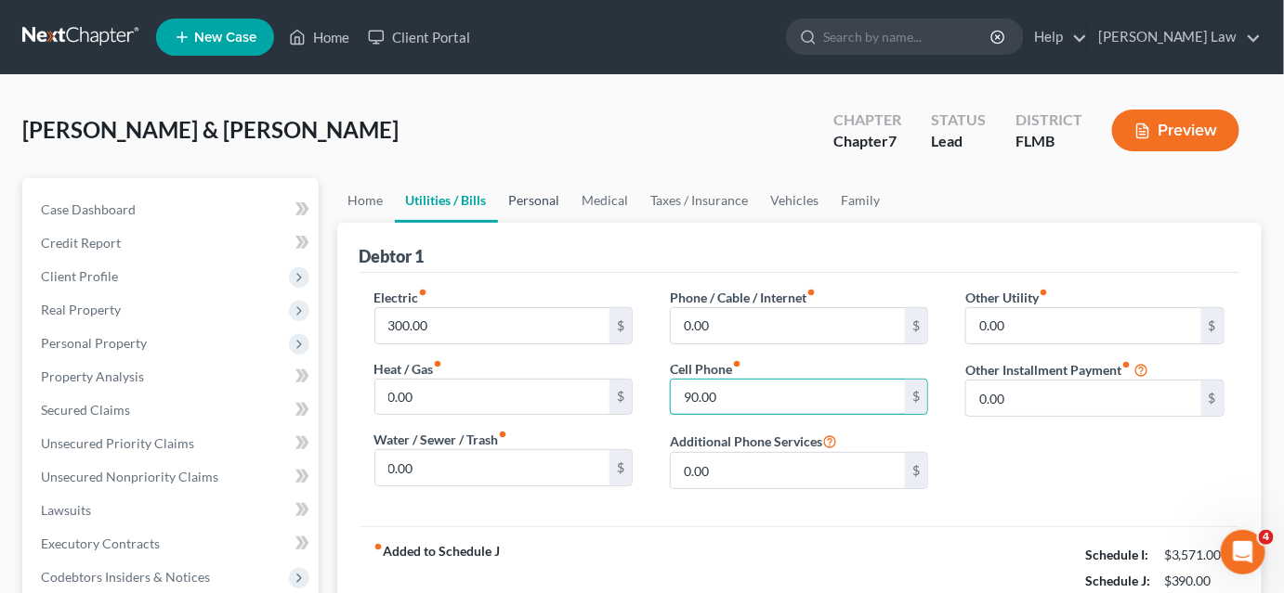
type input "90.00"
click at [538, 200] on link "Personal" at bounding box center [534, 200] width 73 height 45
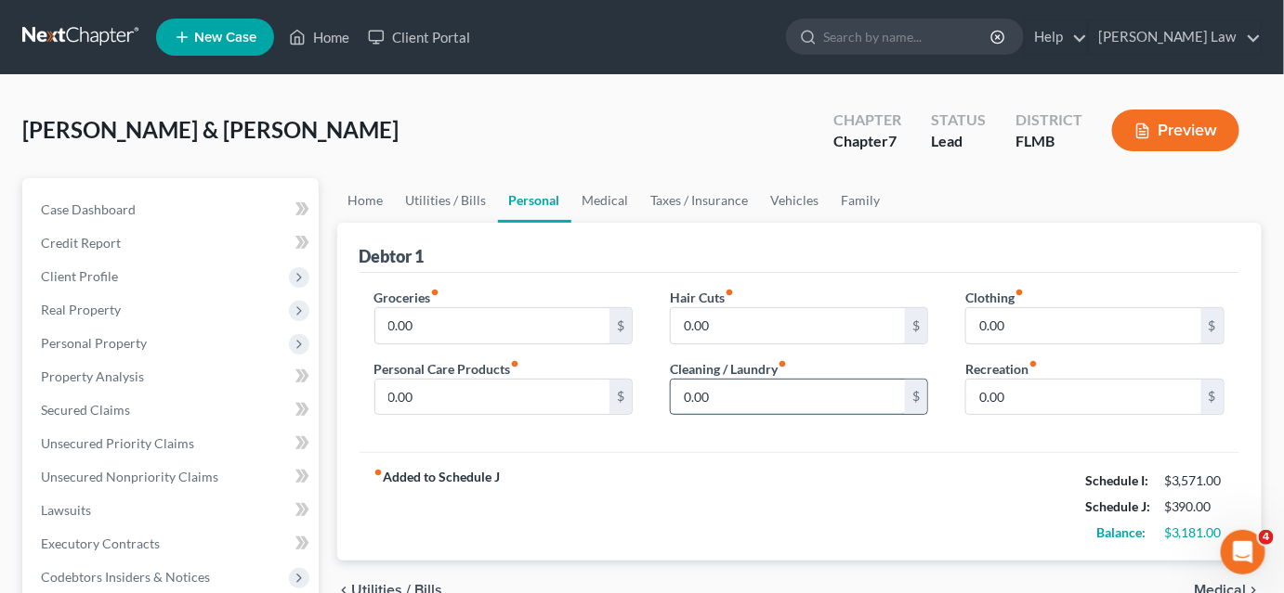
click at [698, 394] on input "0.00" at bounding box center [788, 397] width 235 height 35
type input "50.00"
click at [988, 396] on input "0.00" at bounding box center [1083, 397] width 235 height 35
type input "50.0"
click at [689, 189] on link "Taxes / Insurance" at bounding box center [700, 200] width 120 height 45
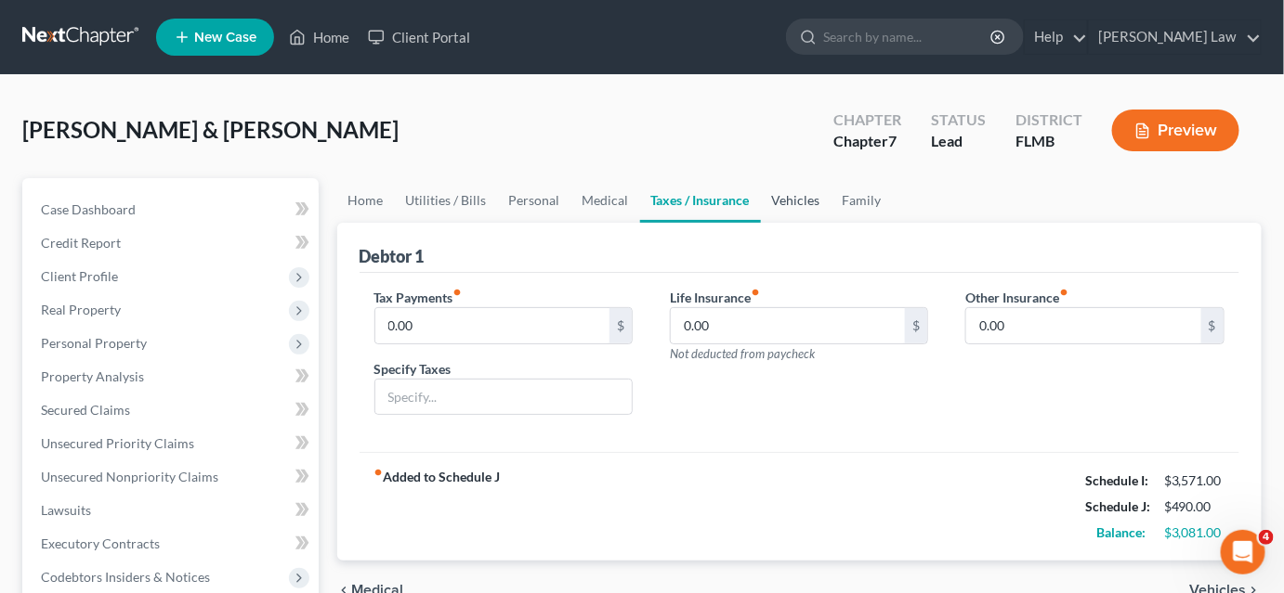
click at [777, 197] on link "Vehicles" at bounding box center [796, 200] width 71 height 45
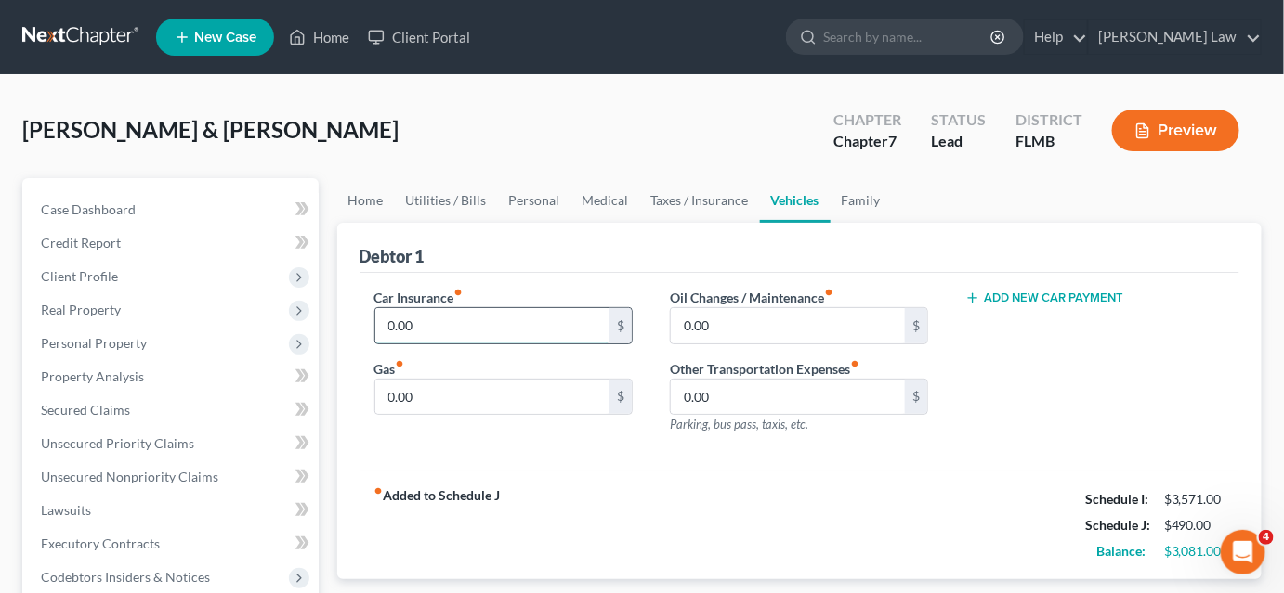
click at [508, 315] on input "0.00" at bounding box center [492, 325] width 235 height 35
type input "250.00"
click at [473, 403] on input "0.00" at bounding box center [492, 397] width 235 height 35
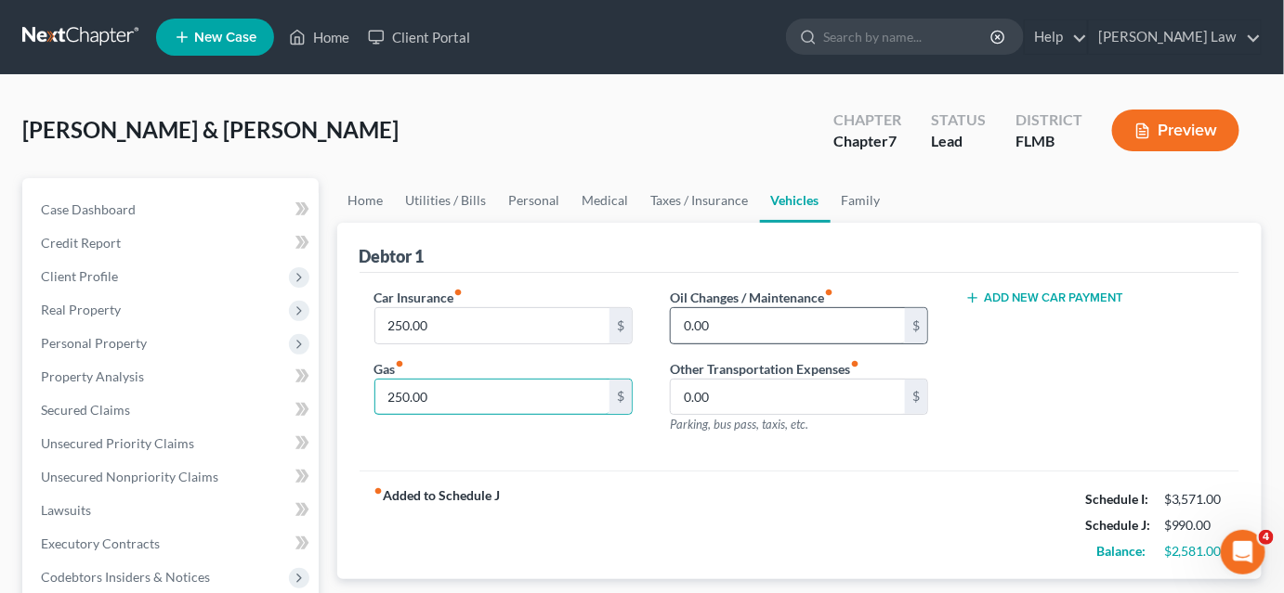
type input "250.00"
click at [700, 321] on input "0.00" at bounding box center [788, 325] width 235 height 35
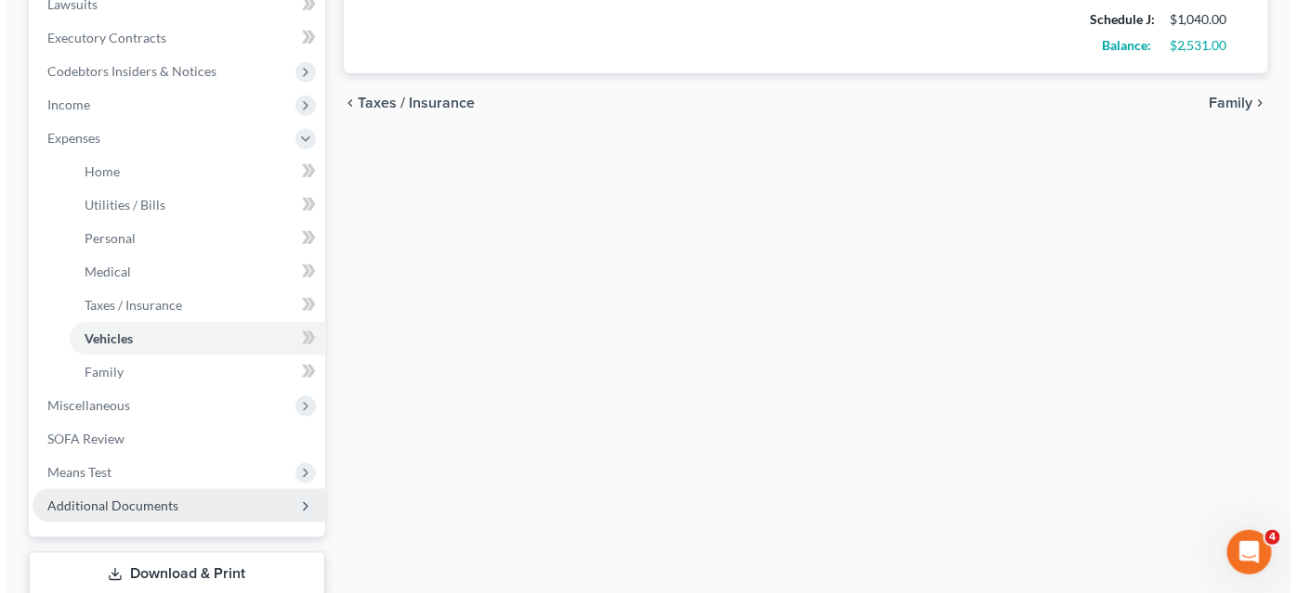
scroll to position [591, 0]
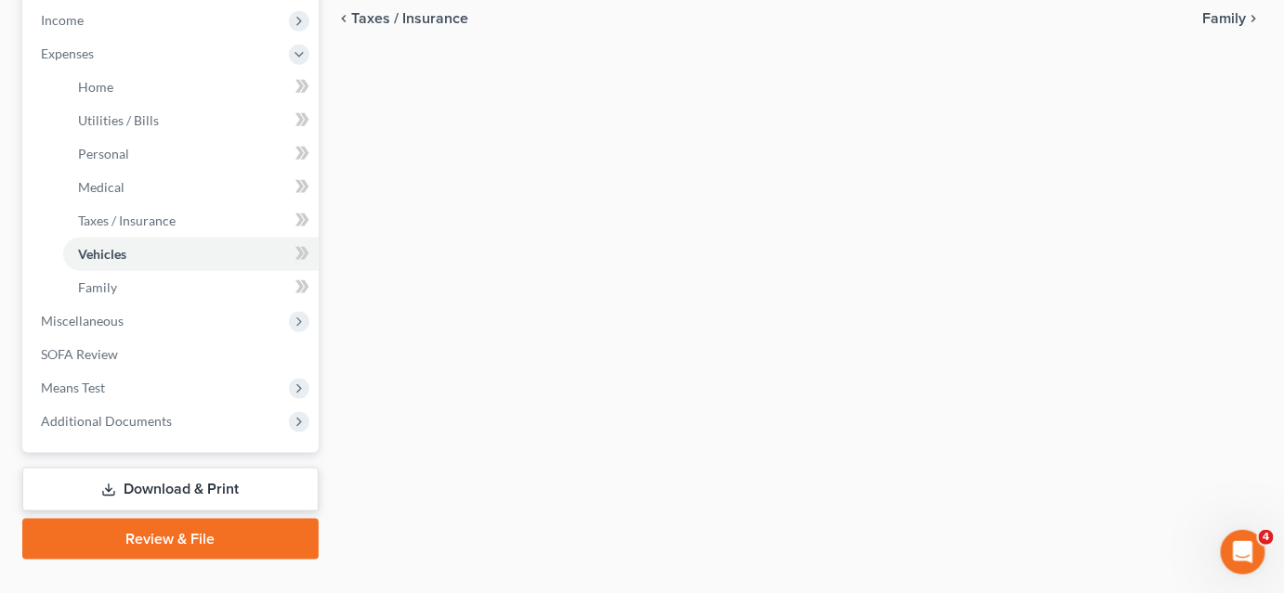
type input "50.00"
click at [132, 491] on link "Download & Print" at bounding box center [170, 490] width 296 height 44
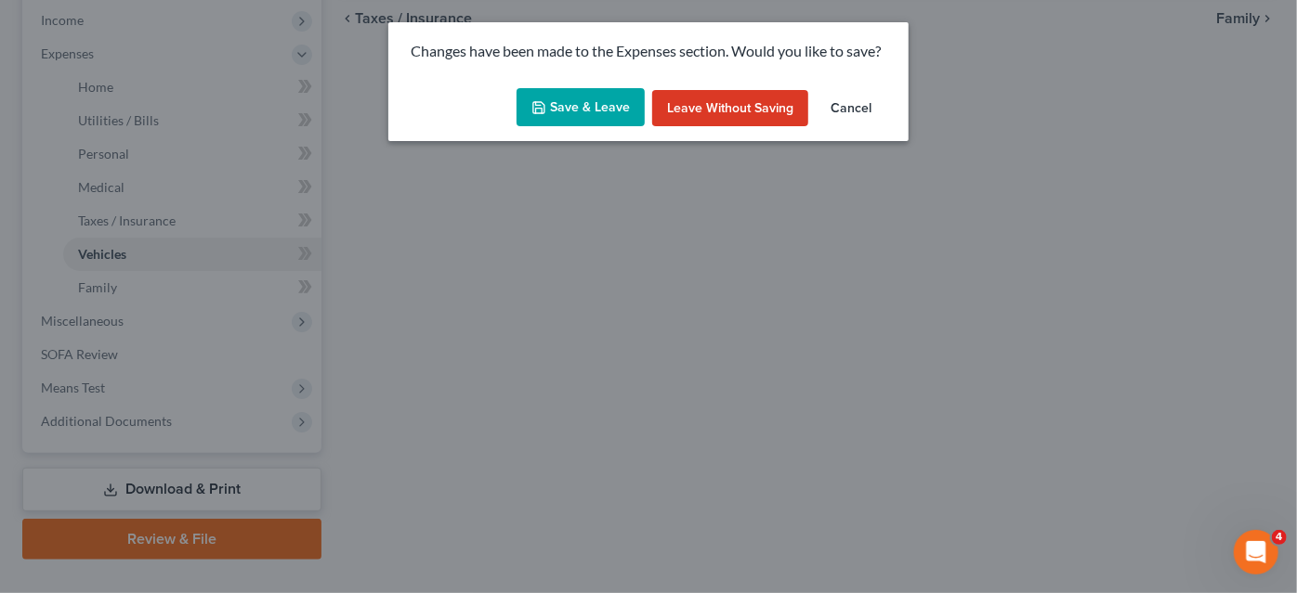
click at [576, 105] on button "Save & Leave" at bounding box center [580, 107] width 128 height 39
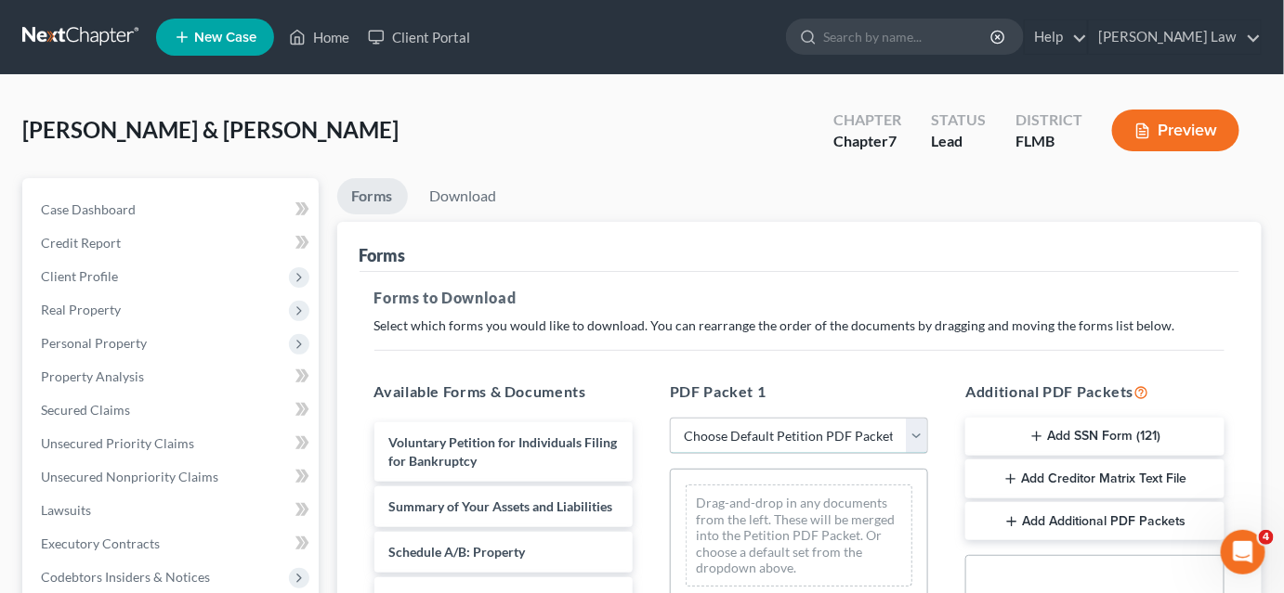
click at [715, 449] on select "Choose Default Petition PDF Packet Complete Bankruptcy Petition (all forms and …" at bounding box center [799, 436] width 258 height 37
select select "0"
click at [670, 418] on select "Choose Default Petition PDF Packet Complete Bankruptcy Petition (all forms and …" at bounding box center [799, 436] width 258 height 37
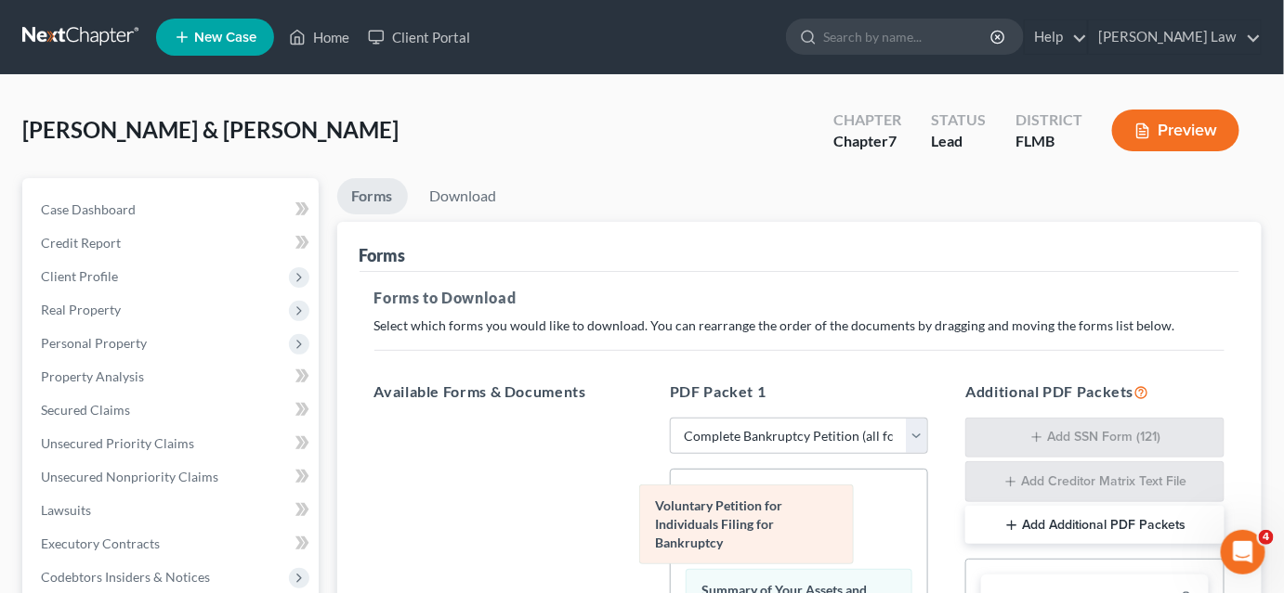
drag, startPoint x: 814, startPoint y: 515, endPoint x: 438, endPoint y: 378, distance: 400.5
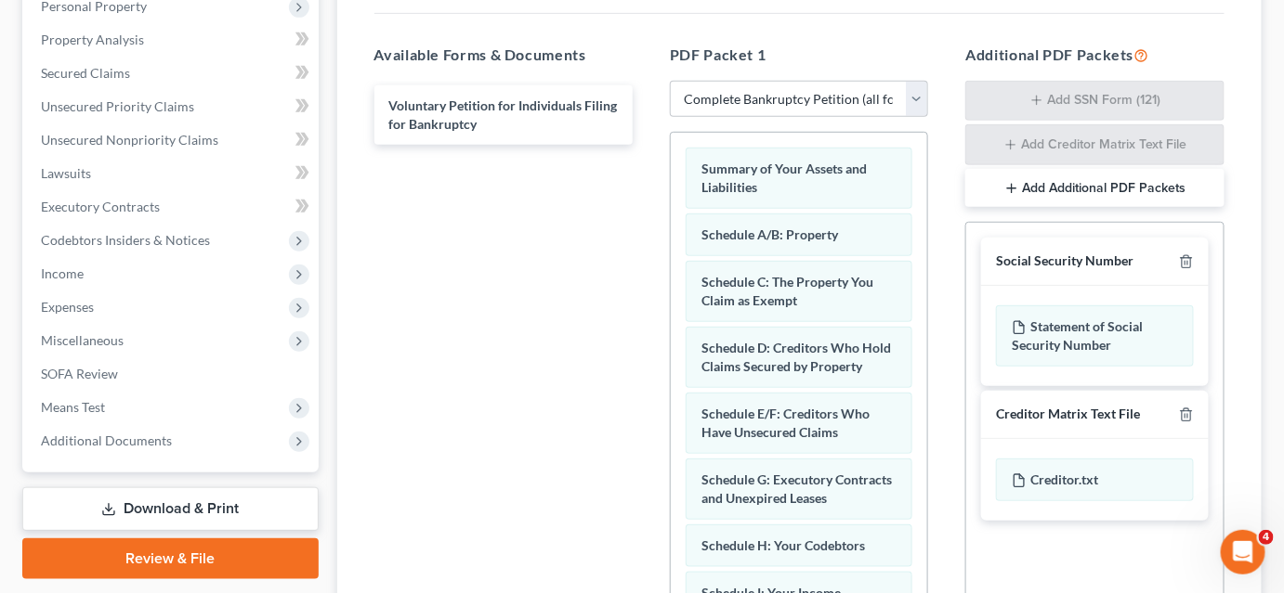
scroll to position [553, 0]
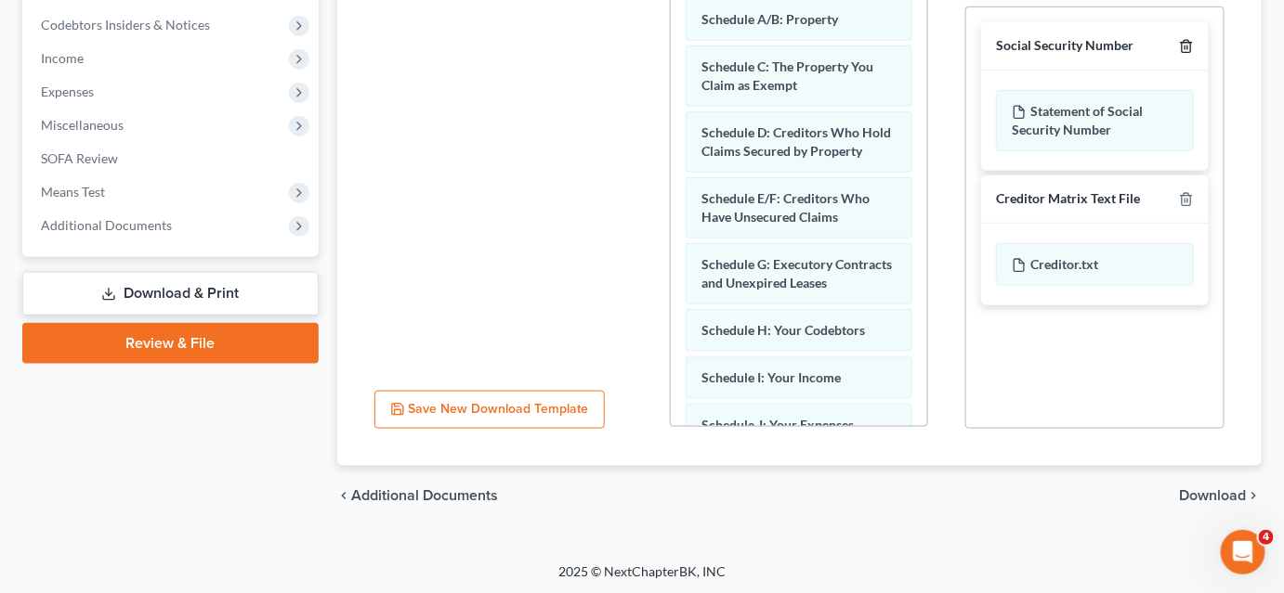
click at [1185, 46] on line "button" at bounding box center [1185, 48] width 0 height 4
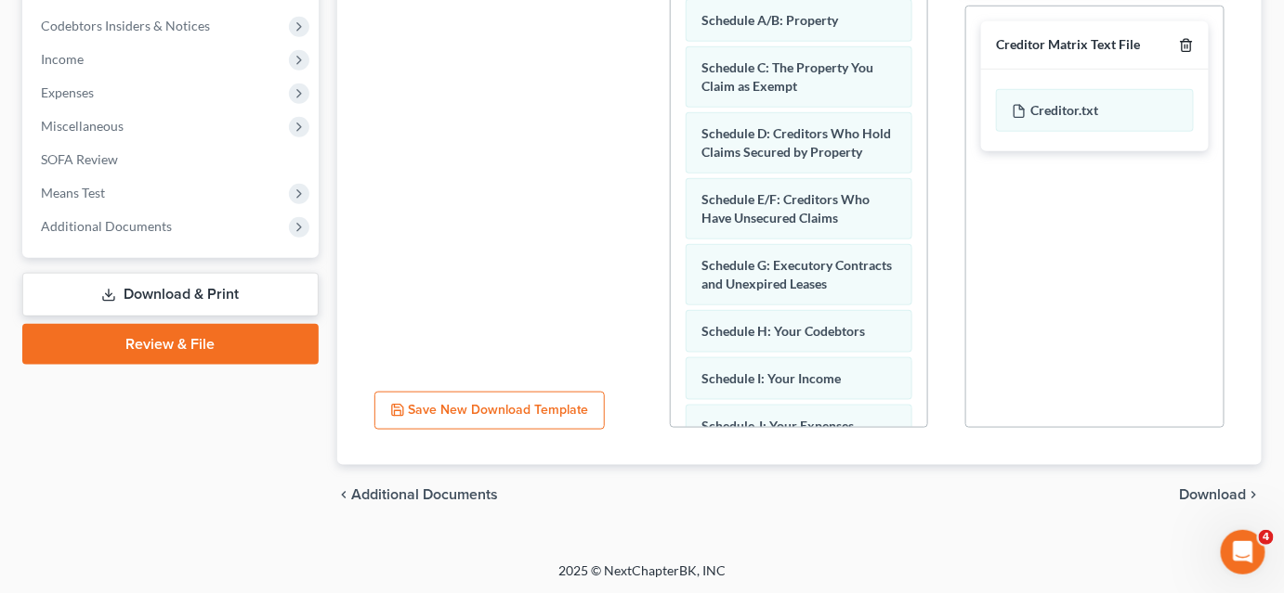
click at [1185, 46] on line "button" at bounding box center [1185, 48] width 0 height 4
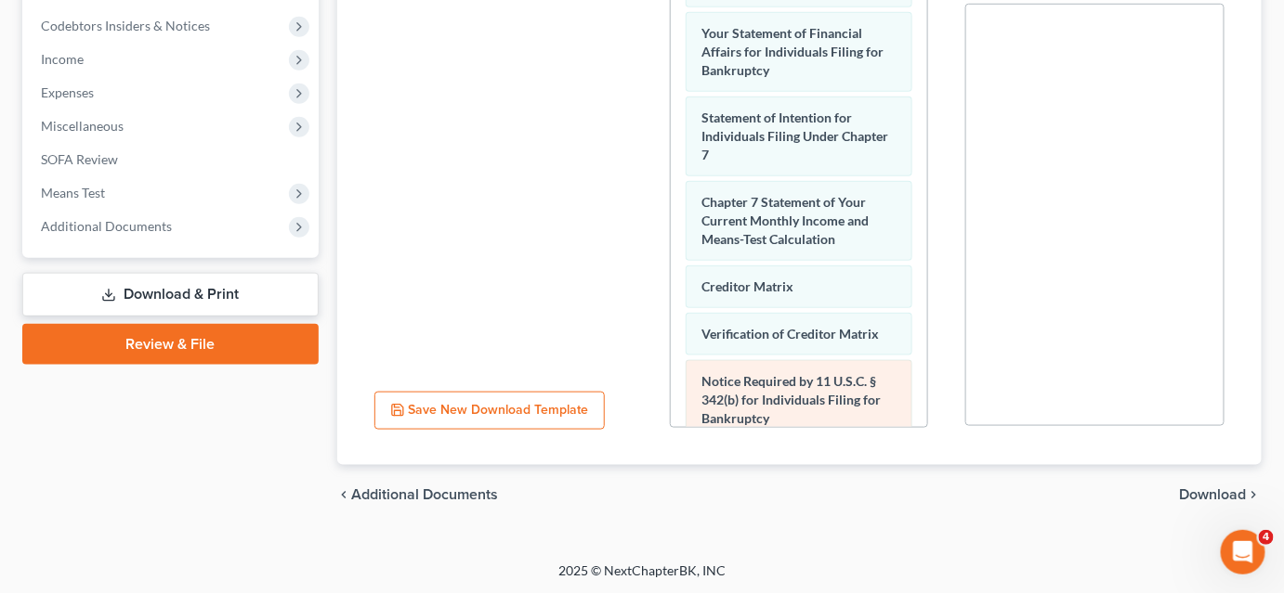
scroll to position [675, 0]
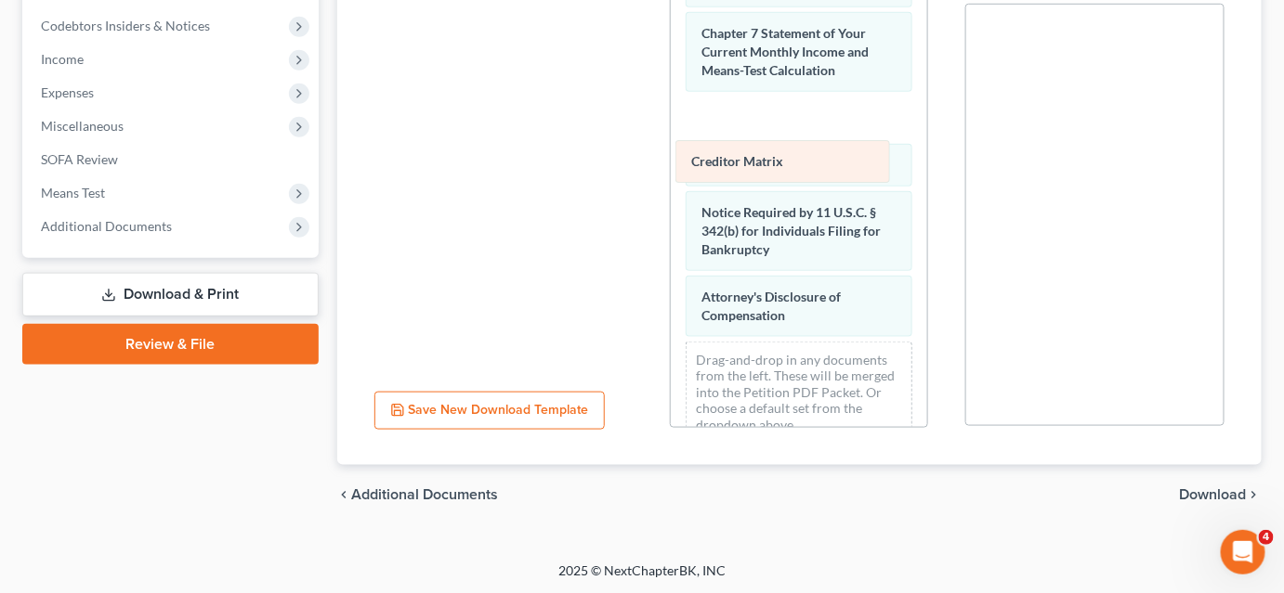
drag, startPoint x: 788, startPoint y: 125, endPoint x: 579, endPoint y: 111, distance: 209.4
drag, startPoint x: 802, startPoint y: 151, endPoint x: 527, endPoint y: 64, distance: 289.3
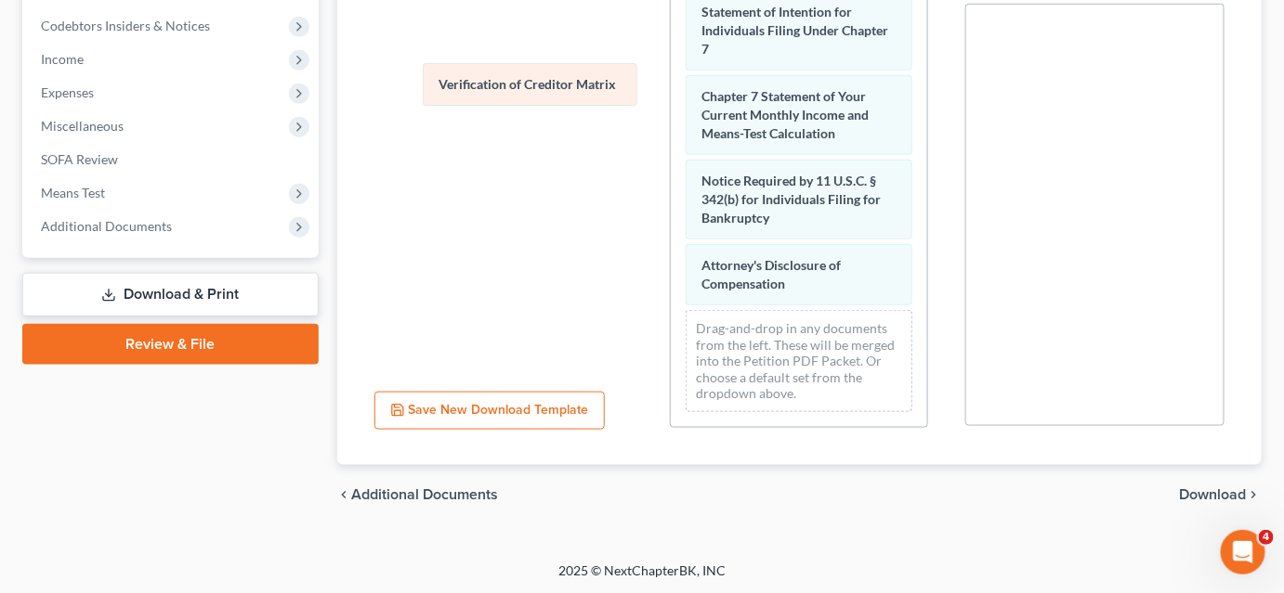
drag, startPoint x: 778, startPoint y: 152, endPoint x: 473, endPoint y: 54, distance: 321.0
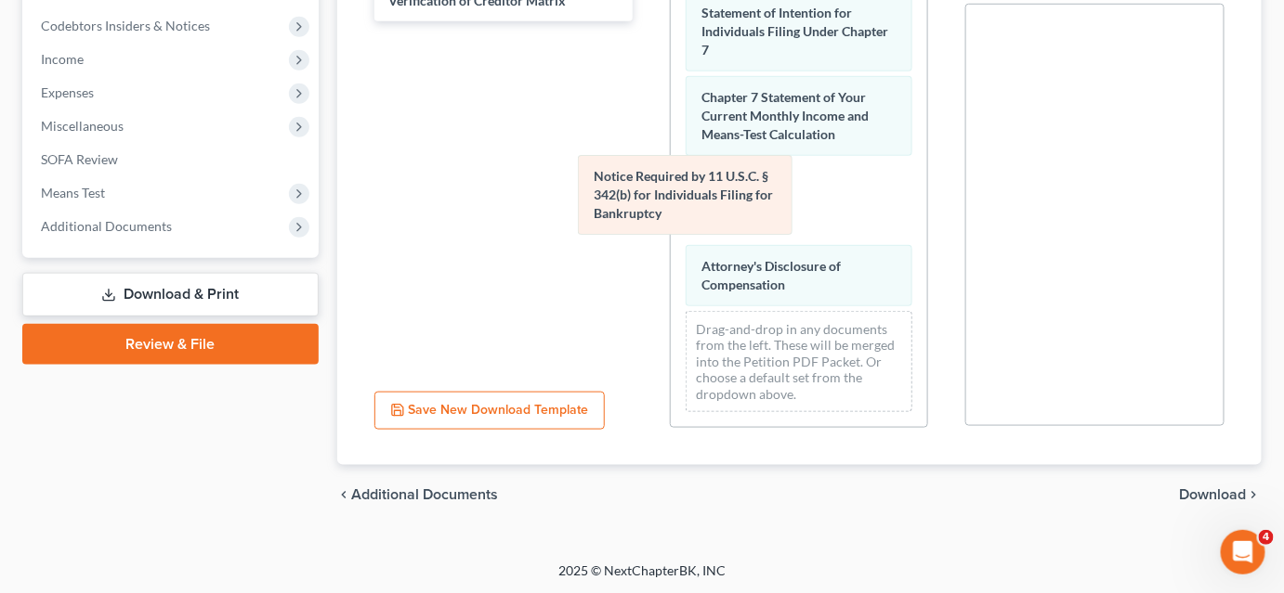
drag, startPoint x: 750, startPoint y: 196, endPoint x: 473, endPoint y: 145, distance: 282.3
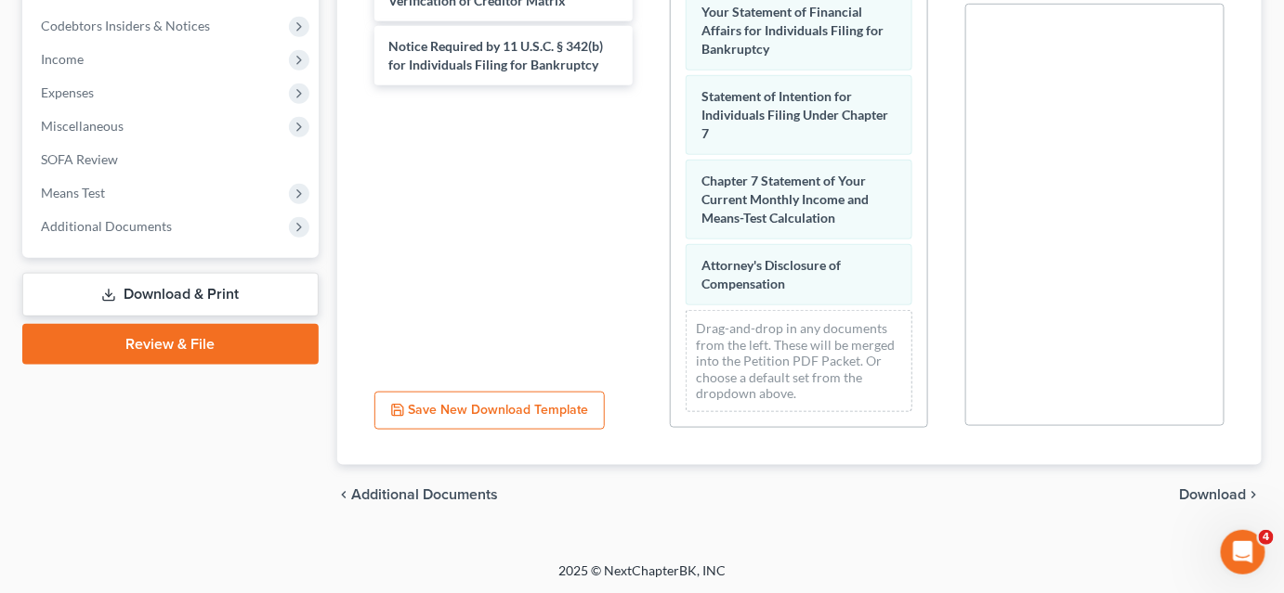
click at [1184, 489] on span "Download" at bounding box center [1212, 495] width 67 height 15
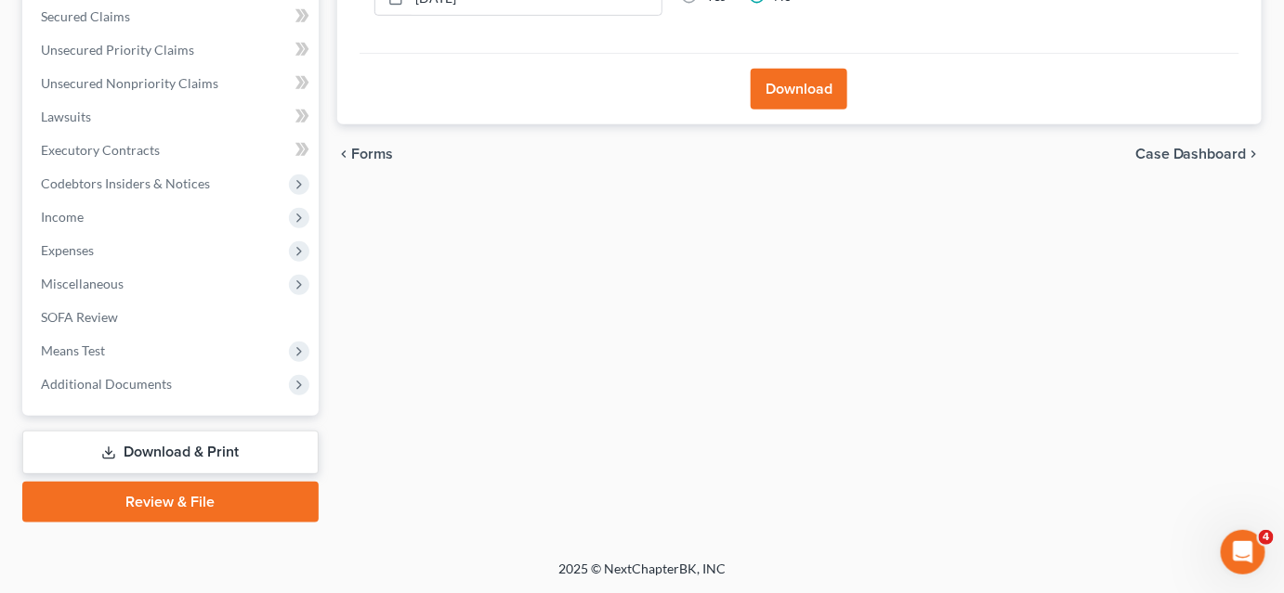
scroll to position [392, 0]
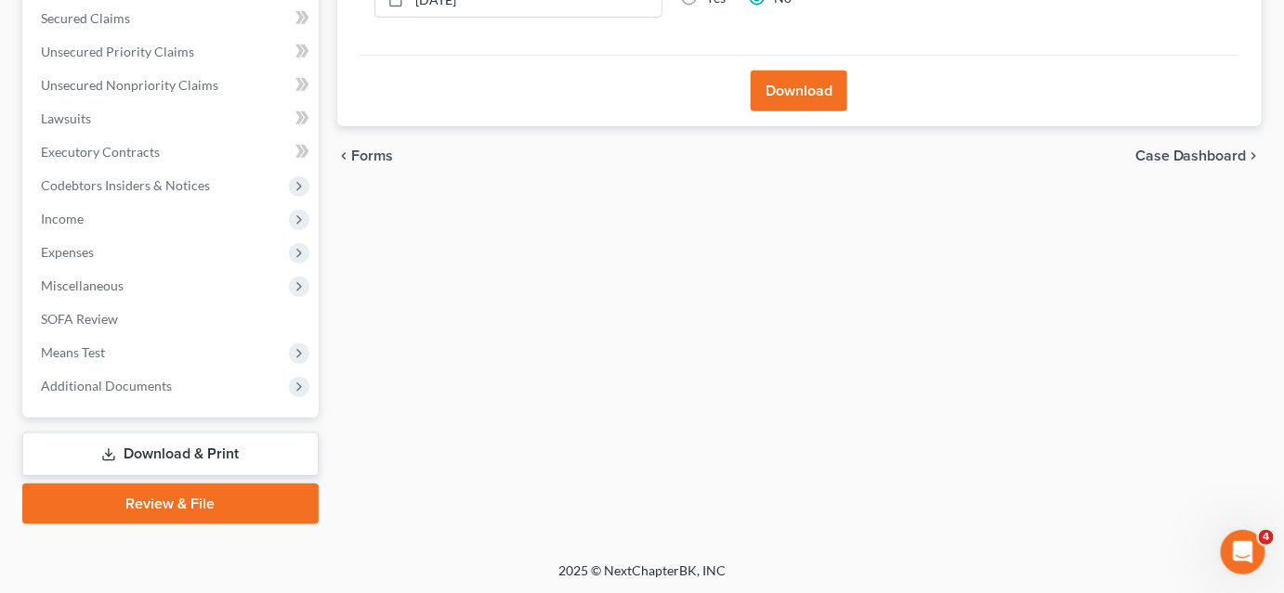
click at [758, 90] on button "Download" at bounding box center [798, 91] width 97 height 41
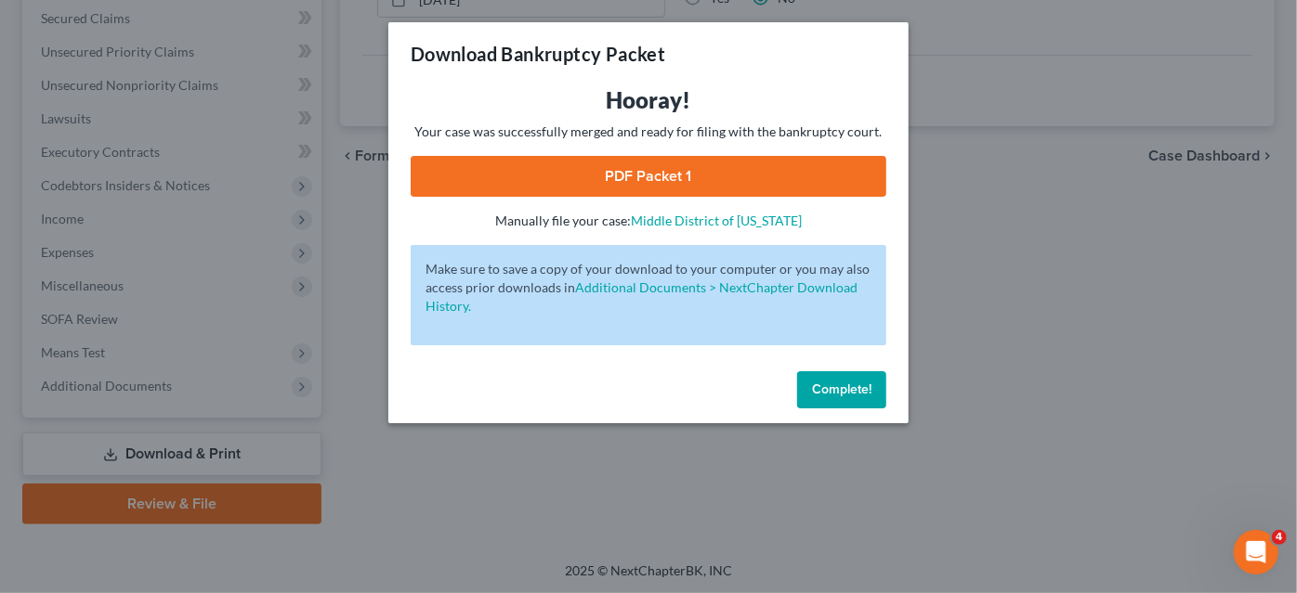
click at [845, 385] on span "Complete!" at bounding box center [841, 390] width 59 height 16
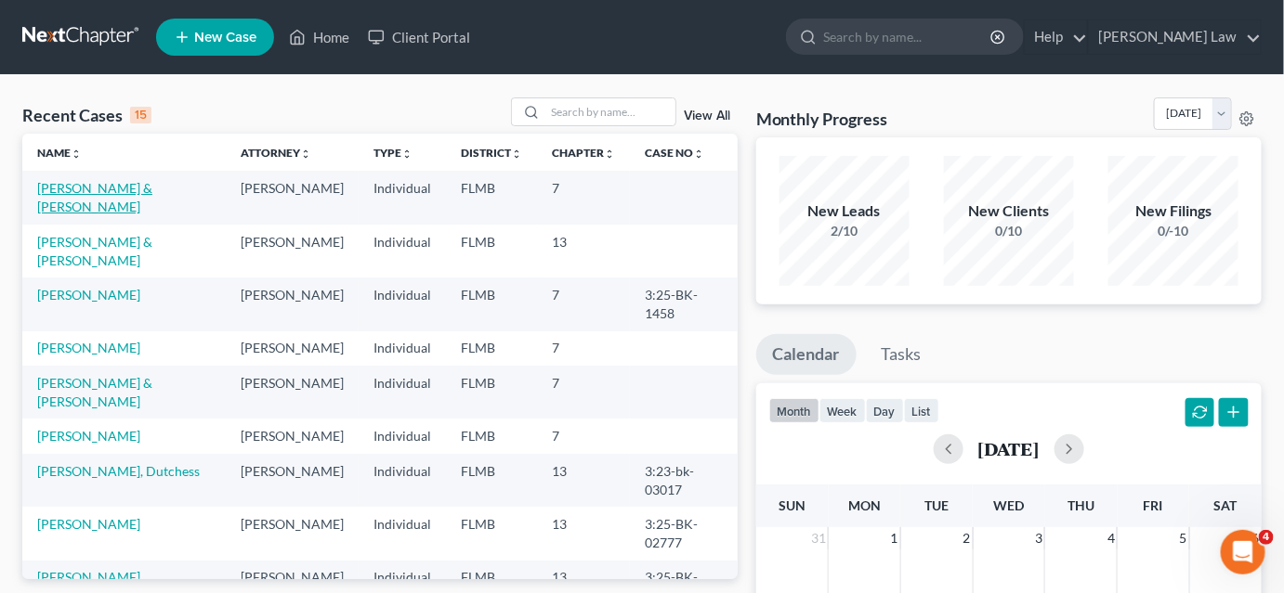
click at [104, 187] on link "[PERSON_NAME] & [PERSON_NAME]" at bounding box center [94, 197] width 115 height 34
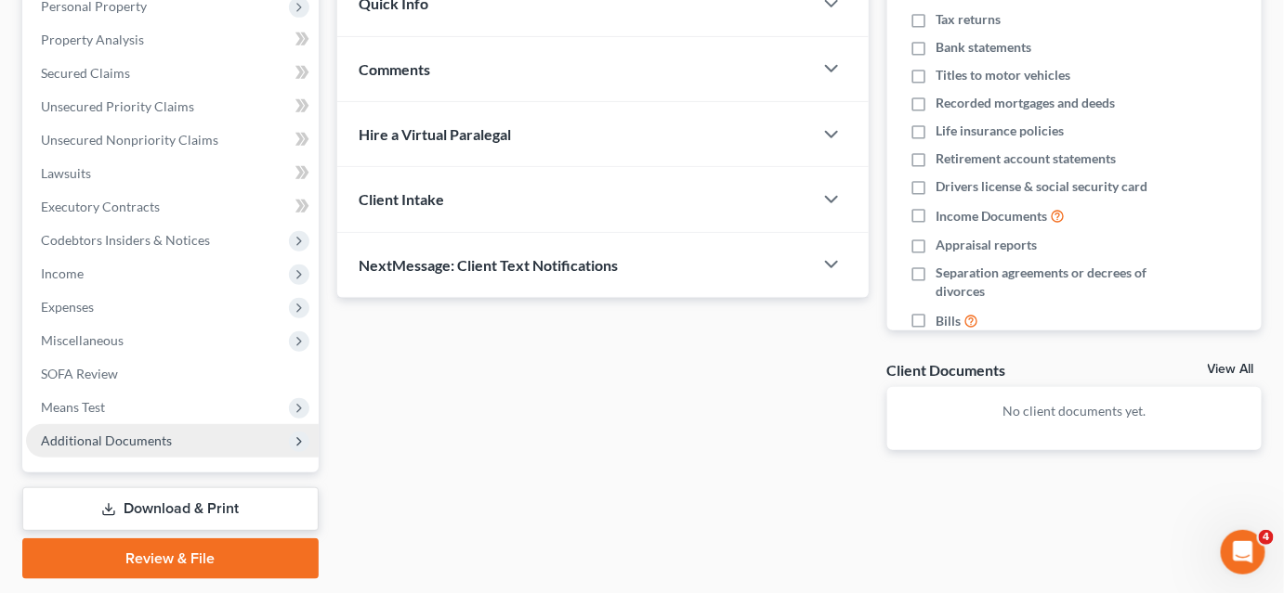
scroll to position [392, 0]
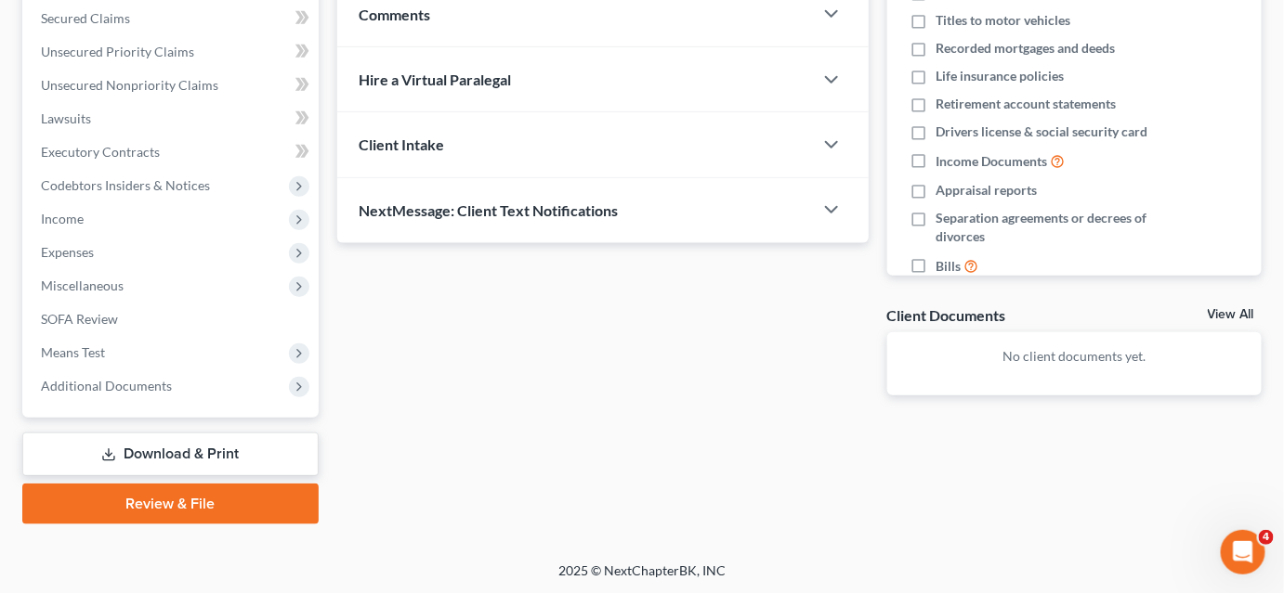
click at [186, 450] on link "Download & Print" at bounding box center [170, 455] width 296 height 44
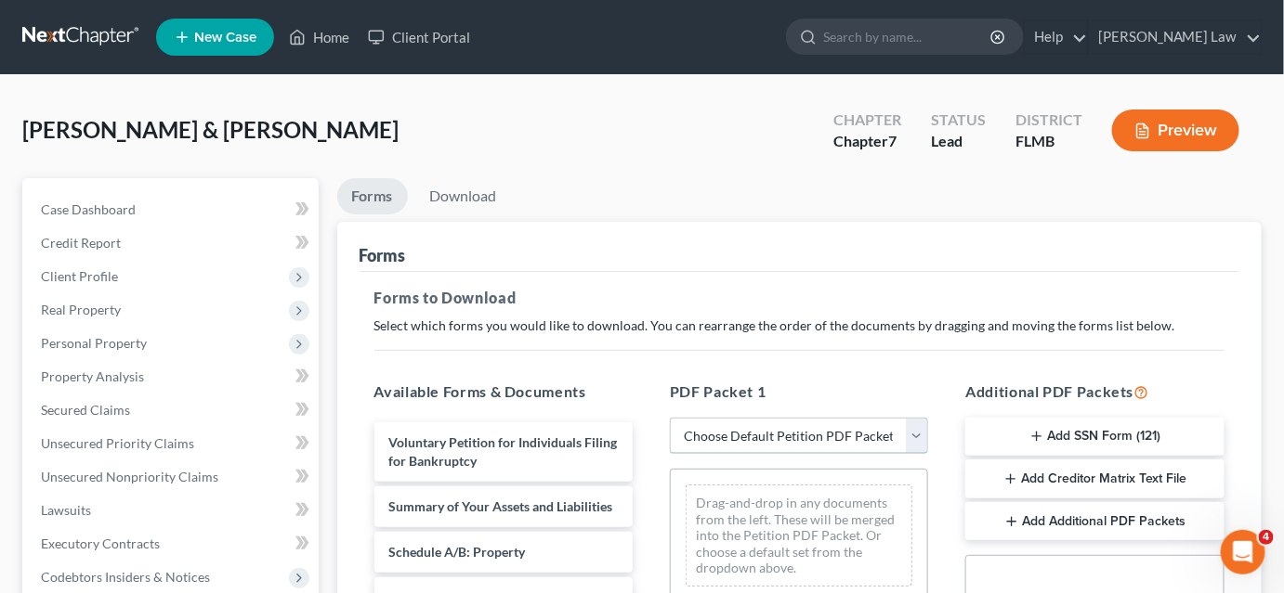
click at [680, 426] on select "Choose Default Petition PDF Packet Complete Bankruptcy Petition (all forms and …" at bounding box center [799, 436] width 258 height 37
select select "0"
click at [670, 418] on select "Choose Default Petition PDF Packet Complete Bankruptcy Petition (all forms and …" at bounding box center [799, 436] width 258 height 37
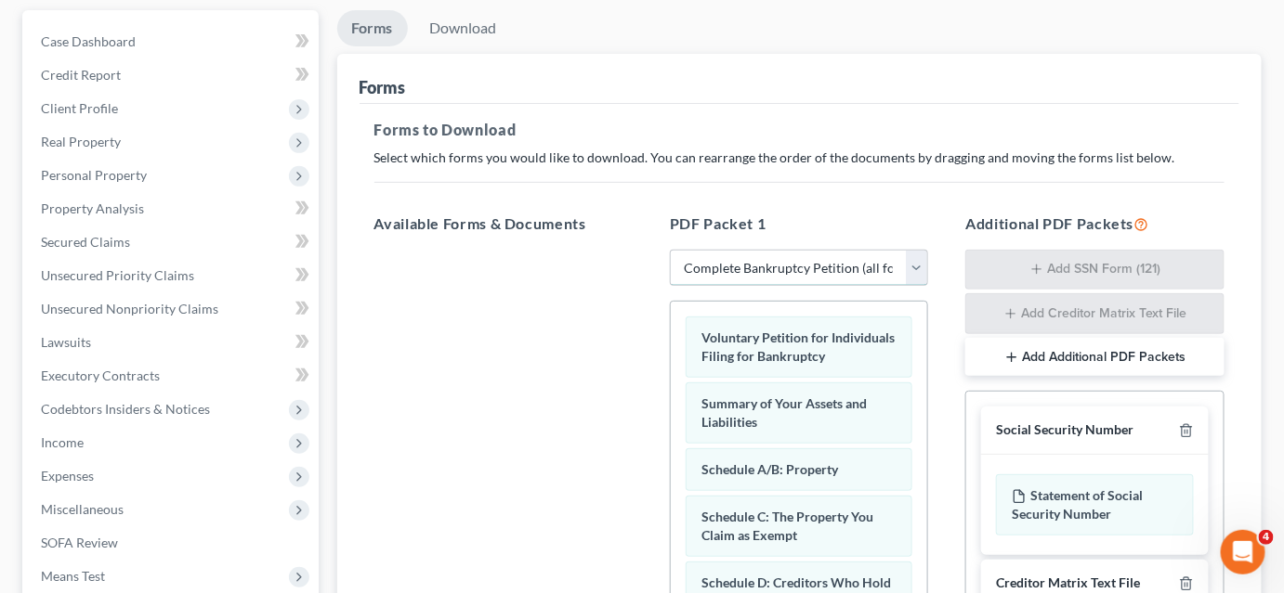
scroll to position [253, 0]
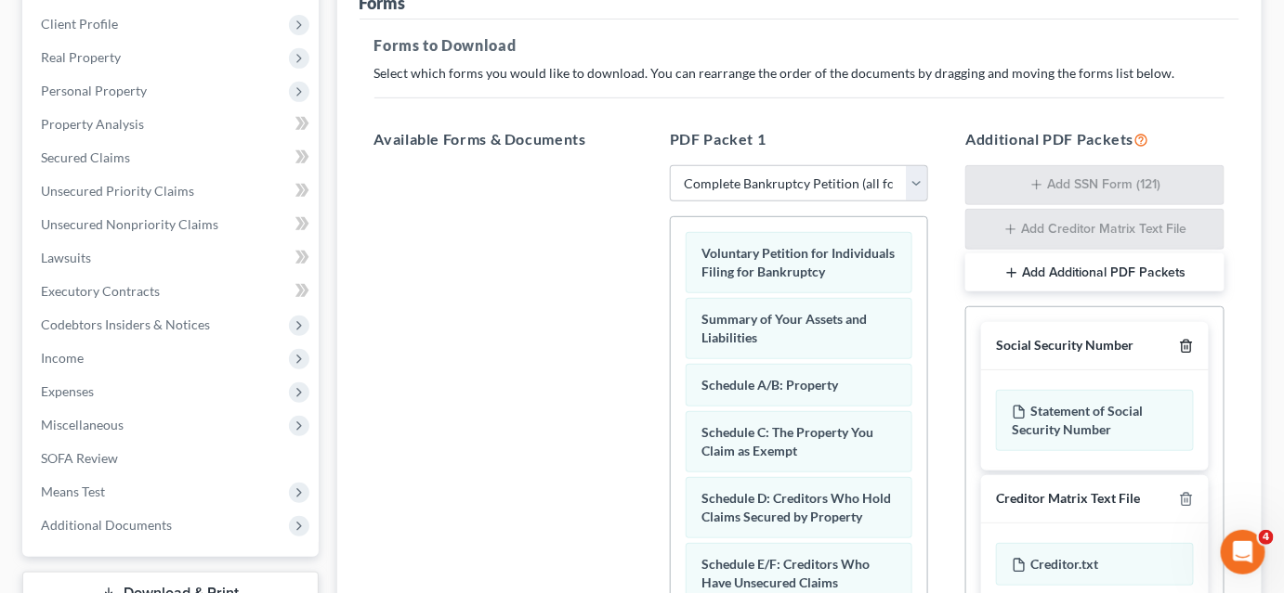
click at [1190, 348] on icon "button" at bounding box center [1185, 347] width 8 height 12
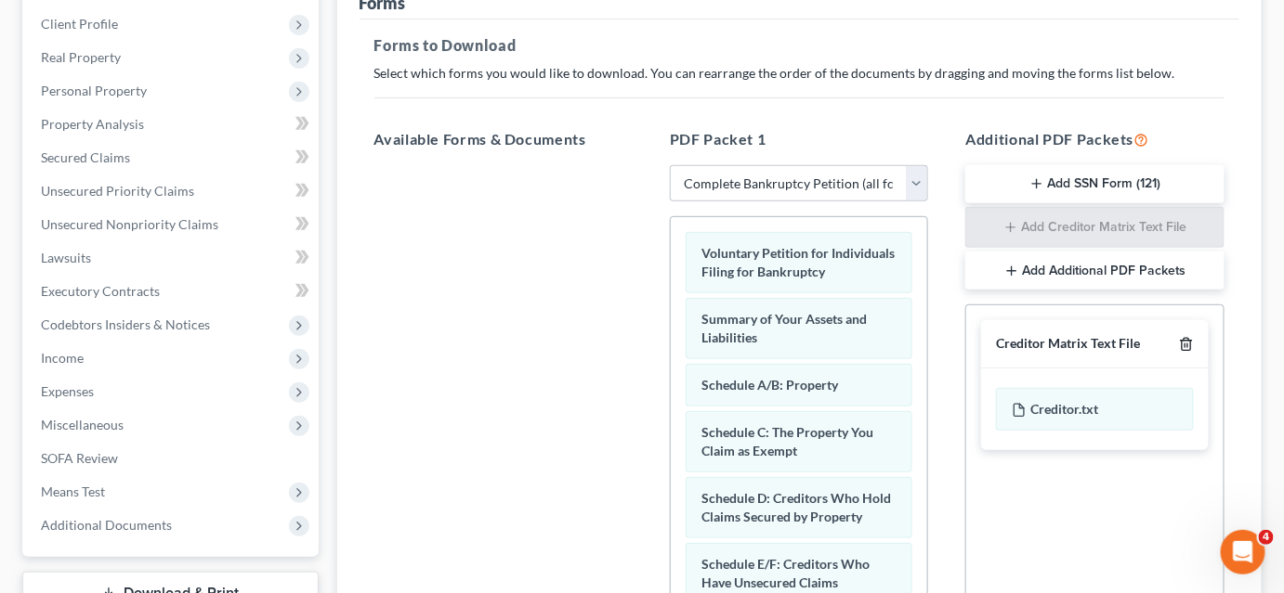
click at [1191, 348] on icon "button" at bounding box center [1186, 344] width 15 height 15
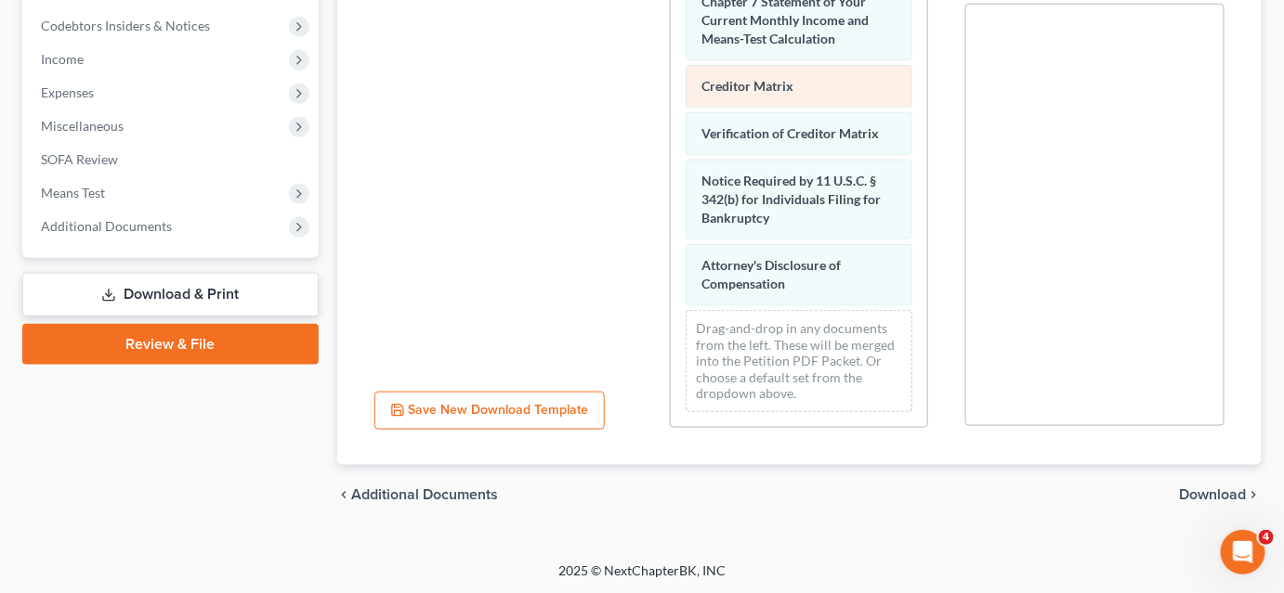
scroll to position [565, 0]
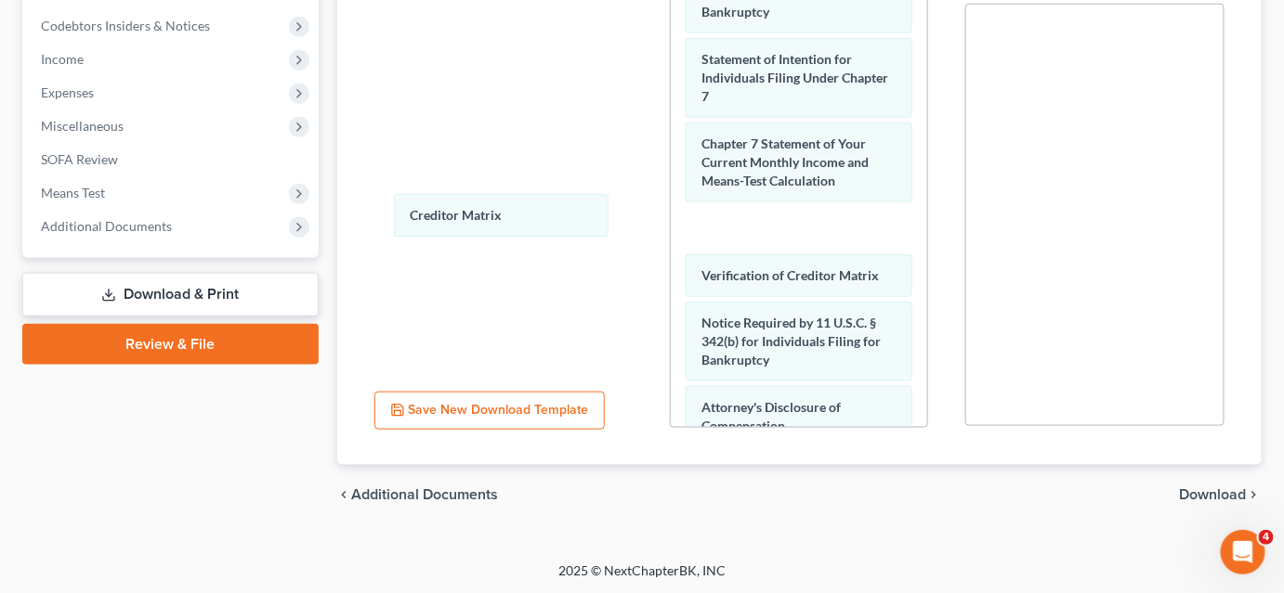
drag, startPoint x: 805, startPoint y: 258, endPoint x: 507, endPoint y: 202, distance: 303.5
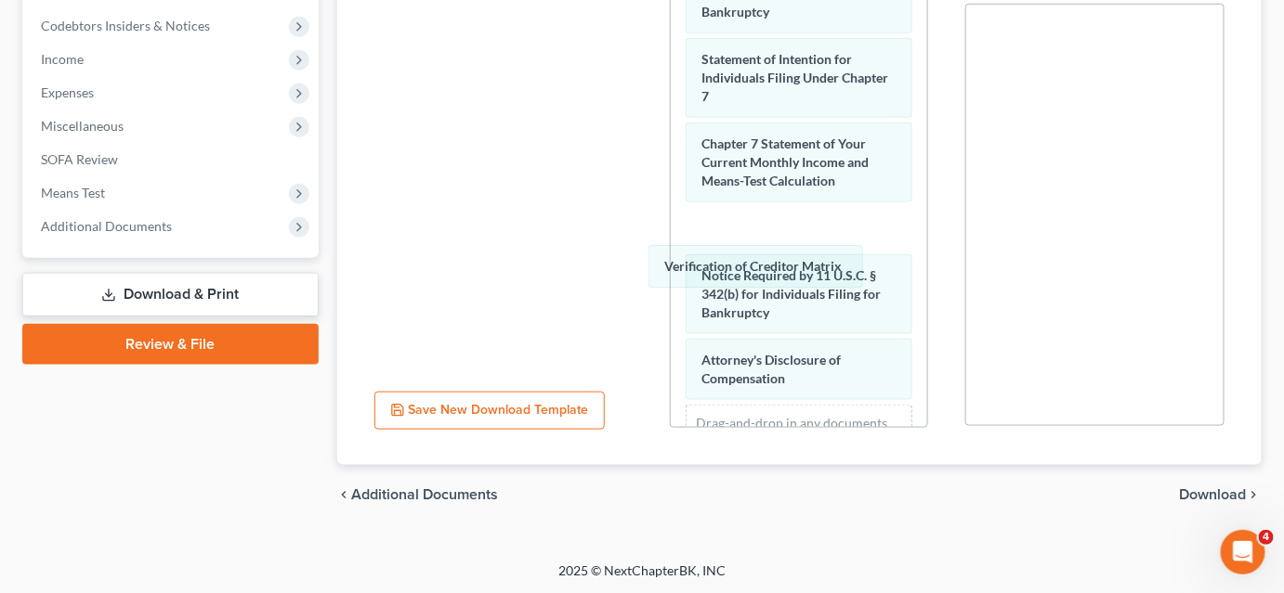
drag, startPoint x: 841, startPoint y: 251, endPoint x: 500, endPoint y: 197, distance: 346.0
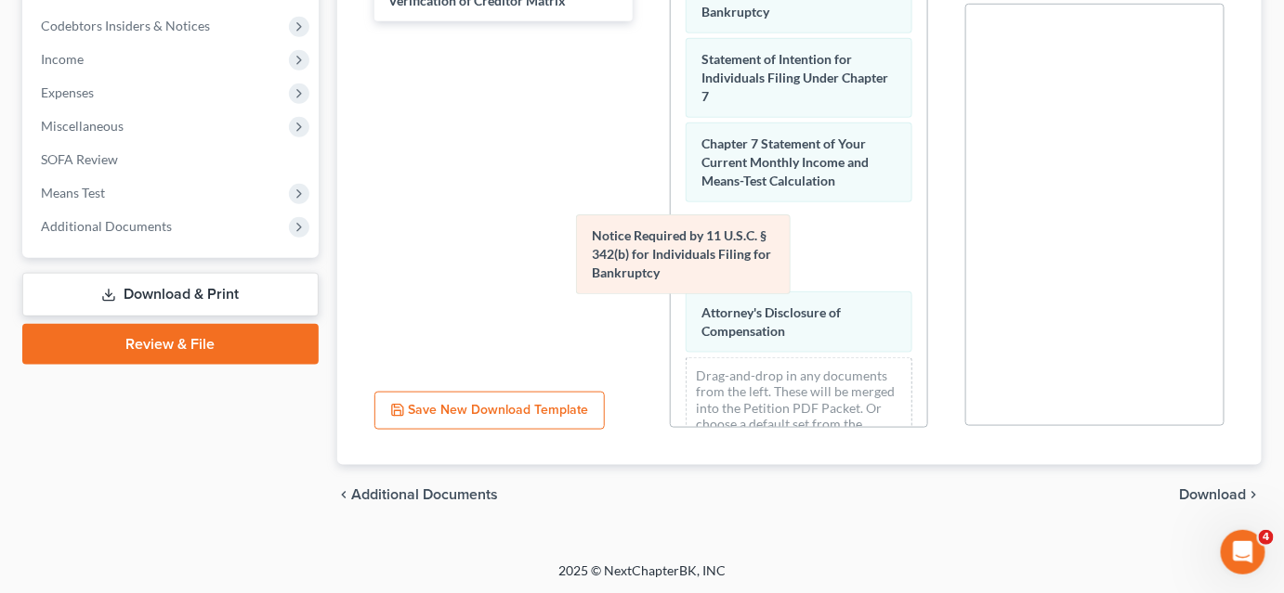
drag, startPoint x: 821, startPoint y: 300, endPoint x: 417, endPoint y: 215, distance: 412.9
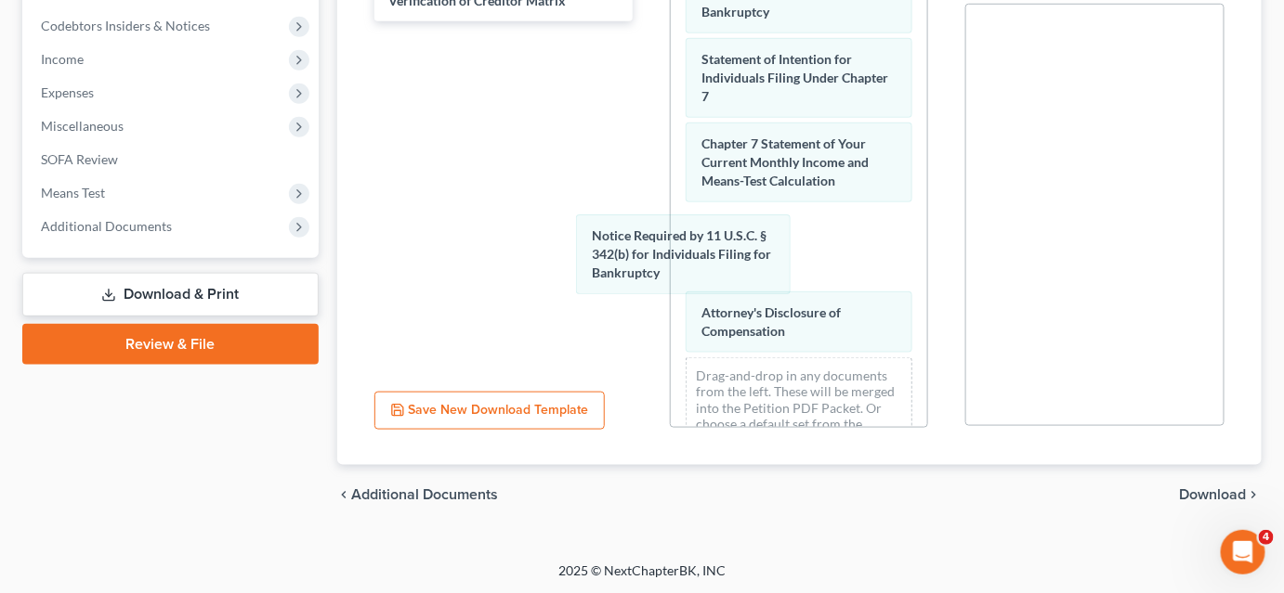
scroll to position [556, 0]
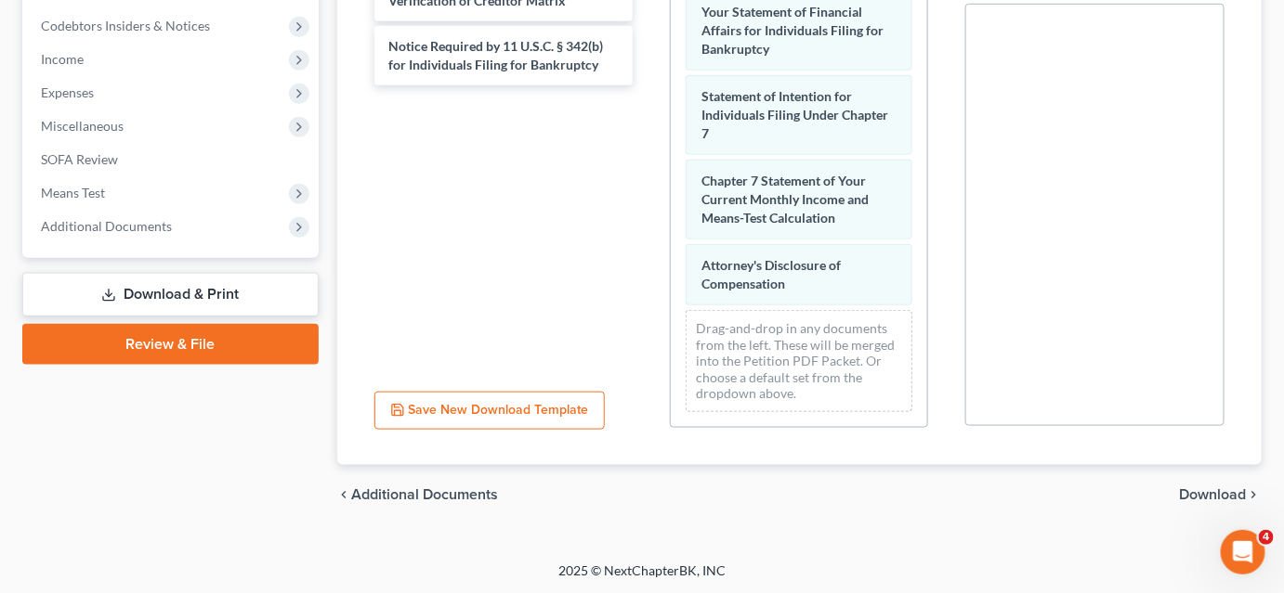
click at [1197, 497] on span "Download" at bounding box center [1212, 495] width 67 height 15
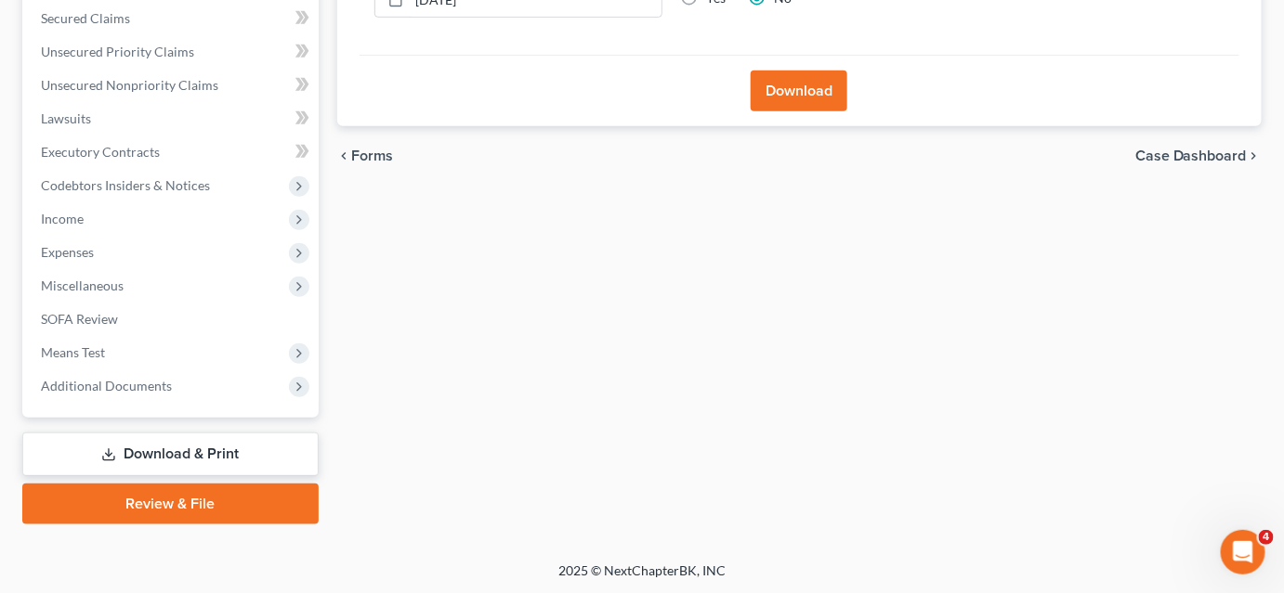
click at [769, 89] on button "Download" at bounding box center [798, 91] width 97 height 41
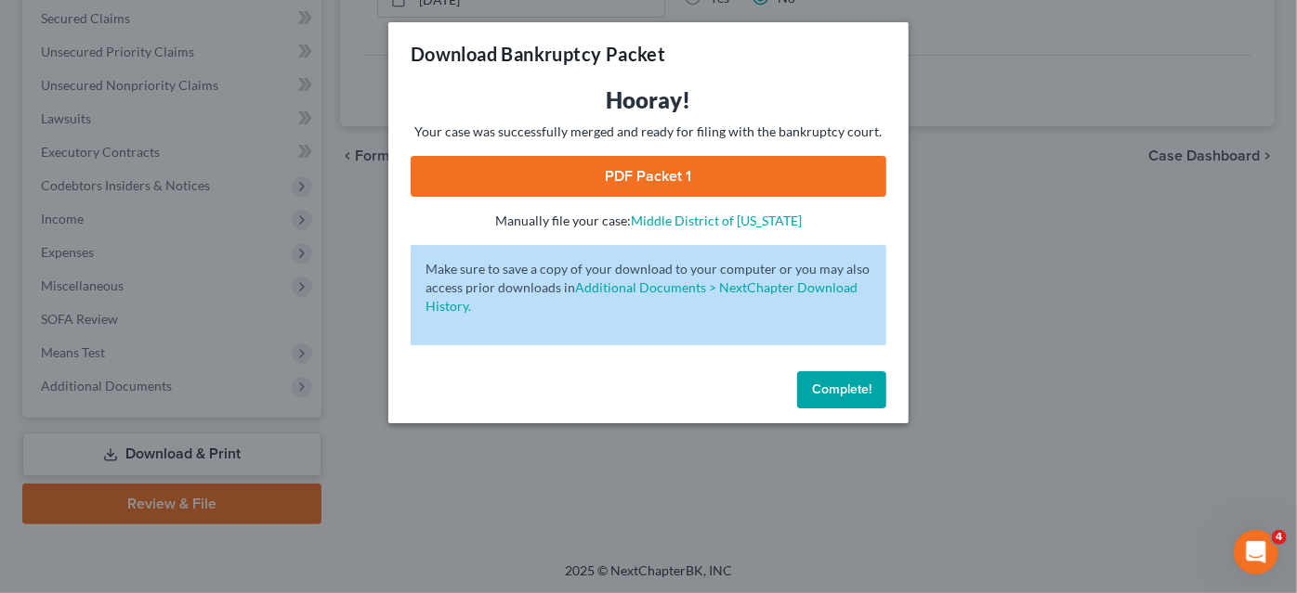
click at [798, 195] on link "PDF Packet 1" at bounding box center [648, 176] width 476 height 41
